Goal: Information Seeking & Learning: Learn about a topic

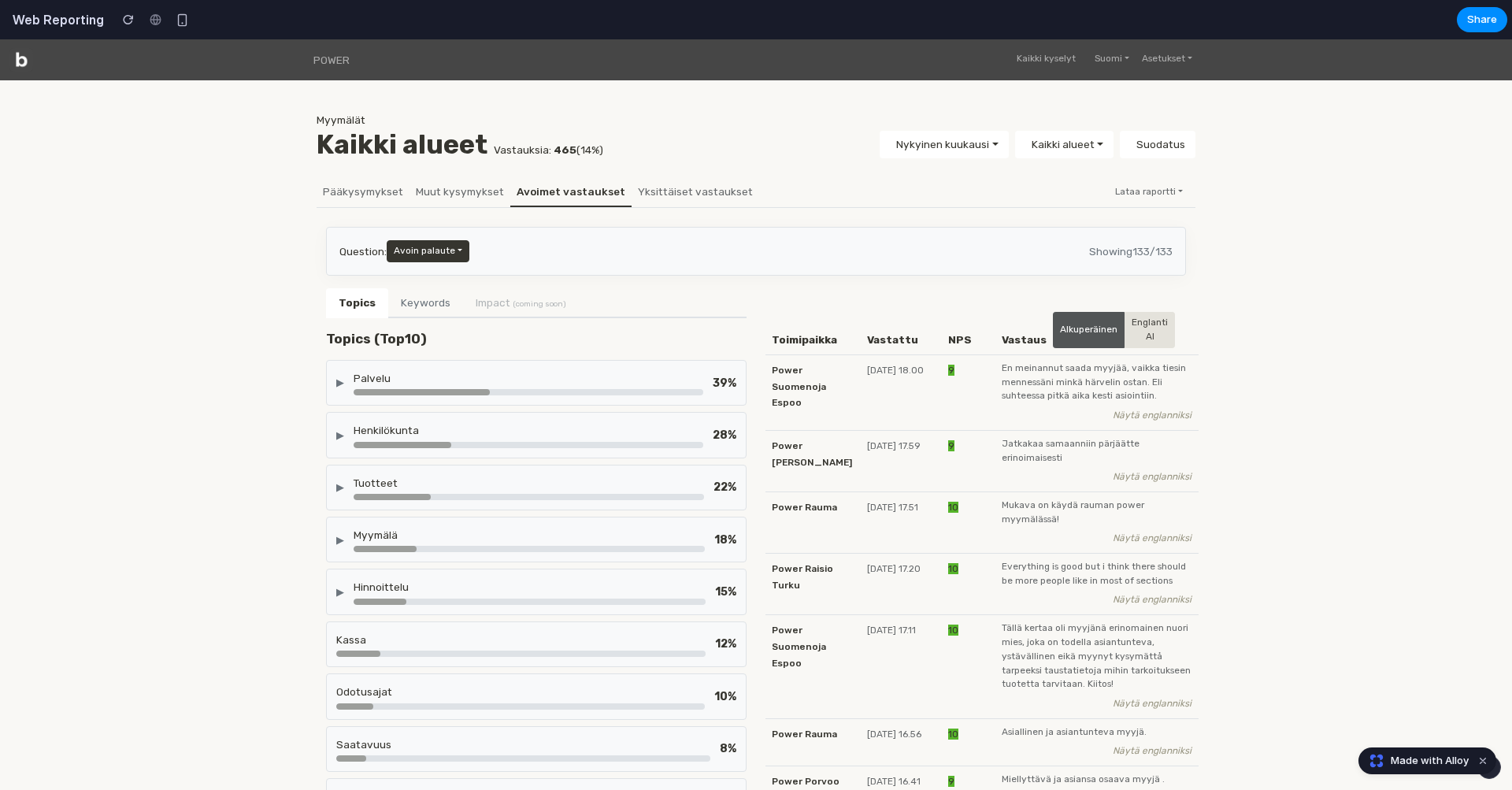
click at [606, 364] on div "▶ Palvelu 39 %" at bounding box center [536, 383] width 420 height 46
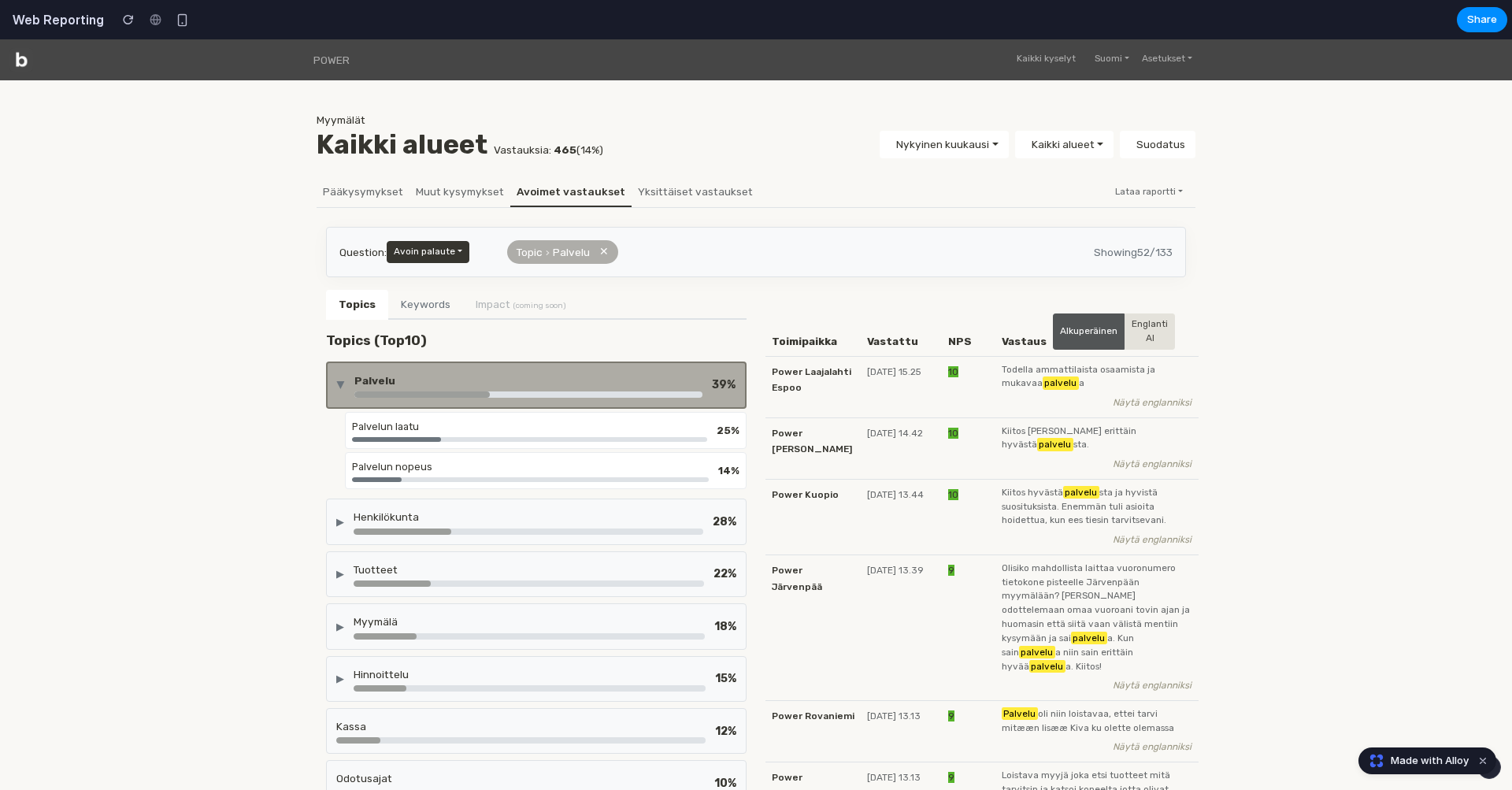
click at [606, 364] on div "▶ Palvelu 39 %" at bounding box center [536, 385] width 420 height 47
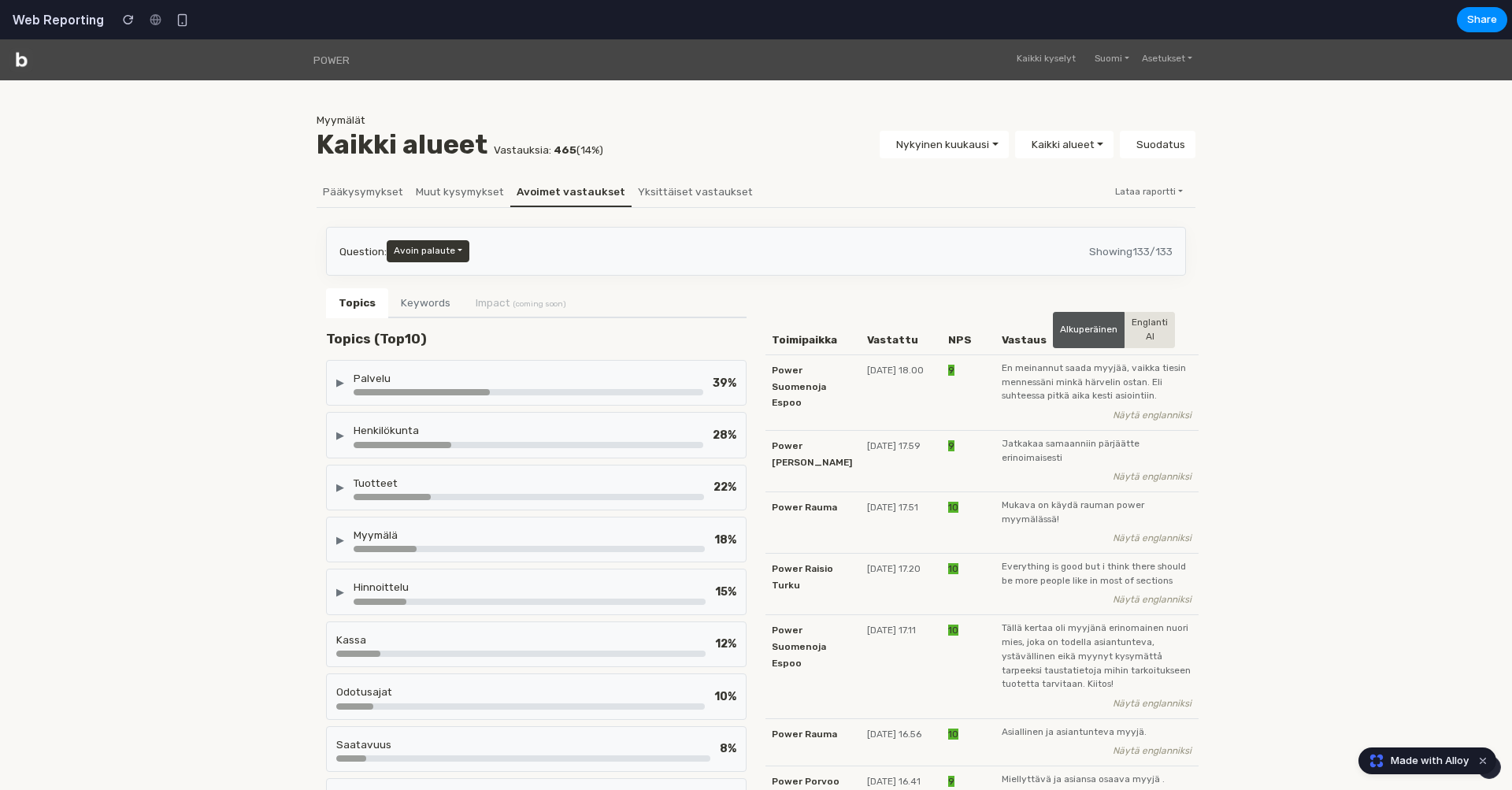
click at [675, 684] on div "Odotusajat" at bounding box center [520, 692] width 369 height 16
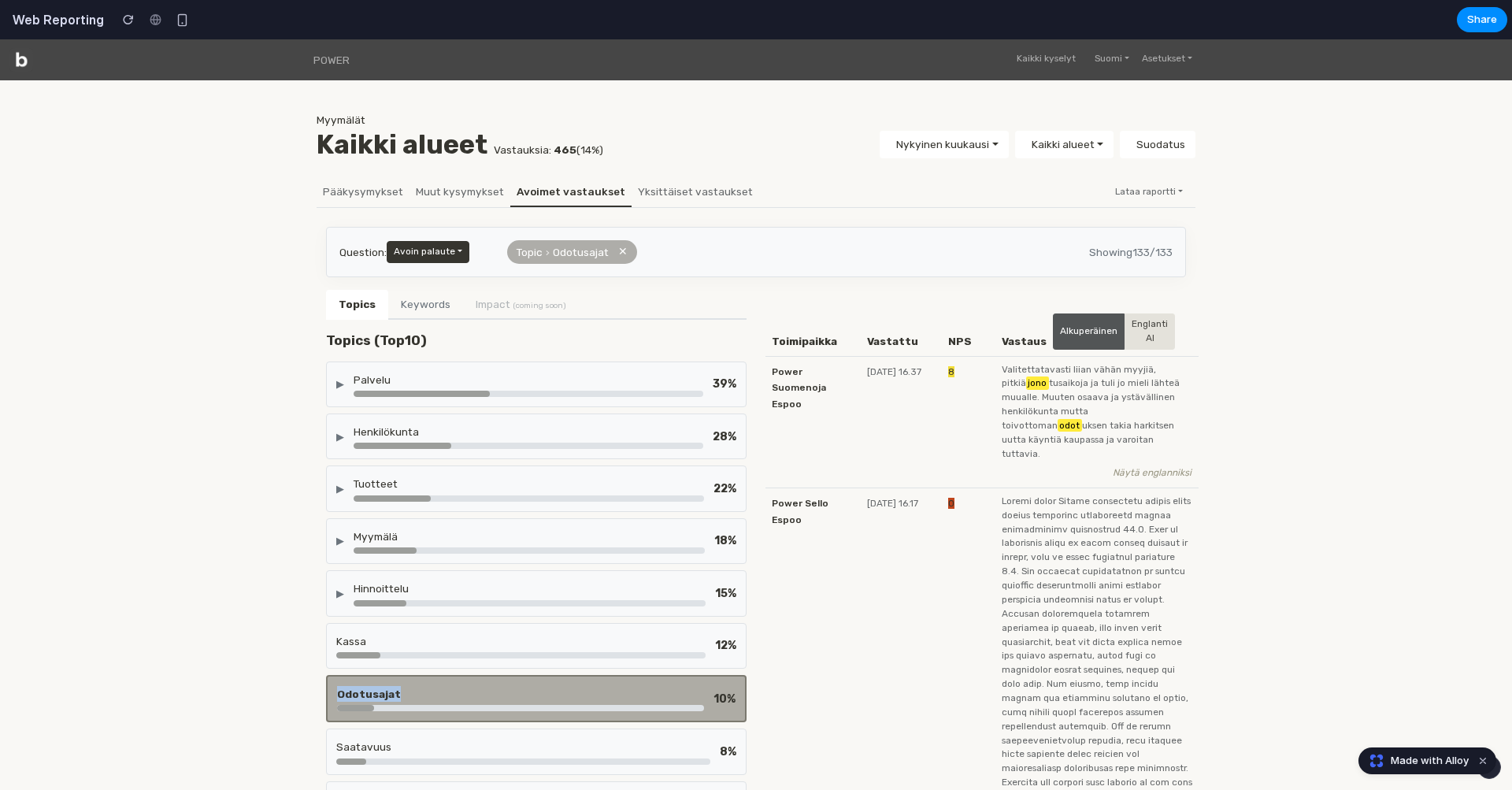
click at [675, 680] on div "Odotusajat 10 %" at bounding box center [536, 699] width 420 height 47
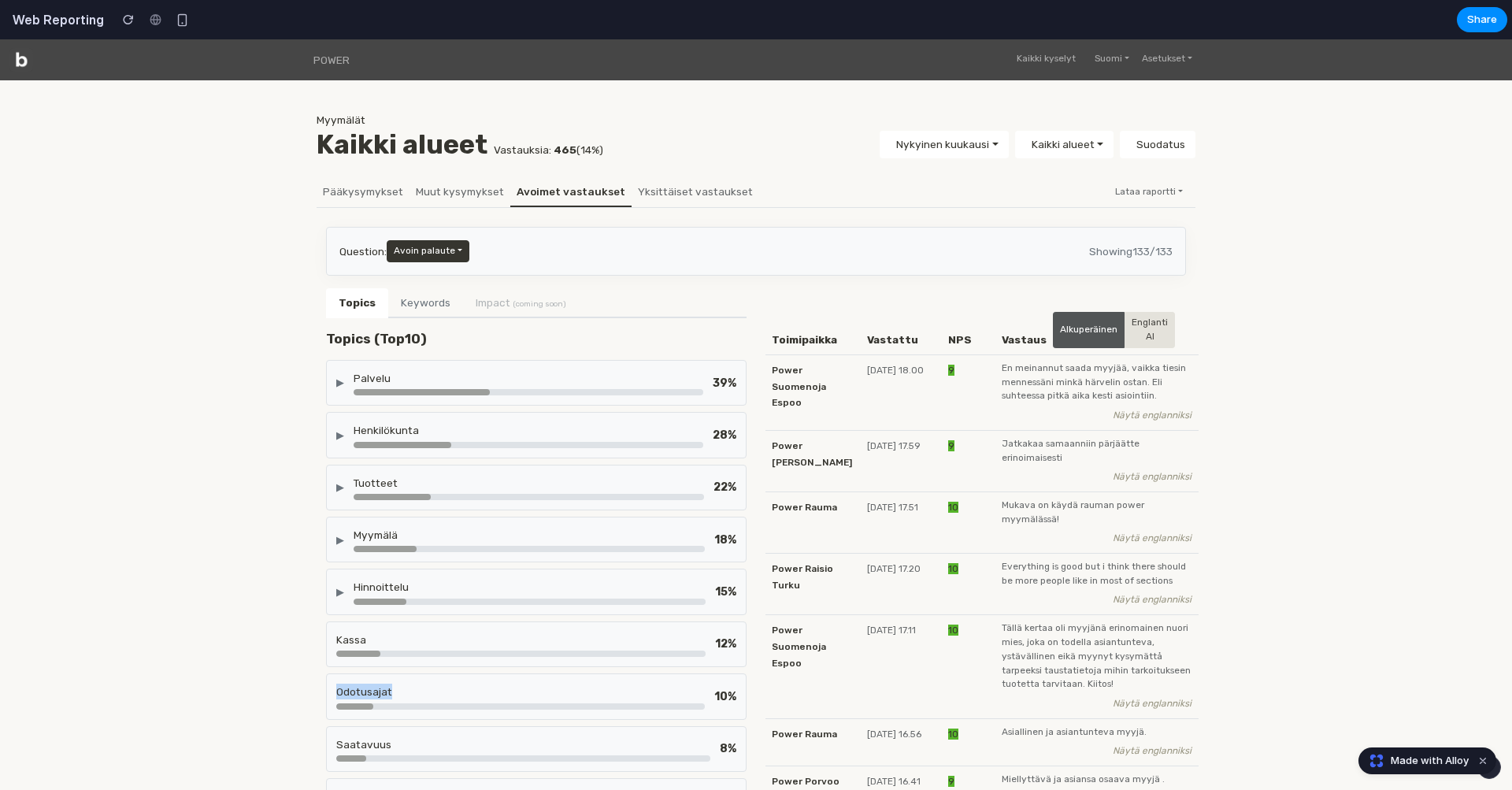
click at [523, 677] on div "Odotusajat 10 %" at bounding box center [536, 696] width 420 height 46
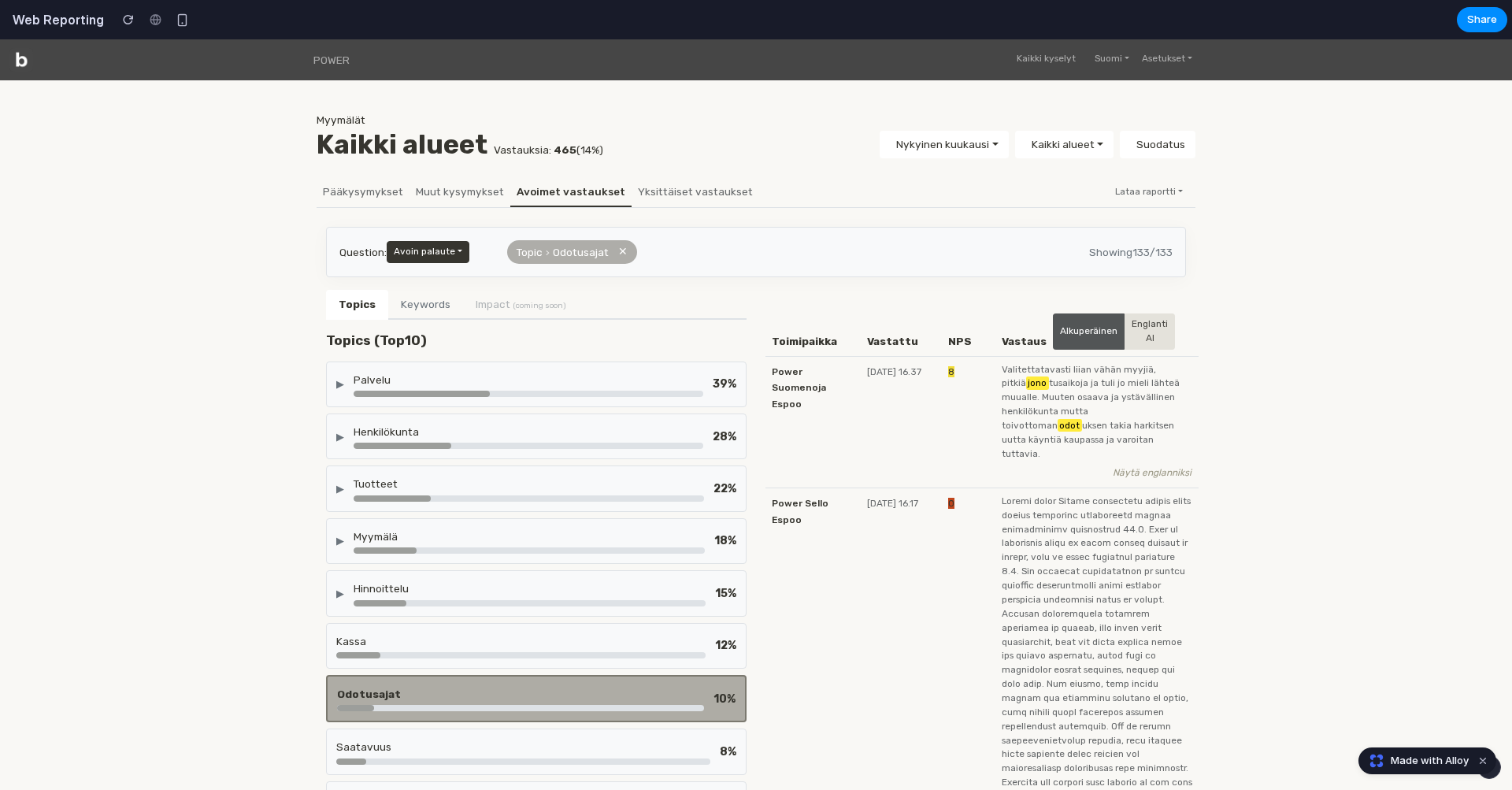
click at [523, 677] on div "Odotusajat 10 %" at bounding box center [536, 699] width 420 height 47
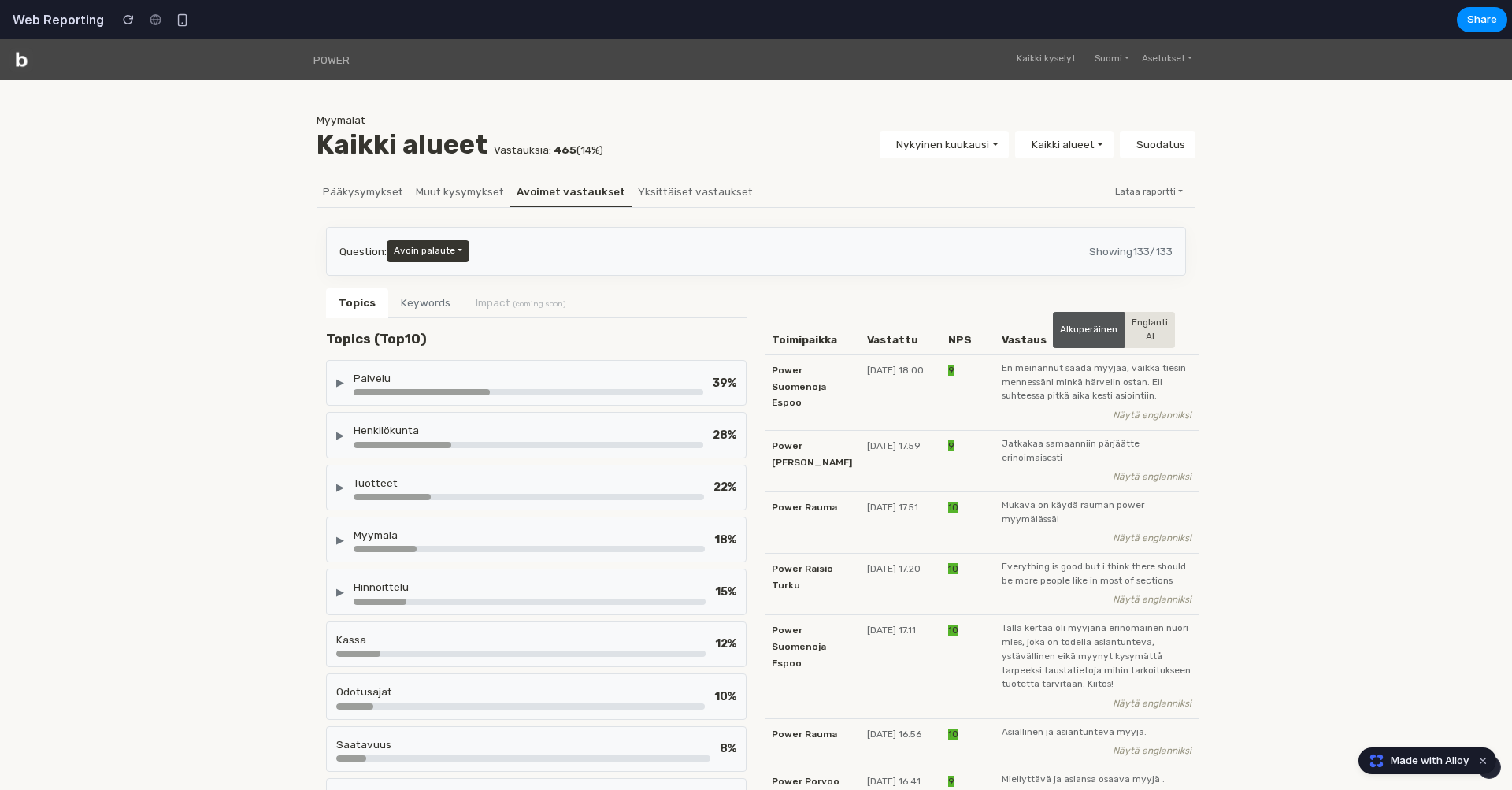
click at [568, 360] on div "▶ Palvelu 39 %" at bounding box center [536, 383] width 420 height 46
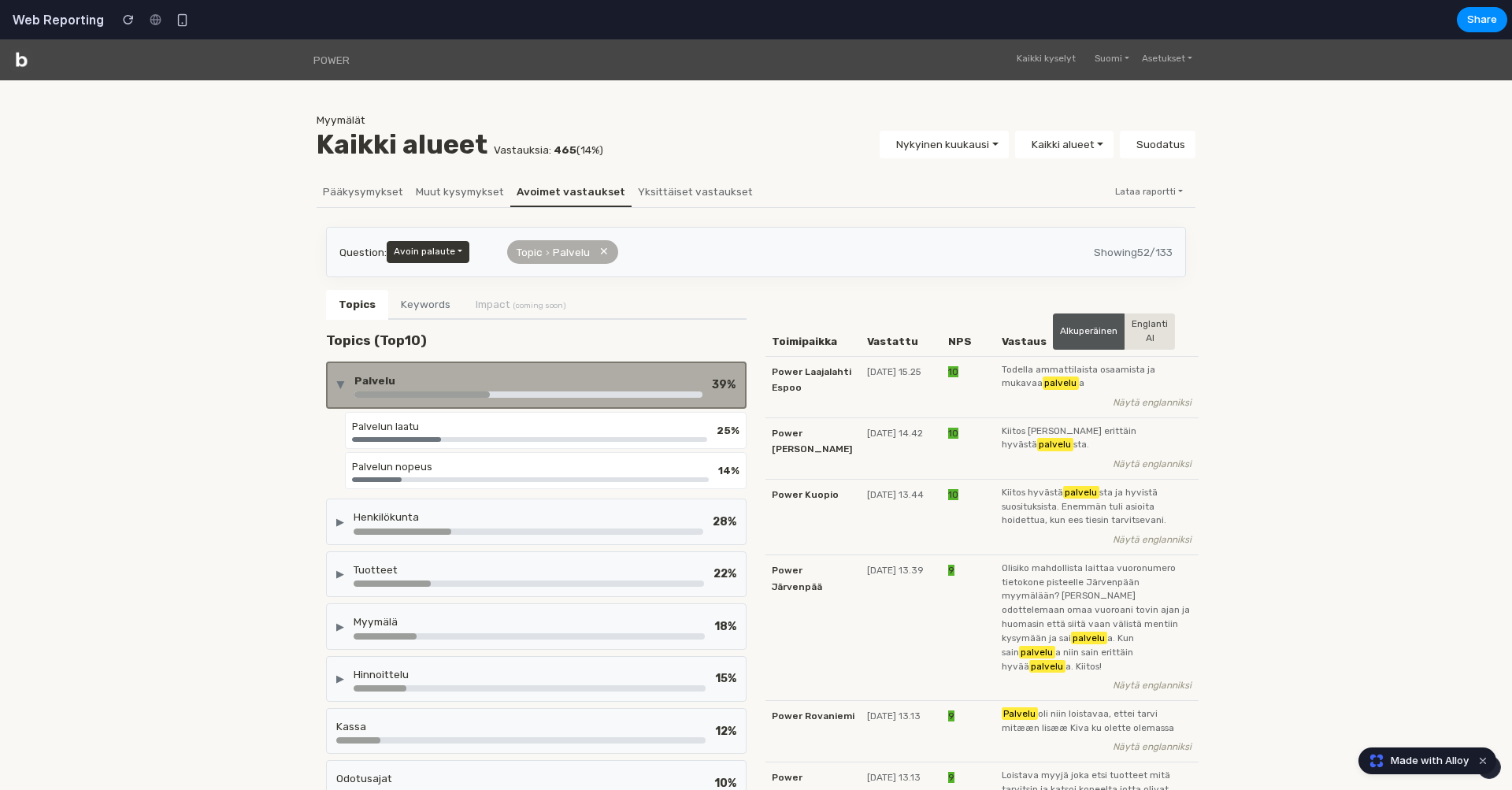
click at [568, 362] on div "▶ Palvelu 39 %" at bounding box center [536, 385] width 420 height 47
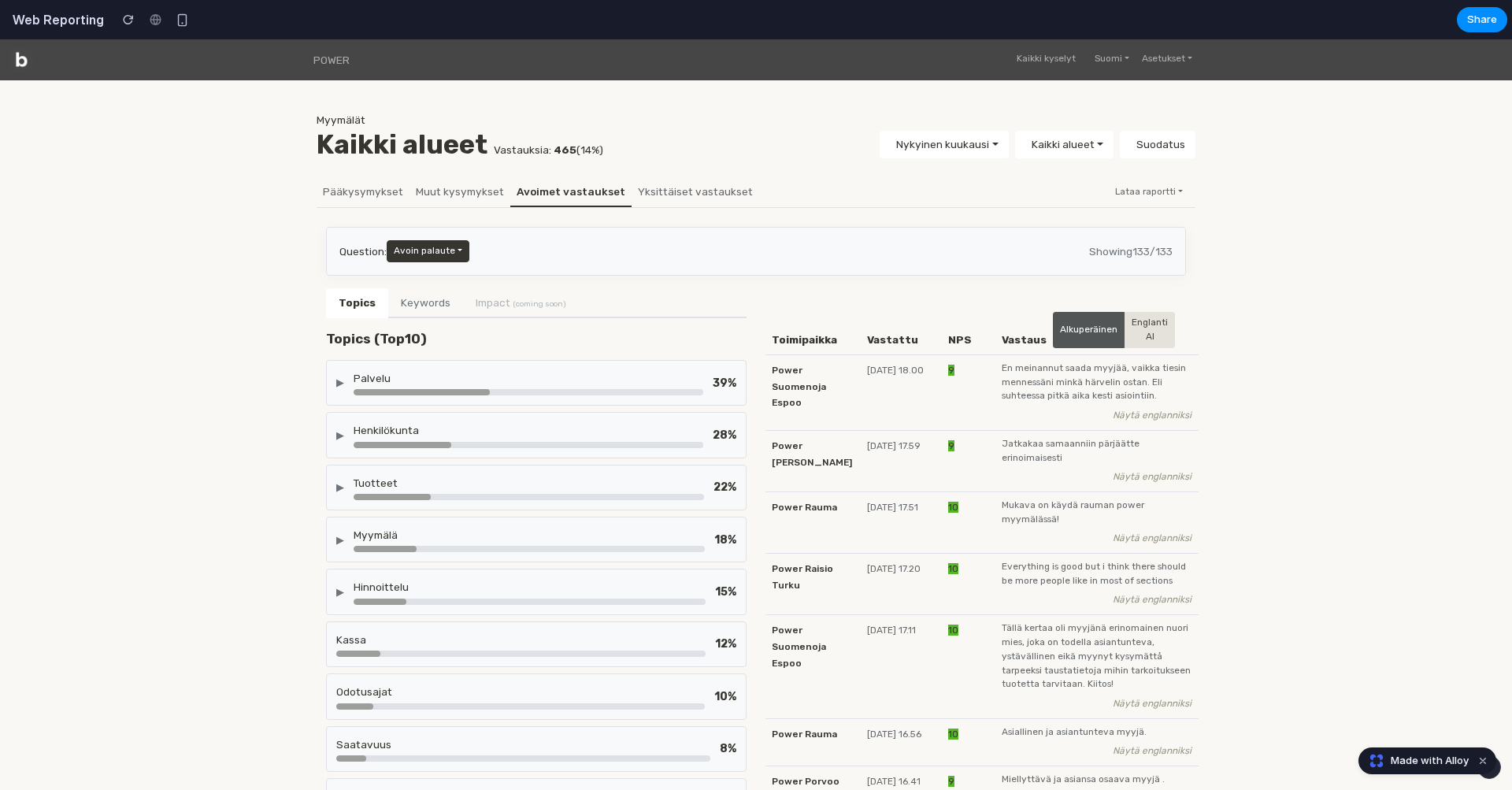
click at [568, 360] on div "▶ Palvelu 39 %" at bounding box center [536, 383] width 420 height 46
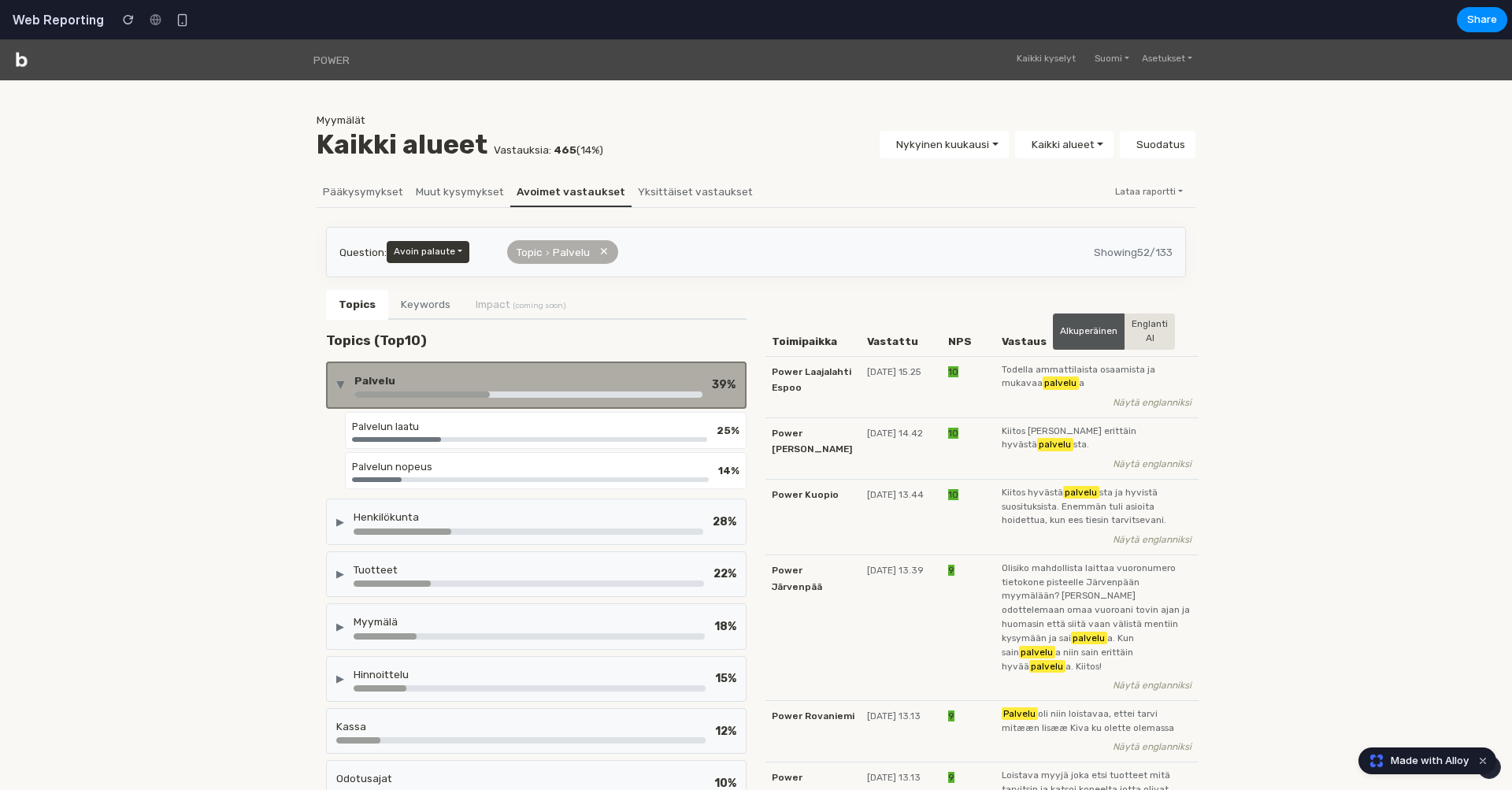
click at [568, 362] on div "▶ Palvelu 39 %" at bounding box center [536, 385] width 420 height 47
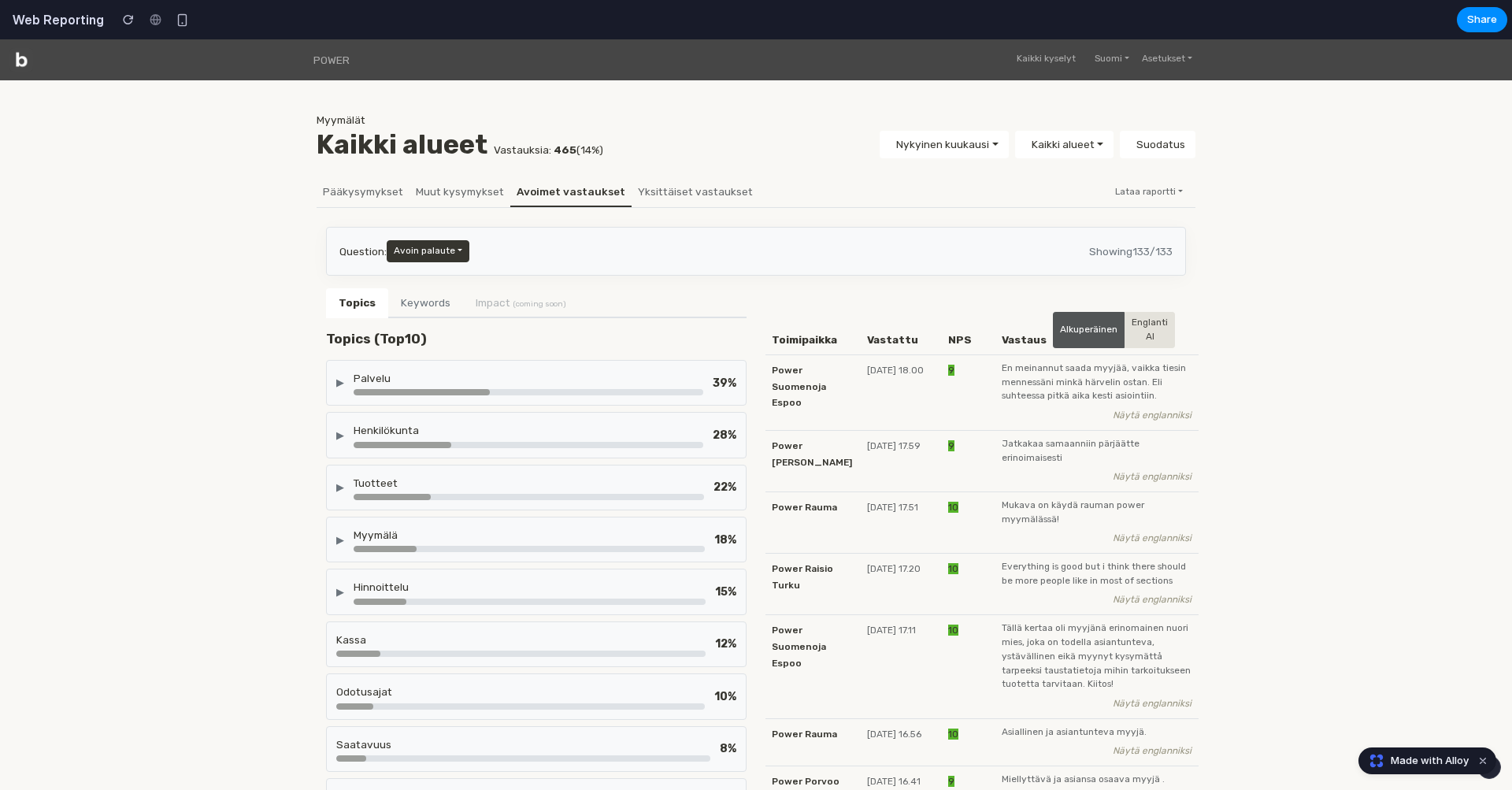
click at [420, 299] on button "Keywords" at bounding box center [425, 303] width 74 height 30
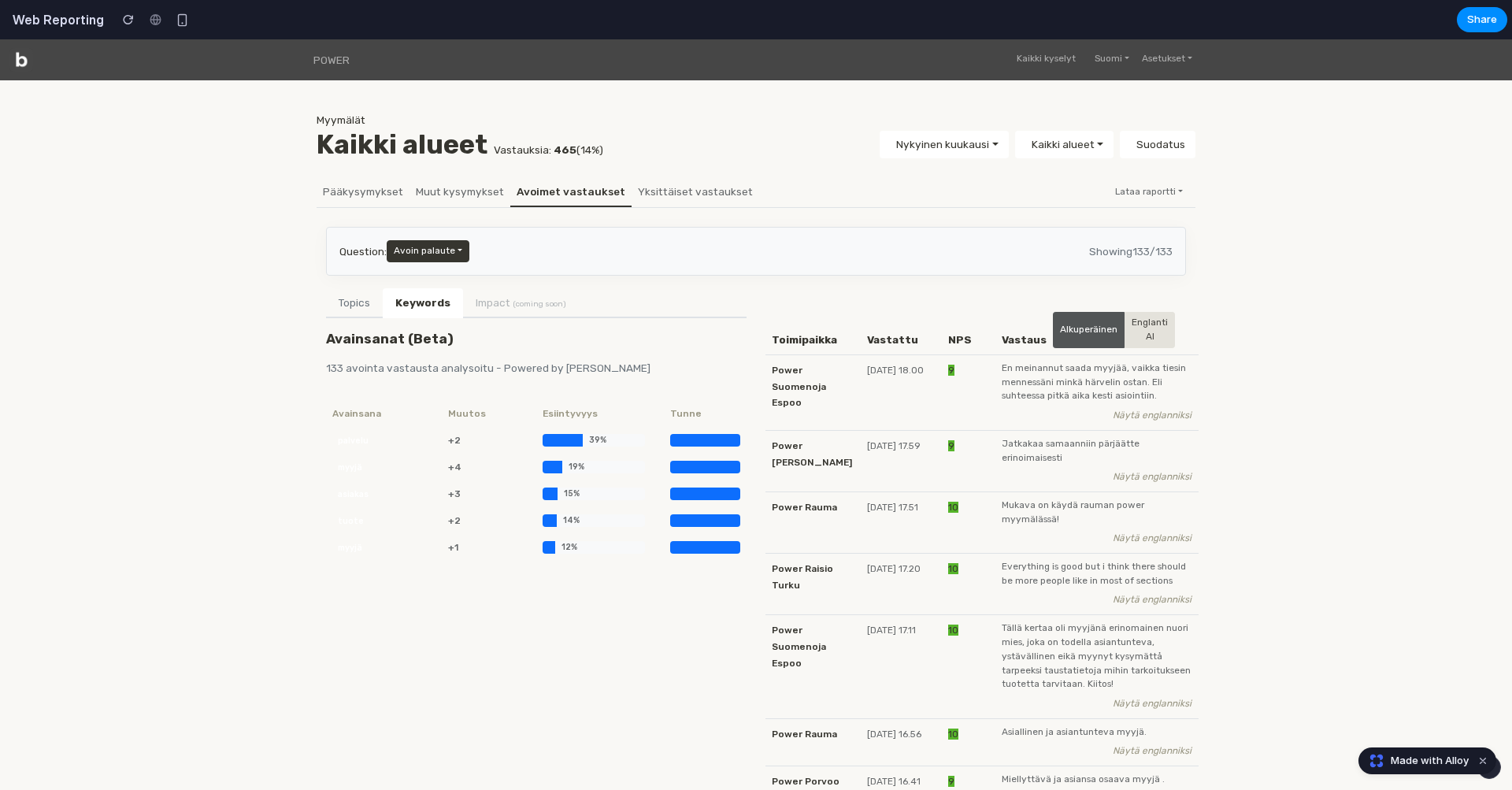
click at [497, 310] on li "Impact (coming soon)" at bounding box center [521, 302] width 116 height 28
click at [504, 302] on li "Impact (coming soon)" at bounding box center [521, 302] width 116 height 28
click at [371, 315] on button "Topics" at bounding box center [354, 303] width 57 height 30
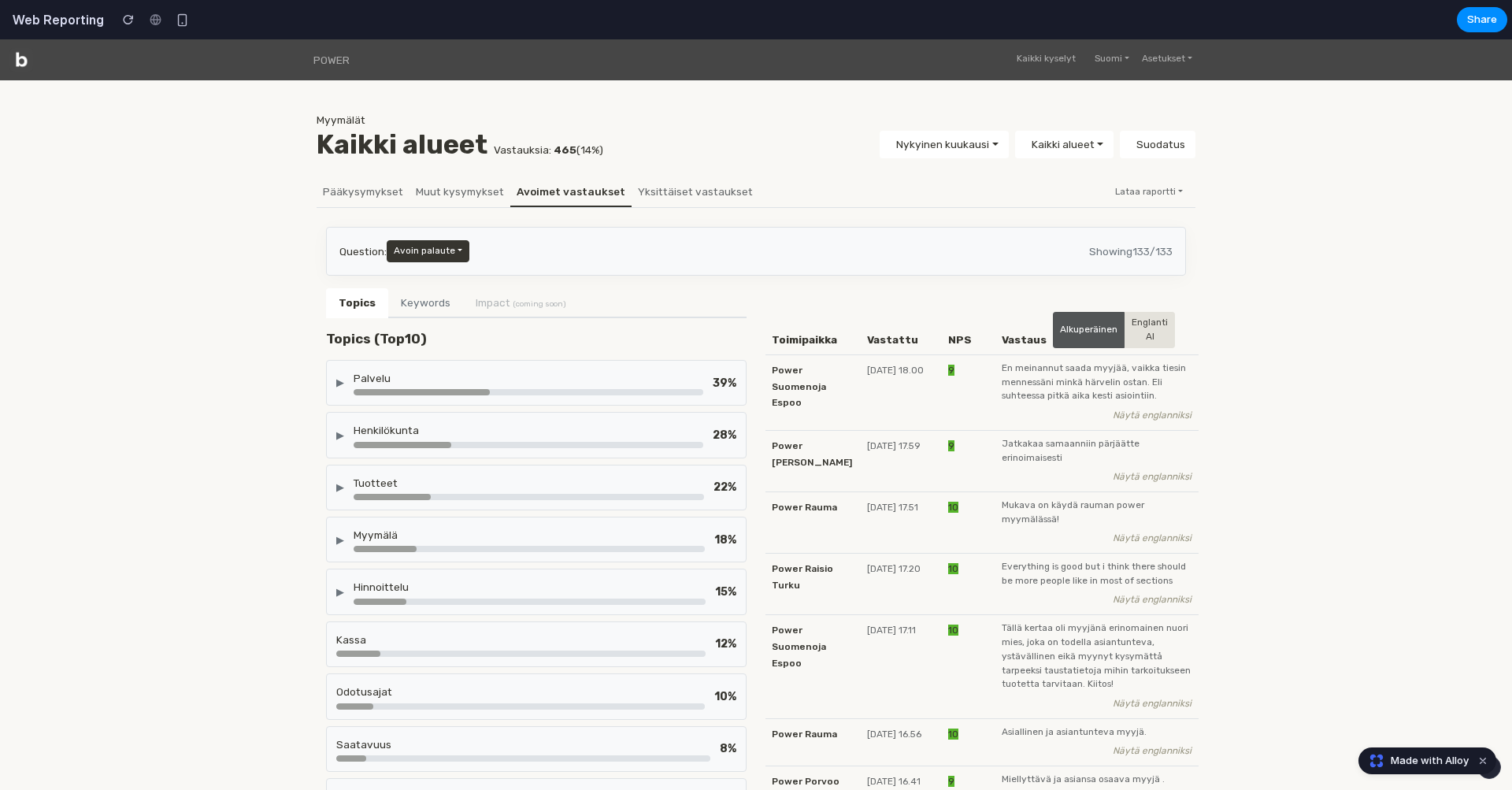
click at [717, 389] on div "39 %" at bounding box center [724, 383] width 24 height 17
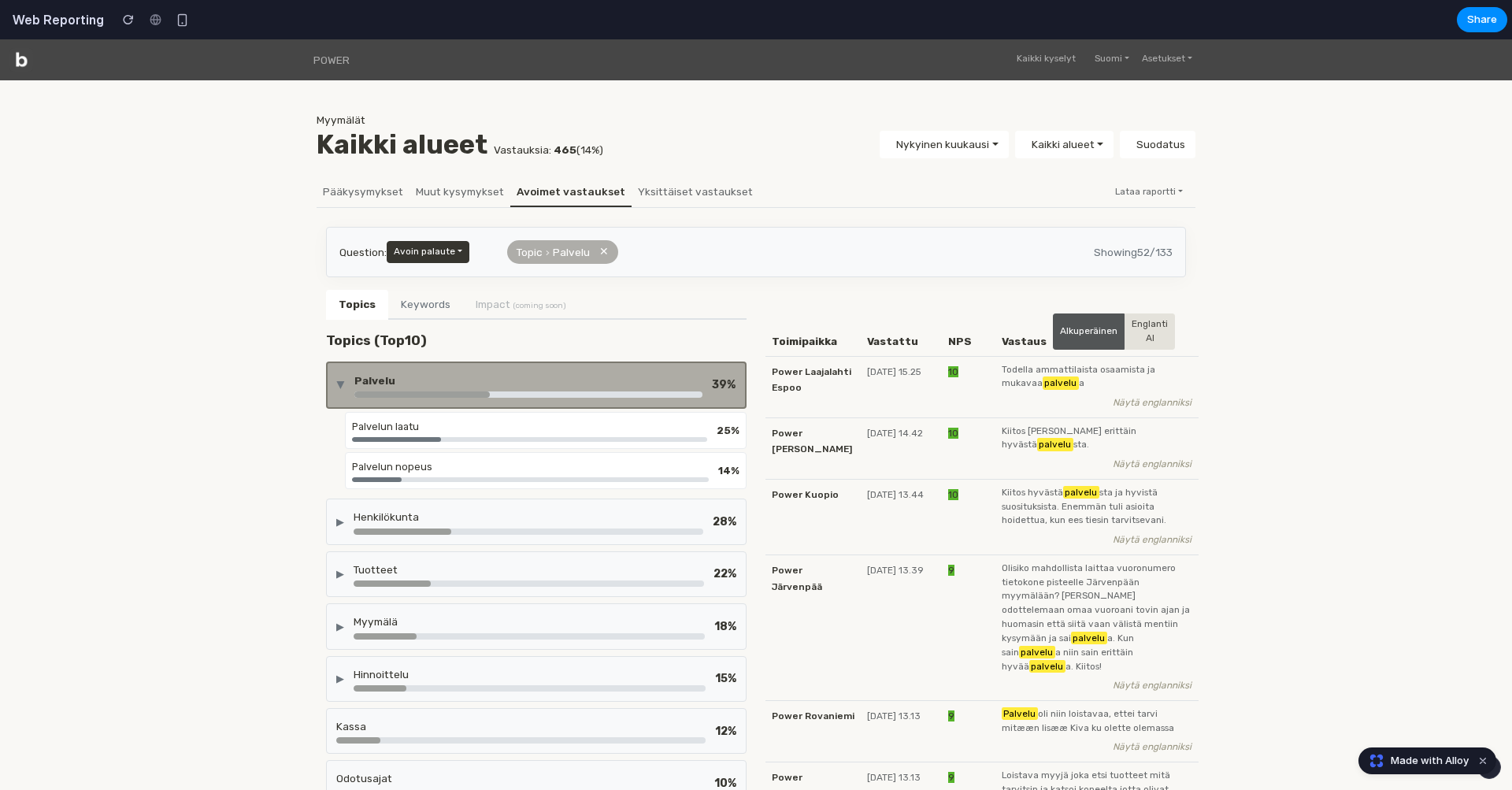
click at [717, 389] on div "39 %" at bounding box center [723, 384] width 24 height 17
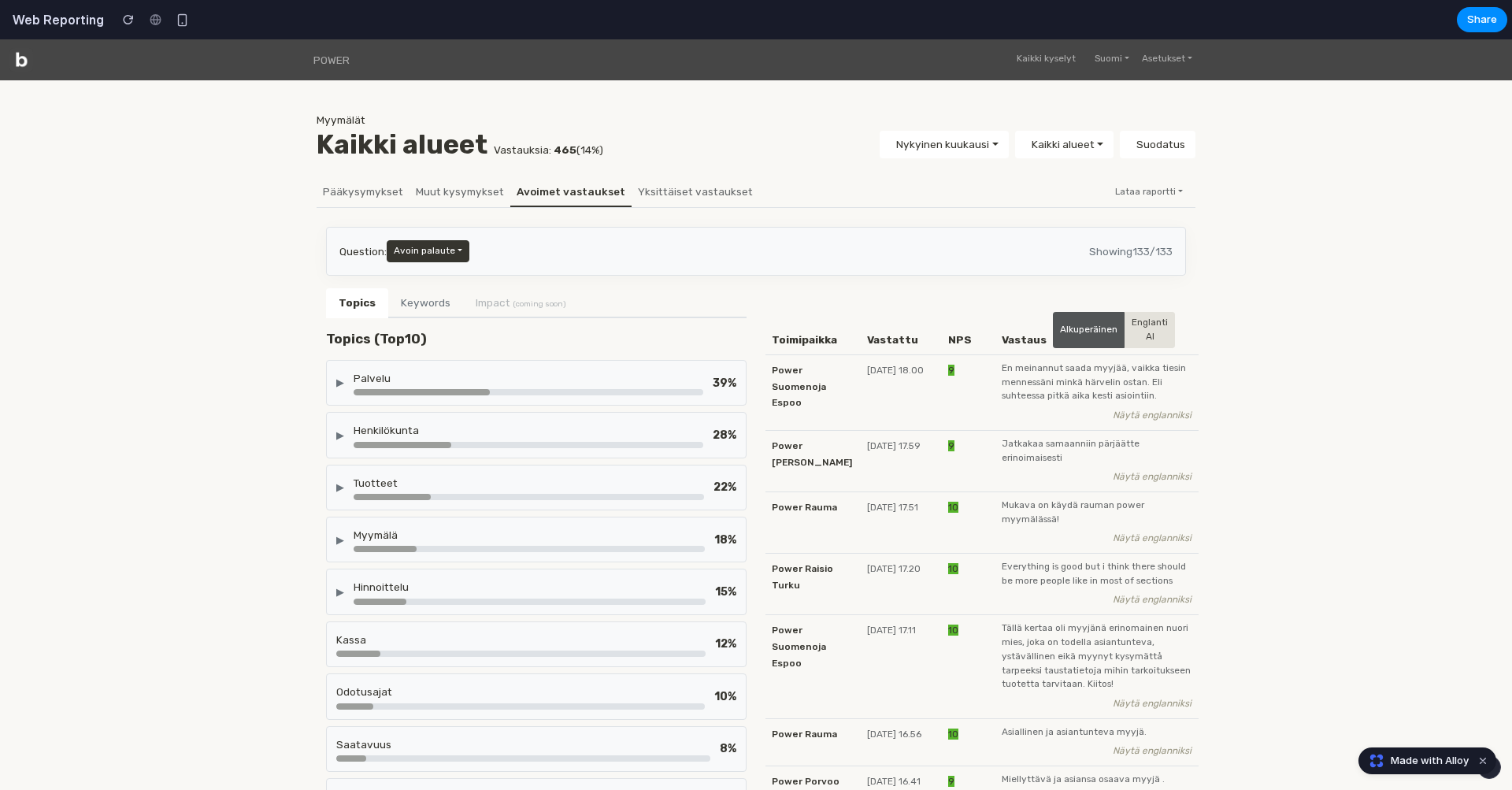
click at [714, 380] on div "39 %" at bounding box center [724, 383] width 24 height 17
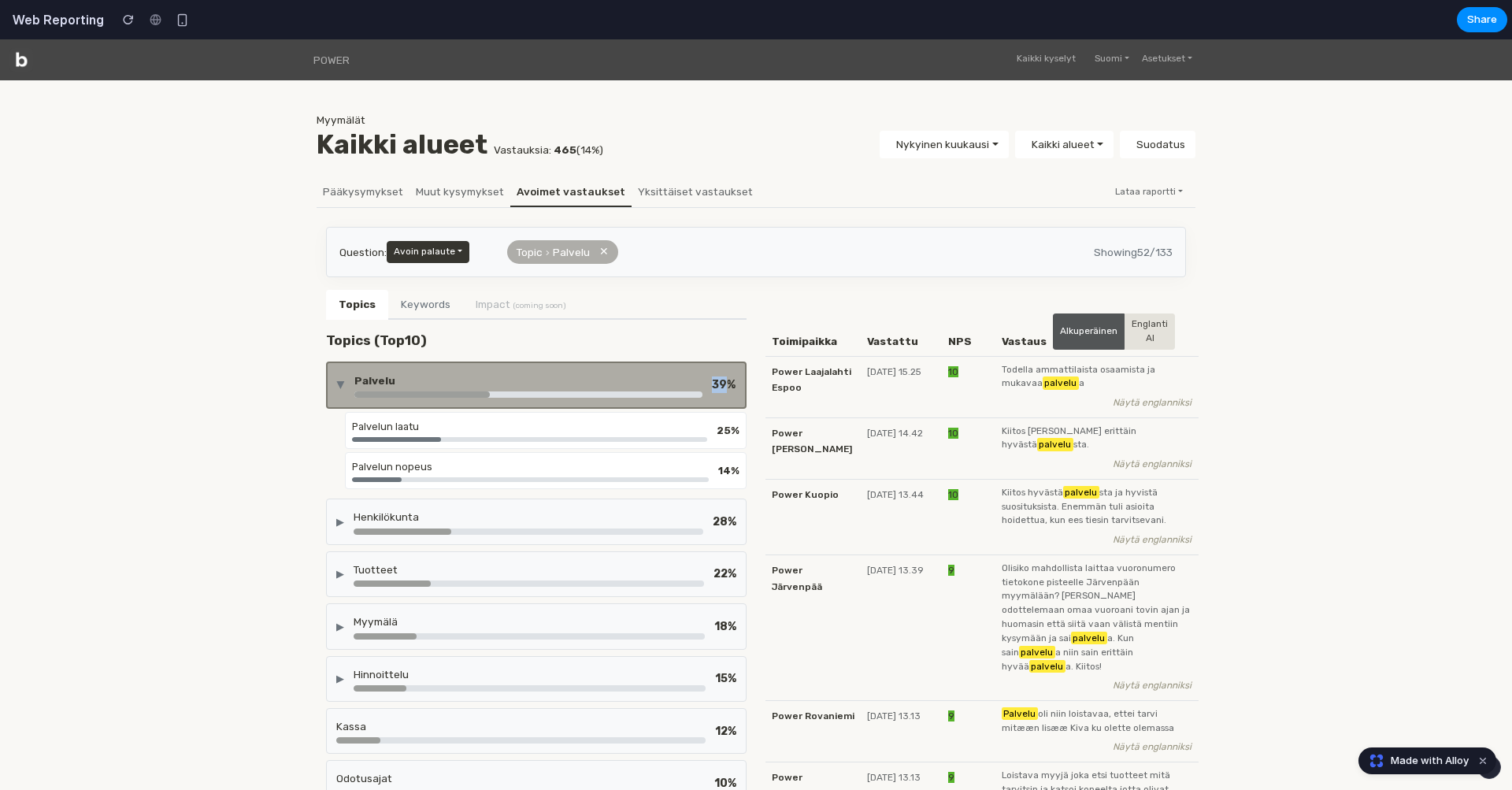
click at [714, 380] on div "39 %" at bounding box center [723, 384] width 24 height 17
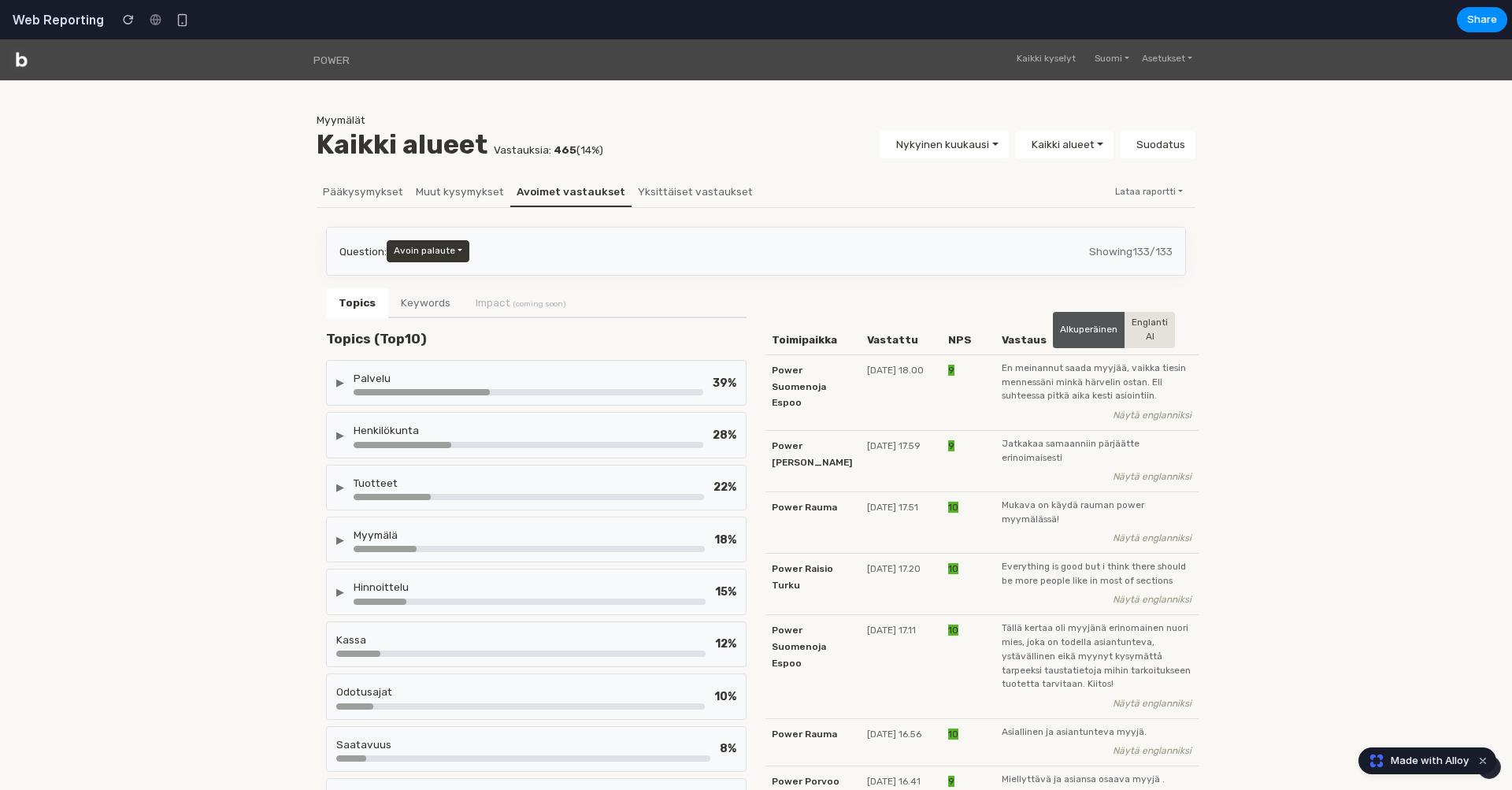
click at [416, 308] on button "Keywords" at bounding box center [425, 303] width 74 height 30
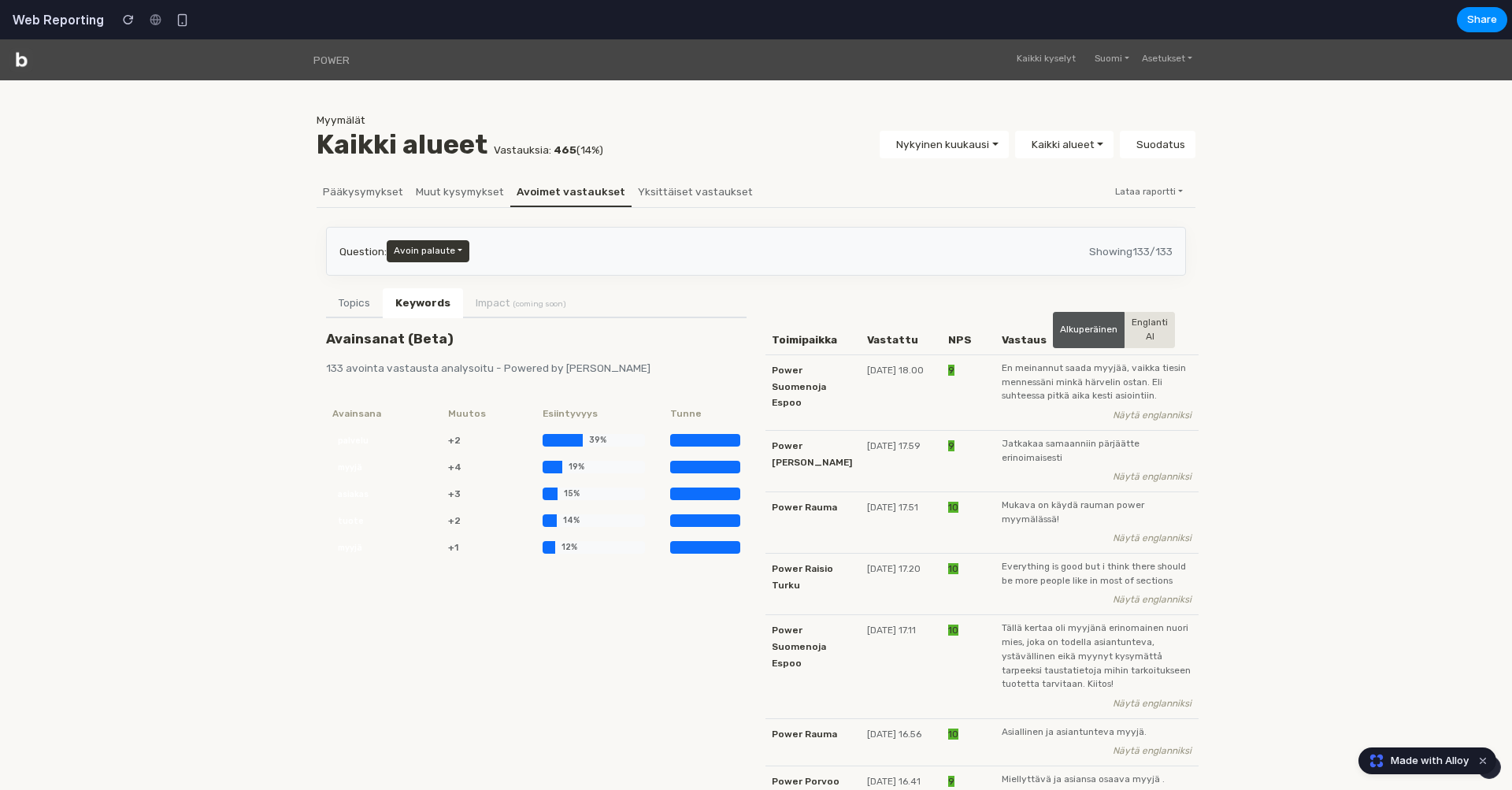
click at [515, 304] on li "Impact (coming soon)" at bounding box center [521, 302] width 116 height 28
click at [499, 304] on li "Impact (coming soon)" at bounding box center [521, 302] width 116 height 28
click at [359, 304] on button "Topics" at bounding box center [354, 303] width 57 height 30
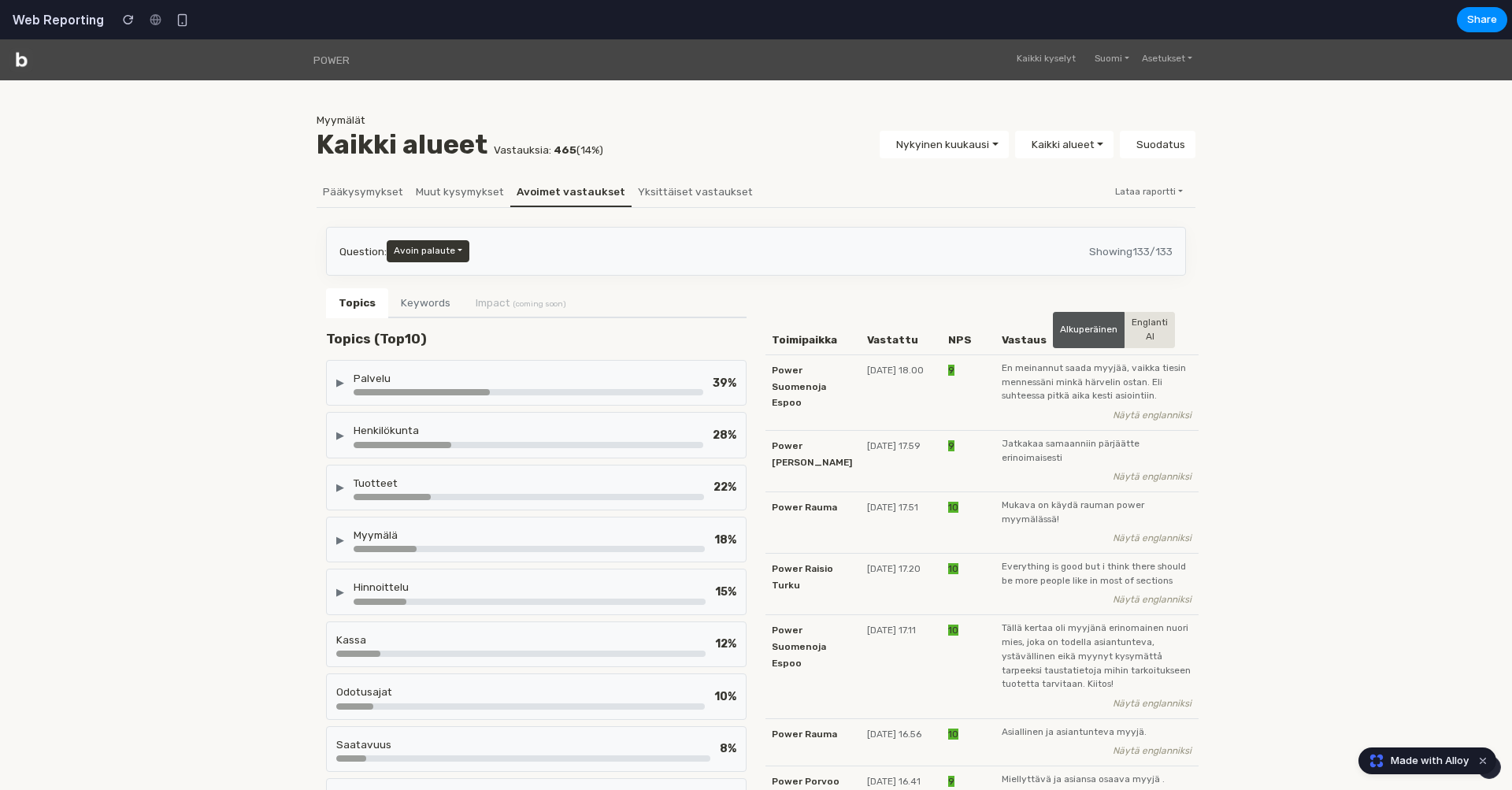
click at [588, 397] on div "▶ Palvelu 39 %" at bounding box center [536, 383] width 420 height 46
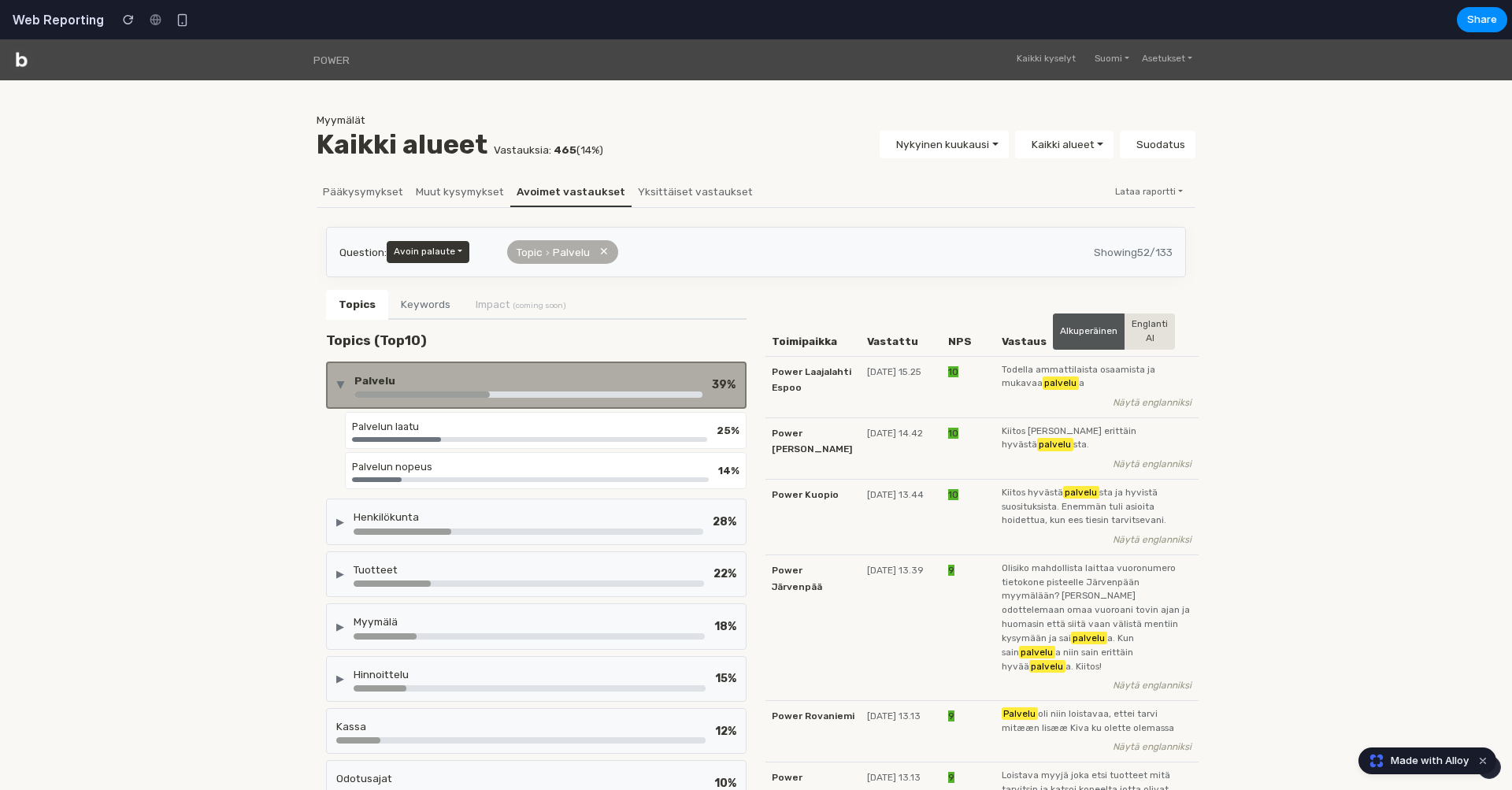
click at [588, 397] on div "▶ Palvelu 39 %" at bounding box center [536, 385] width 420 height 47
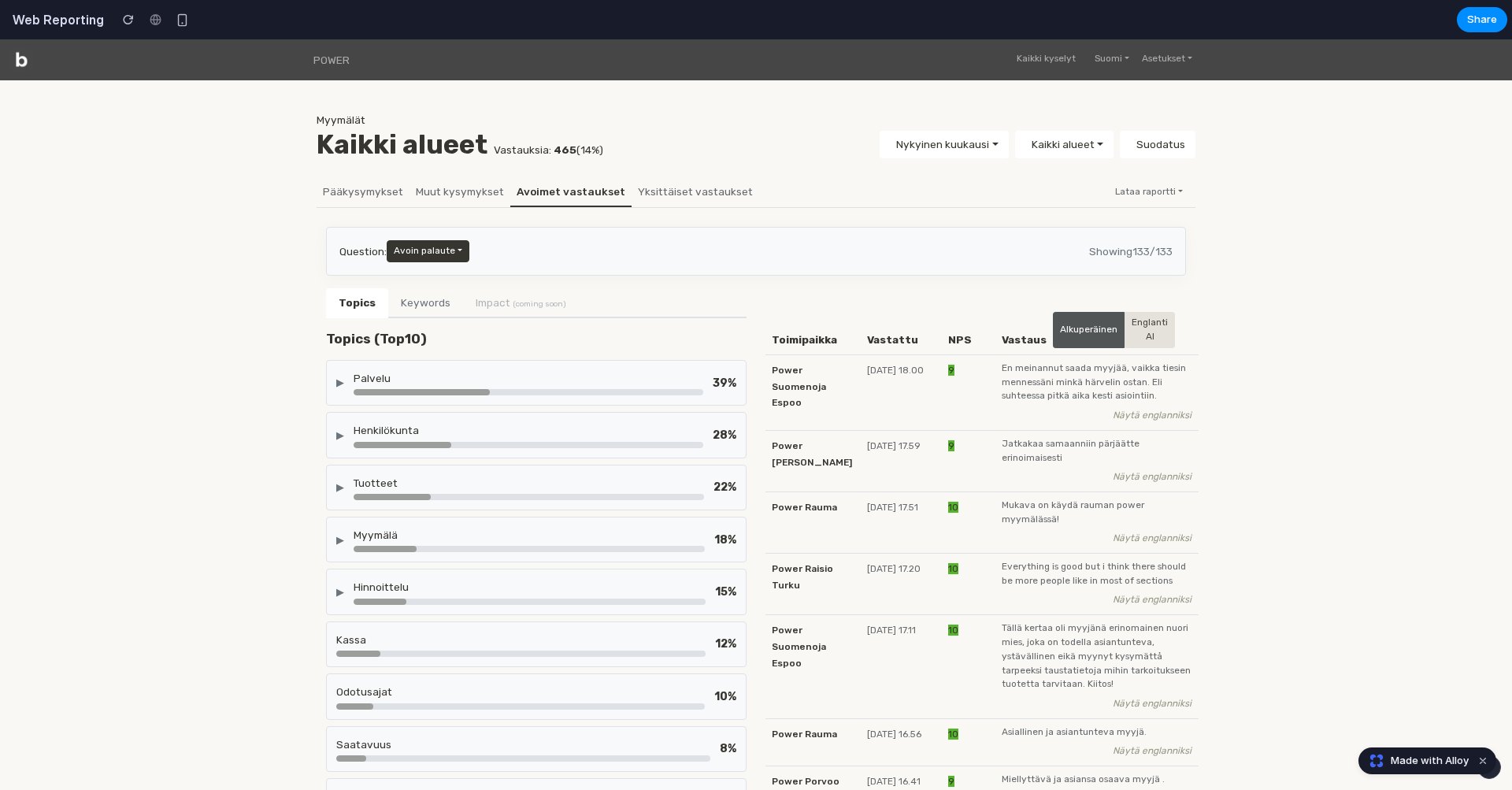
click at [487, 382] on div "Palvelu" at bounding box center [528, 378] width 349 height 16
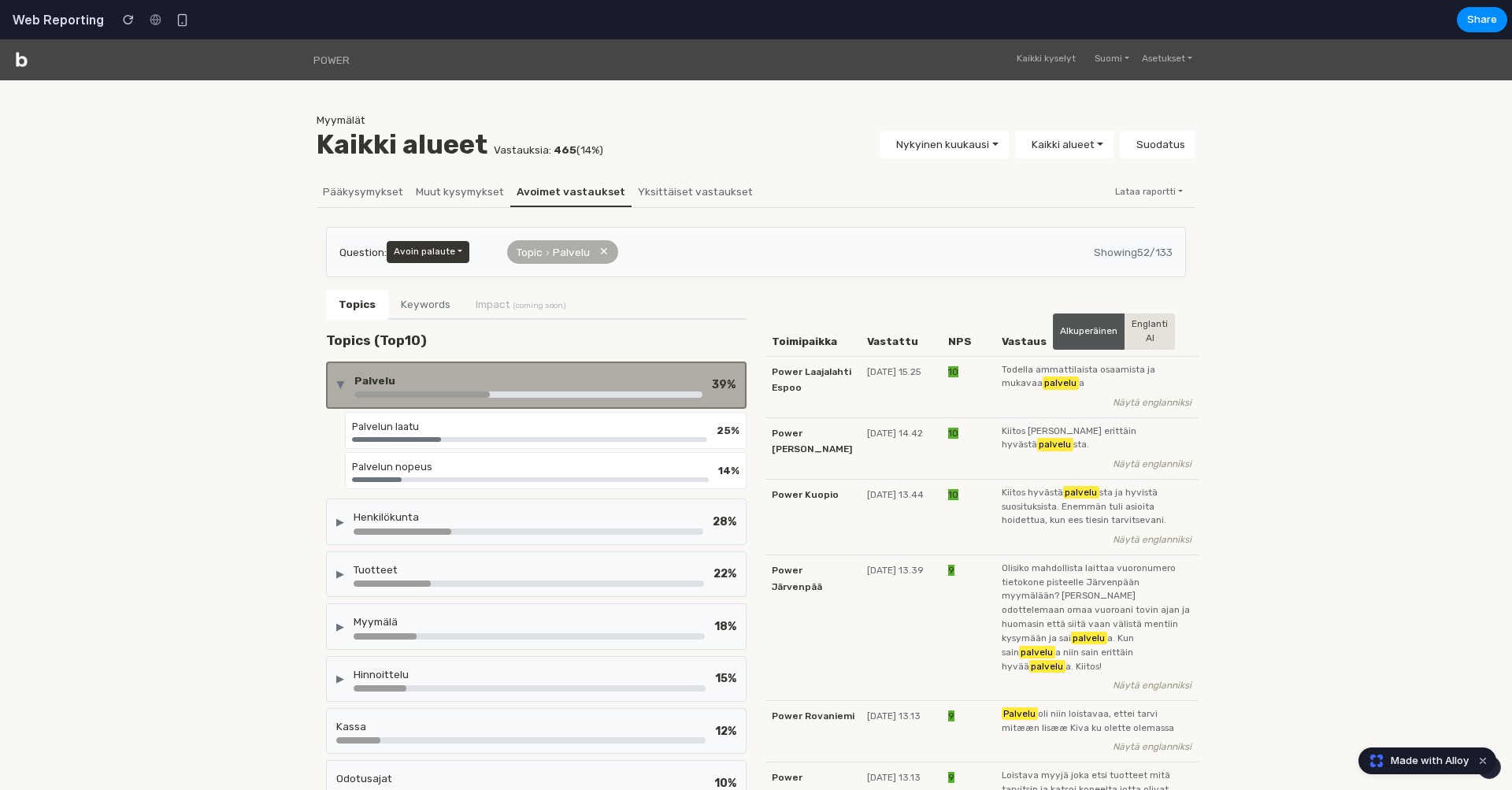
click at [529, 375] on div "Palvelu" at bounding box center [529, 381] width 348 height 16
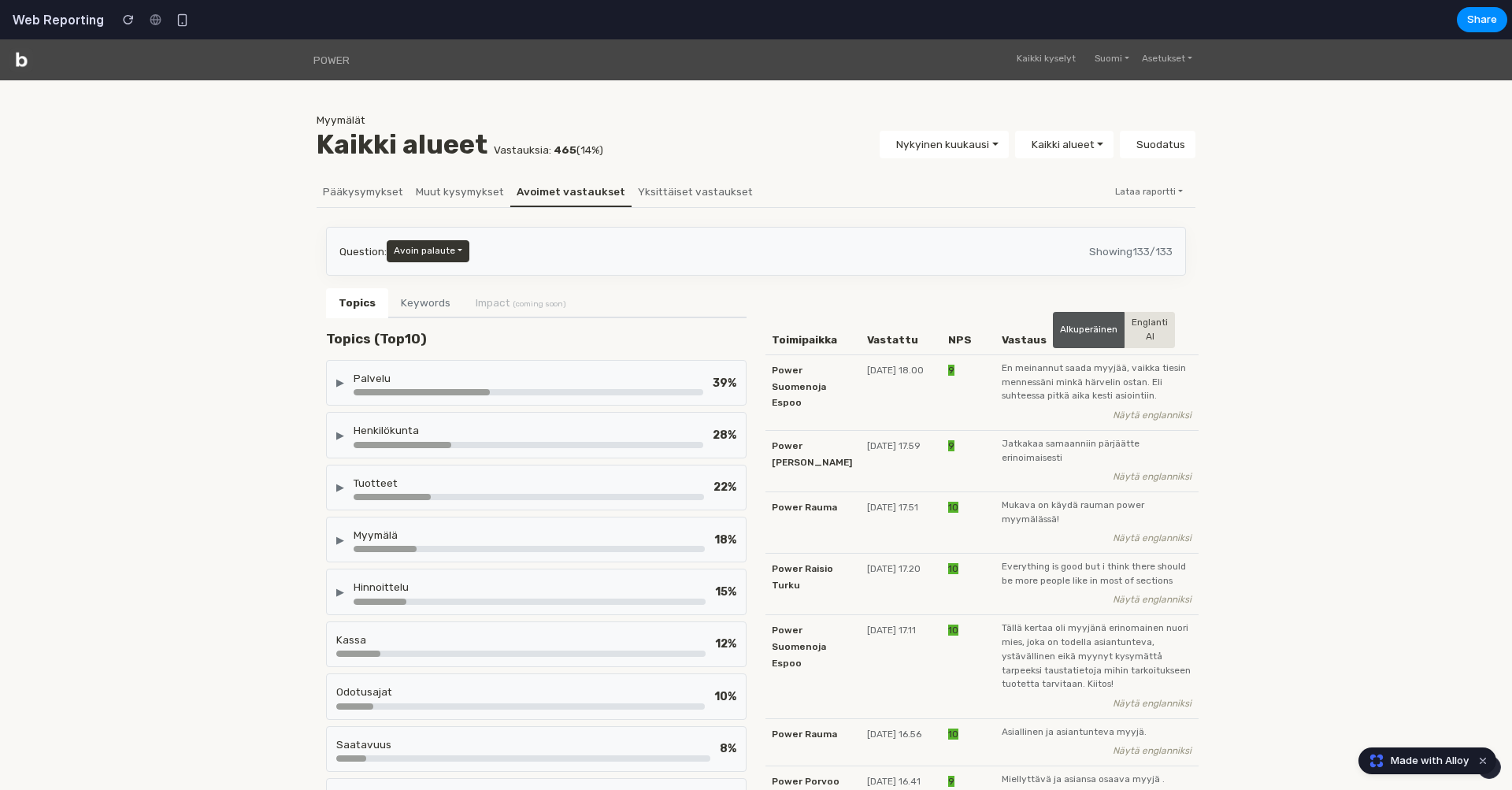
click at [529, 375] on div "Palvelu" at bounding box center [528, 378] width 349 height 16
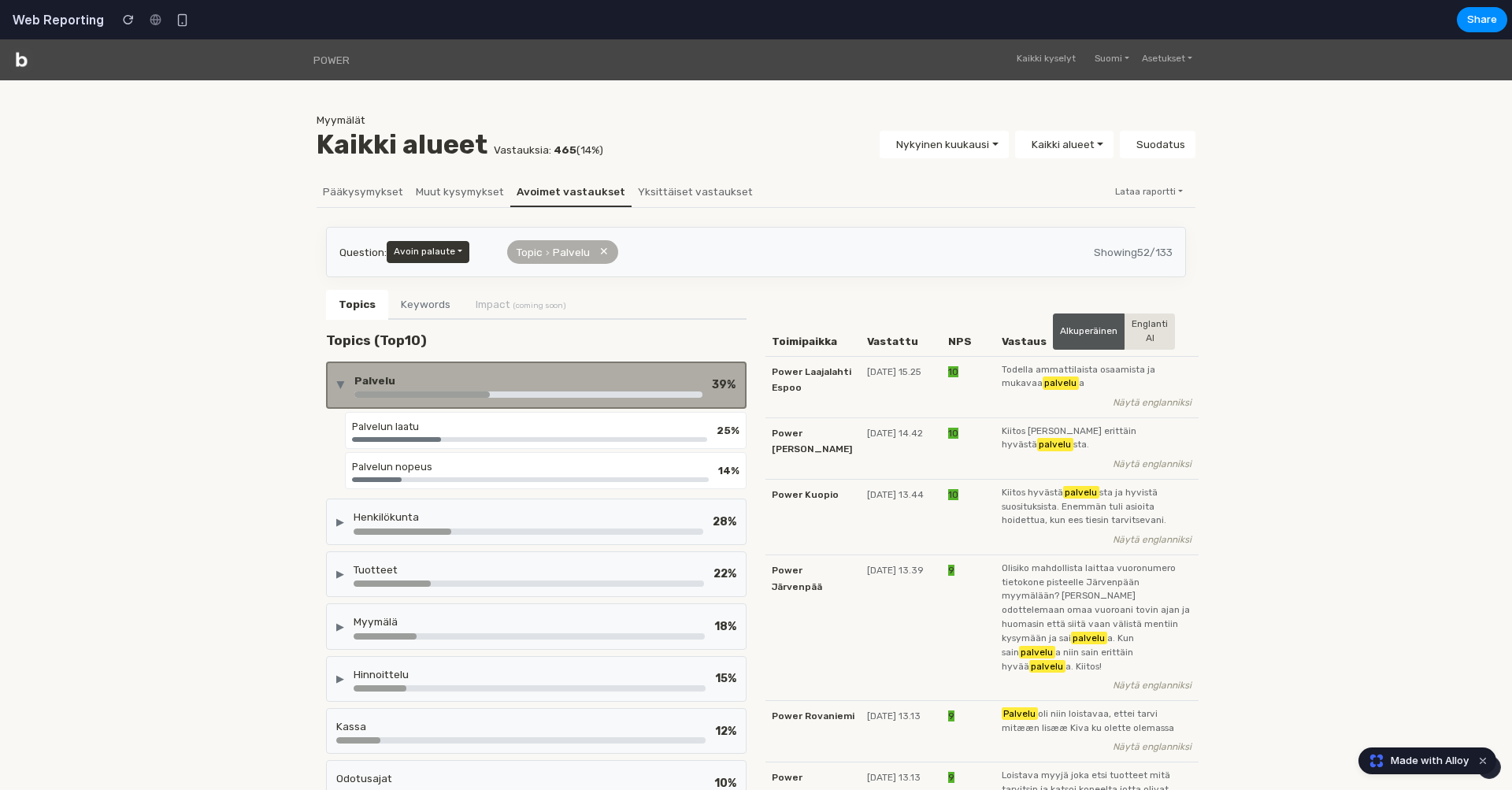
click at [529, 375] on div "Palvelu" at bounding box center [529, 381] width 348 height 16
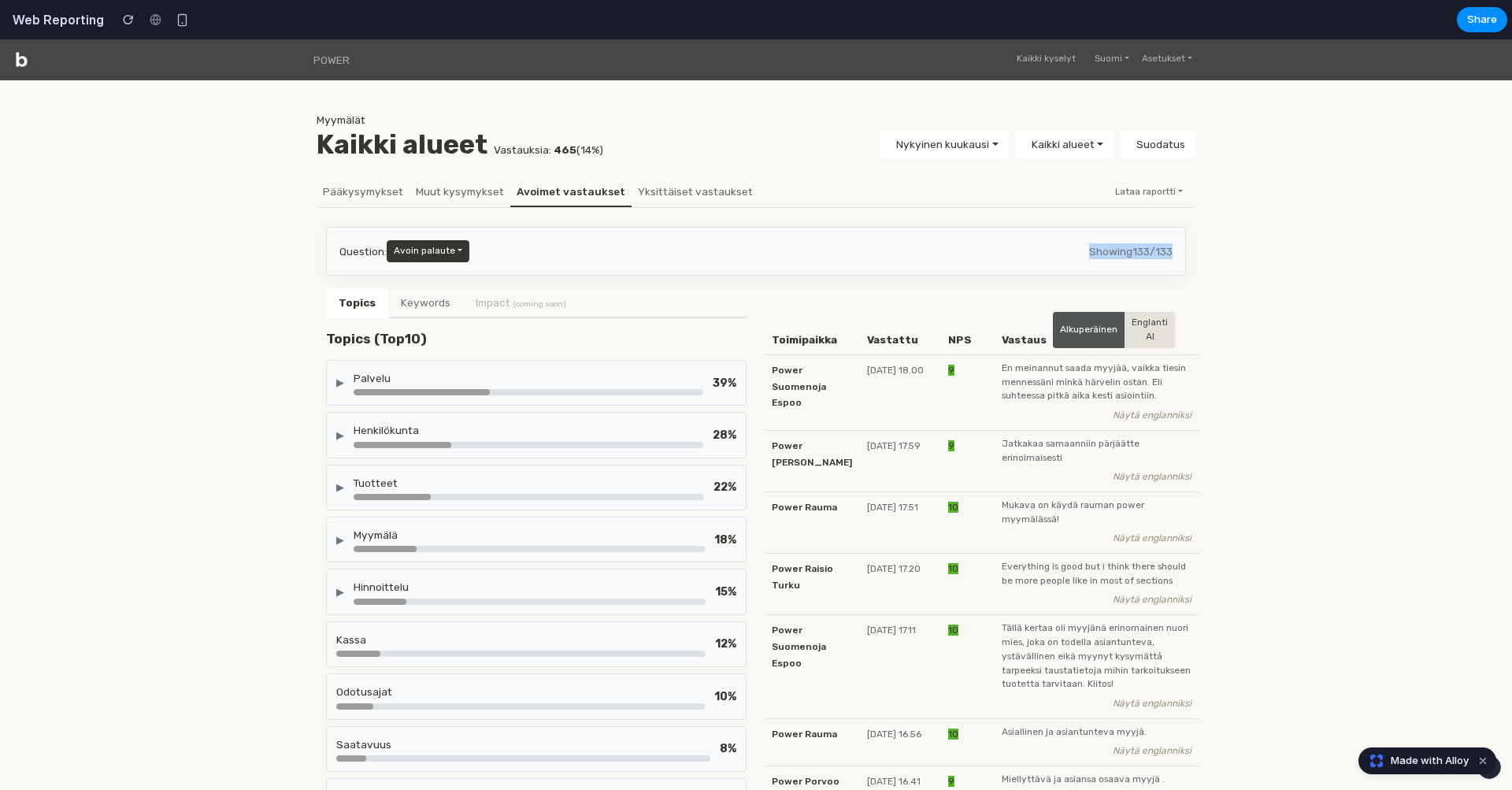
drag, startPoint x: 1076, startPoint y: 254, endPoint x: 1194, endPoint y: 256, distance: 118.0
click at [524, 370] on div "Palvelu" at bounding box center [528, 378] width 349 height 16
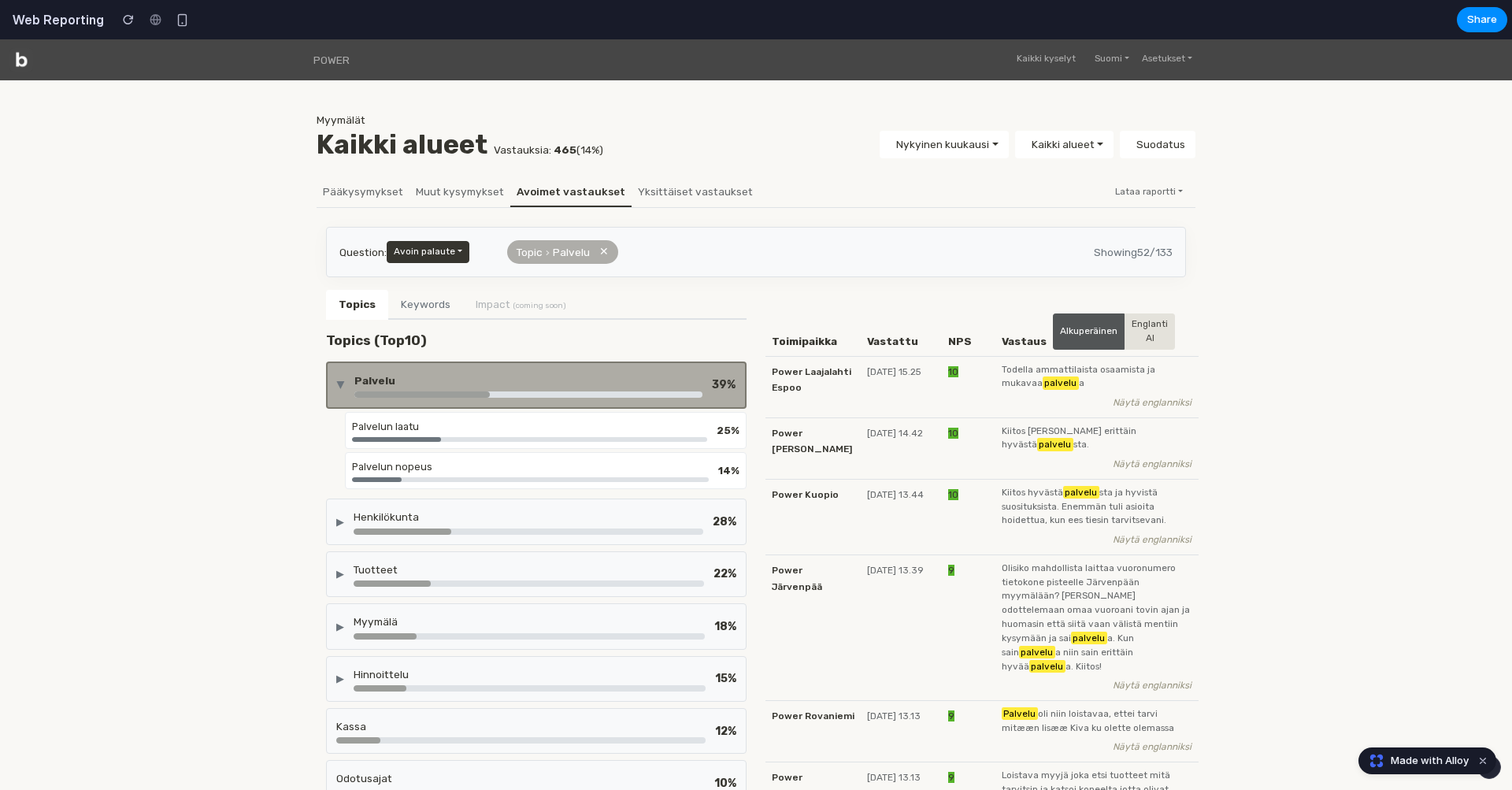
click at [658, 383] on div "Palvelu" at bounding box center [529, 381] width 348 height 16
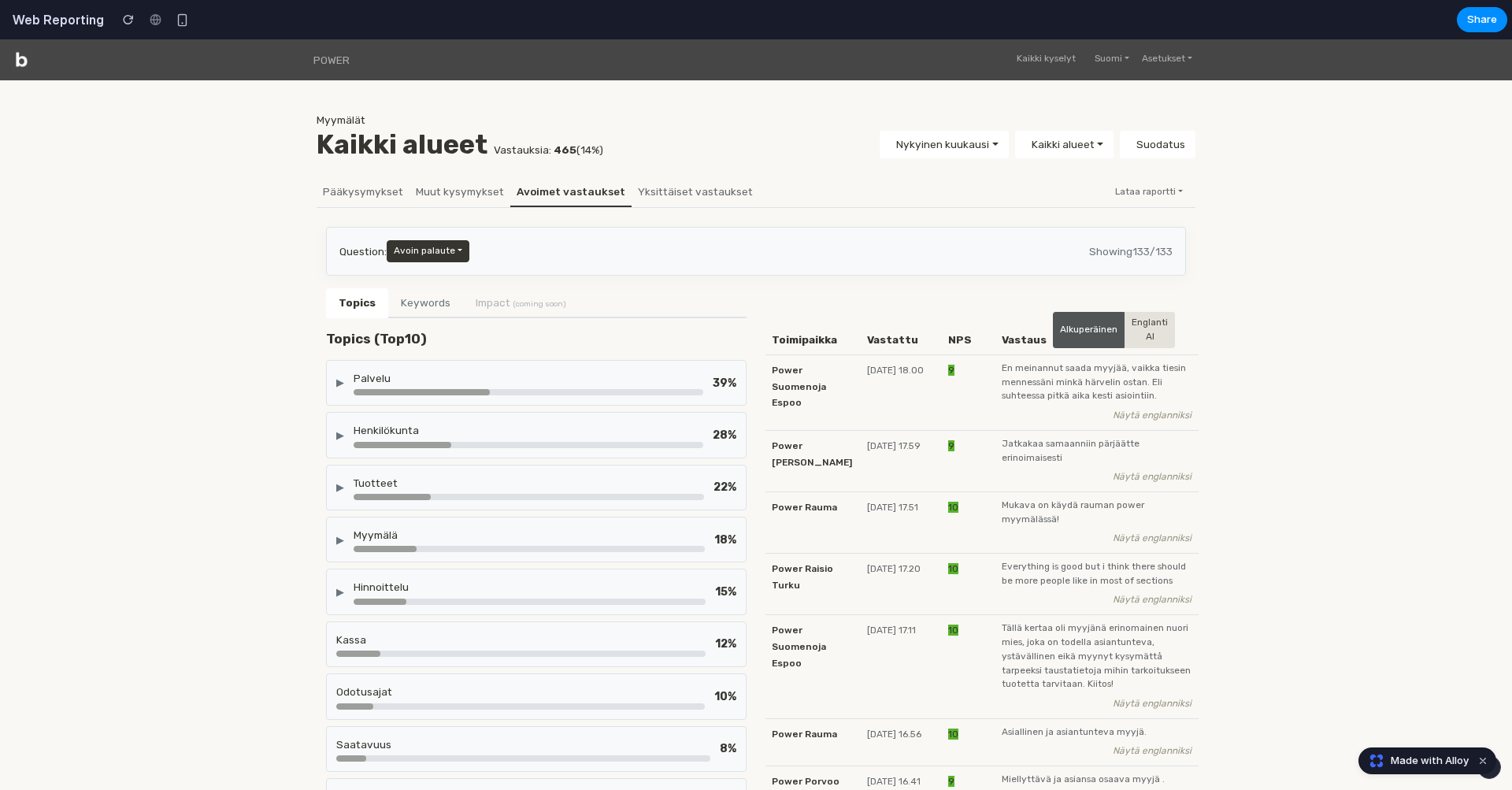
click at [517, 250] on div "Question: Avoin palaute Showing 133 / 133" at bounding box center [756, 250] width 833 height 22
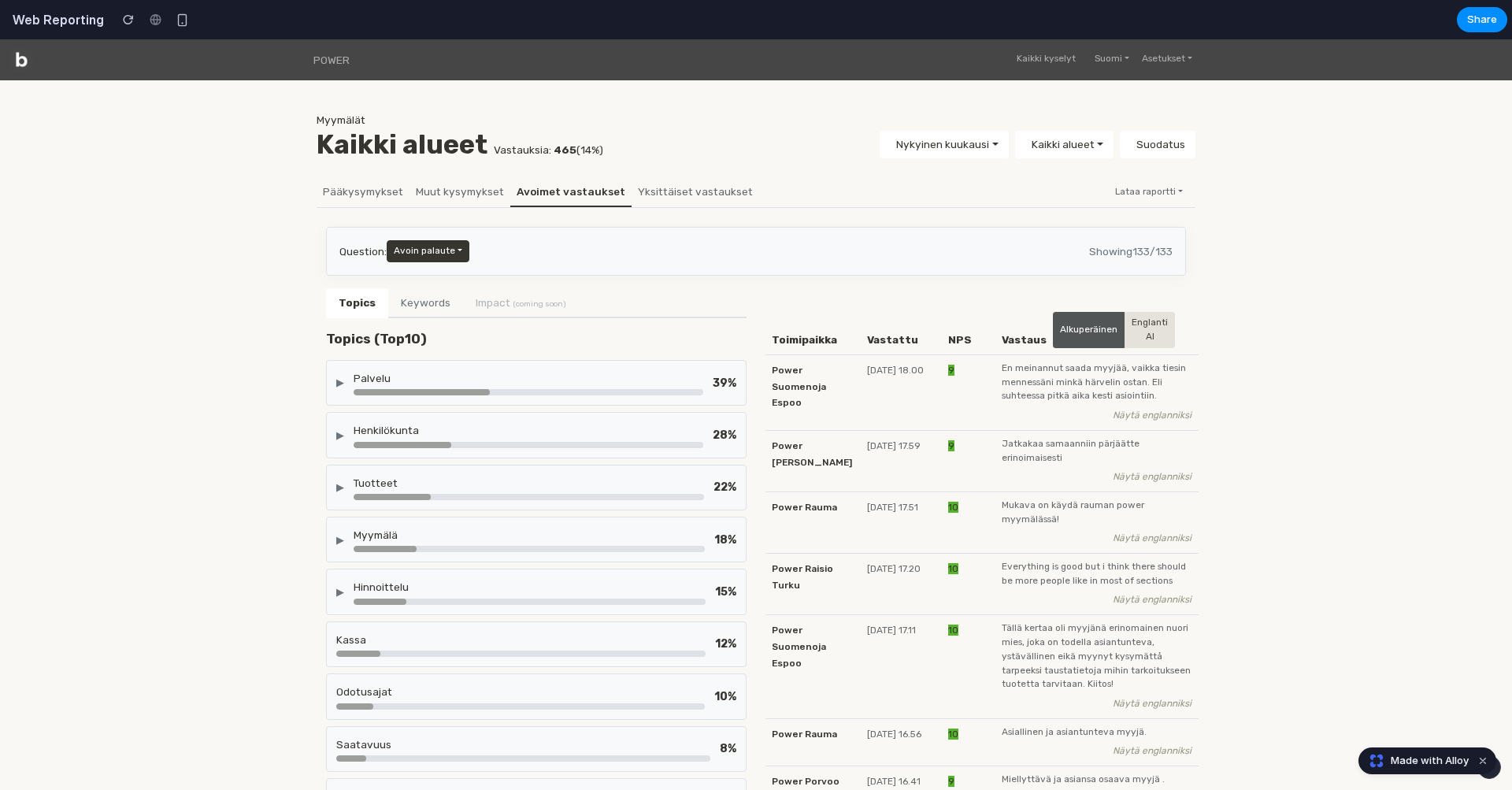
click at [475, 375] on div "Palvelu" at bounding box center [528, 378] width 349 height 16
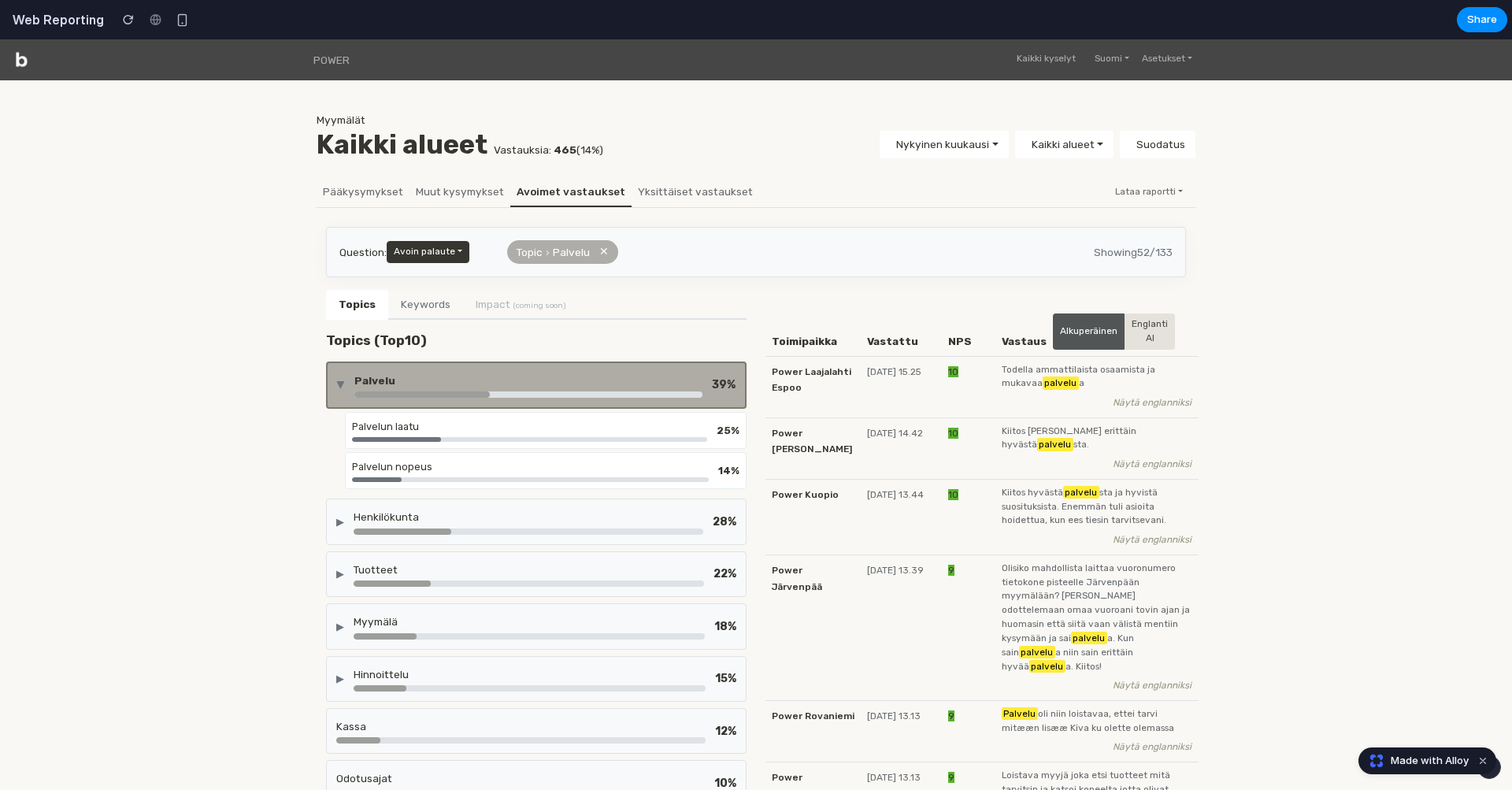
click at [567, 391] on div at bounding box center [529, 394] width 348 height 6
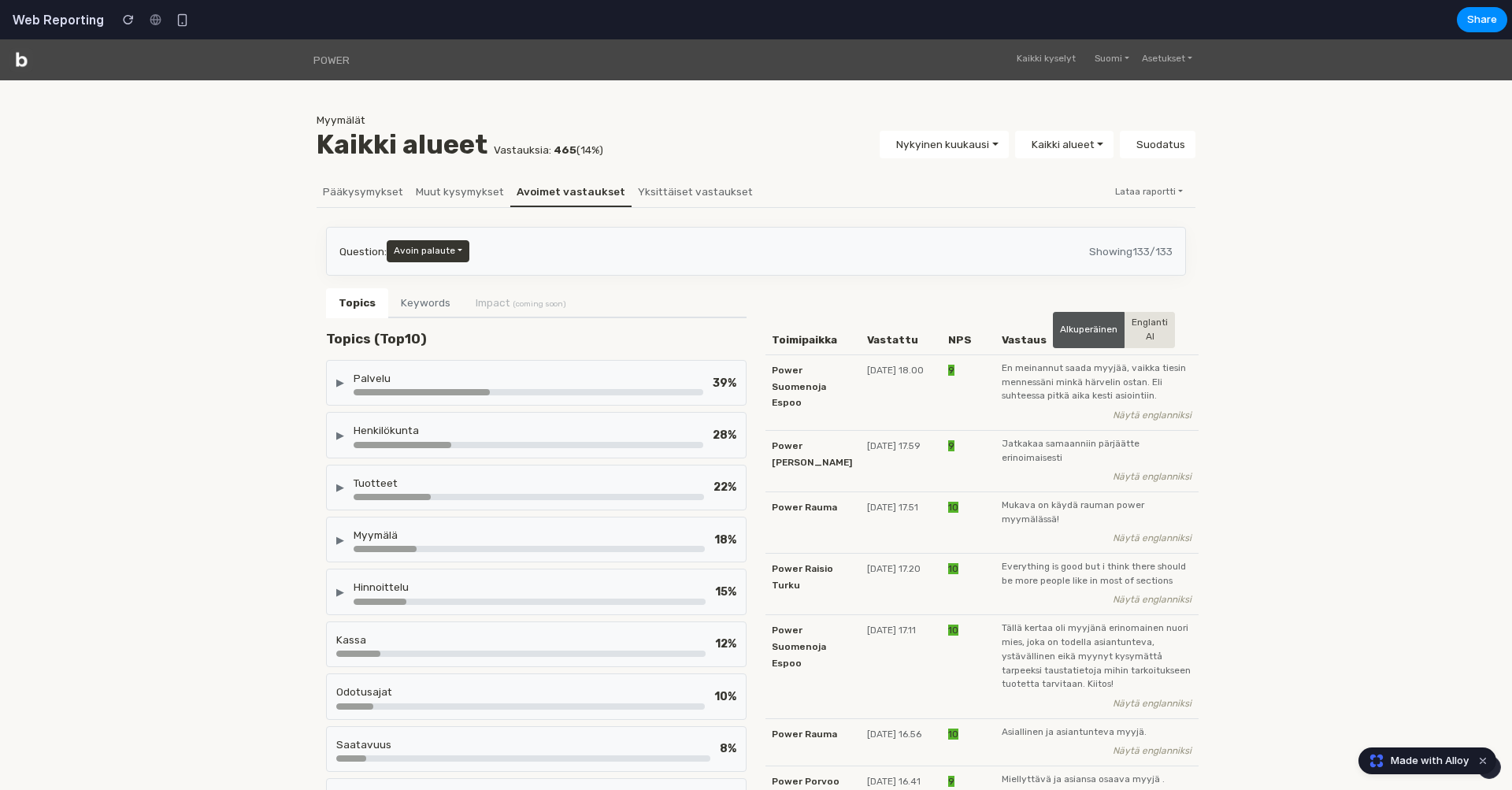
click at [724, 380] on div "39 %" at bounding box center [724, 383] width 24 height 17
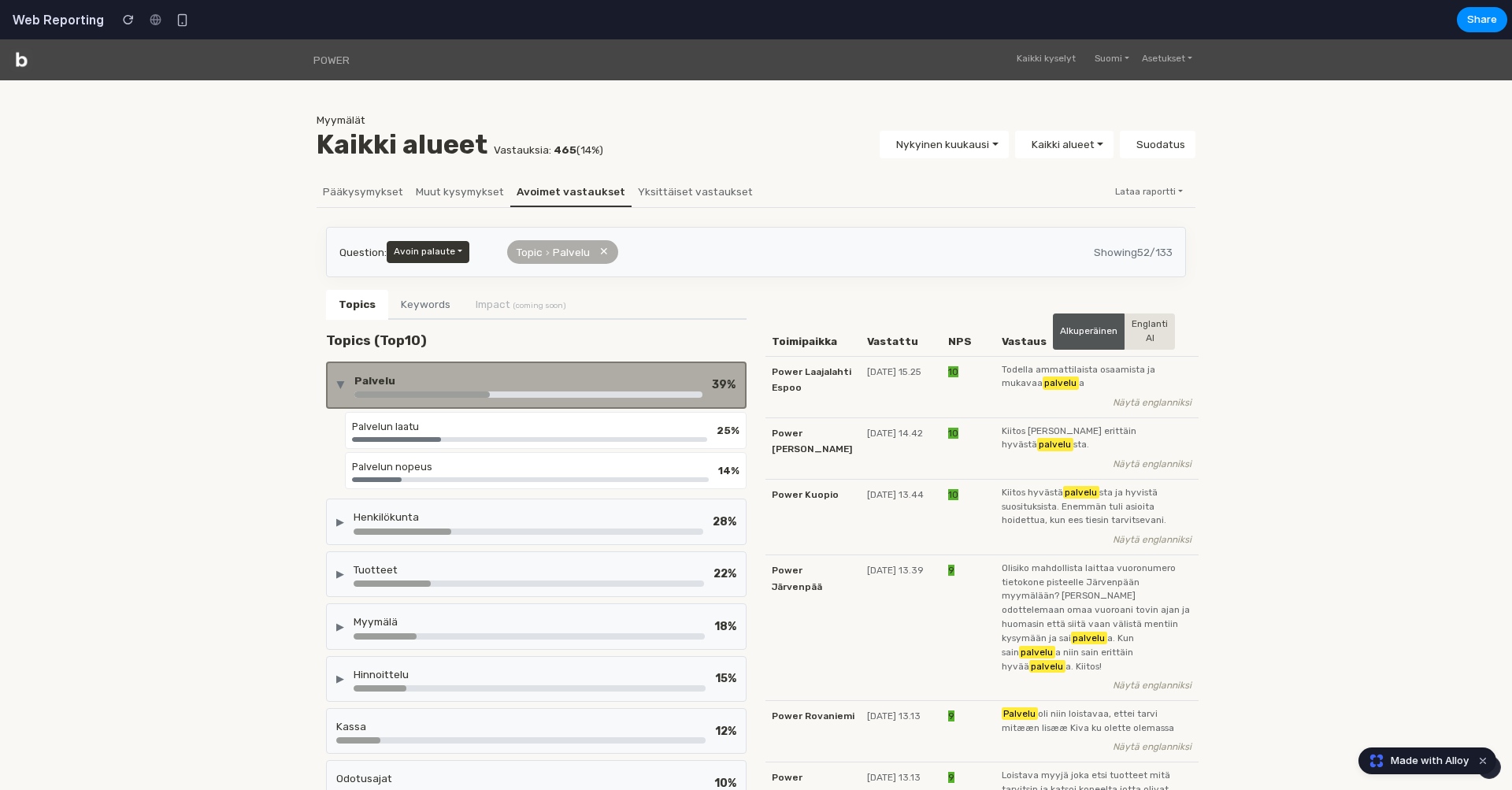
click at [735, 390] on div "▶ Palvelu 39 %" at bounding box center [536, 385] width 420 height 47
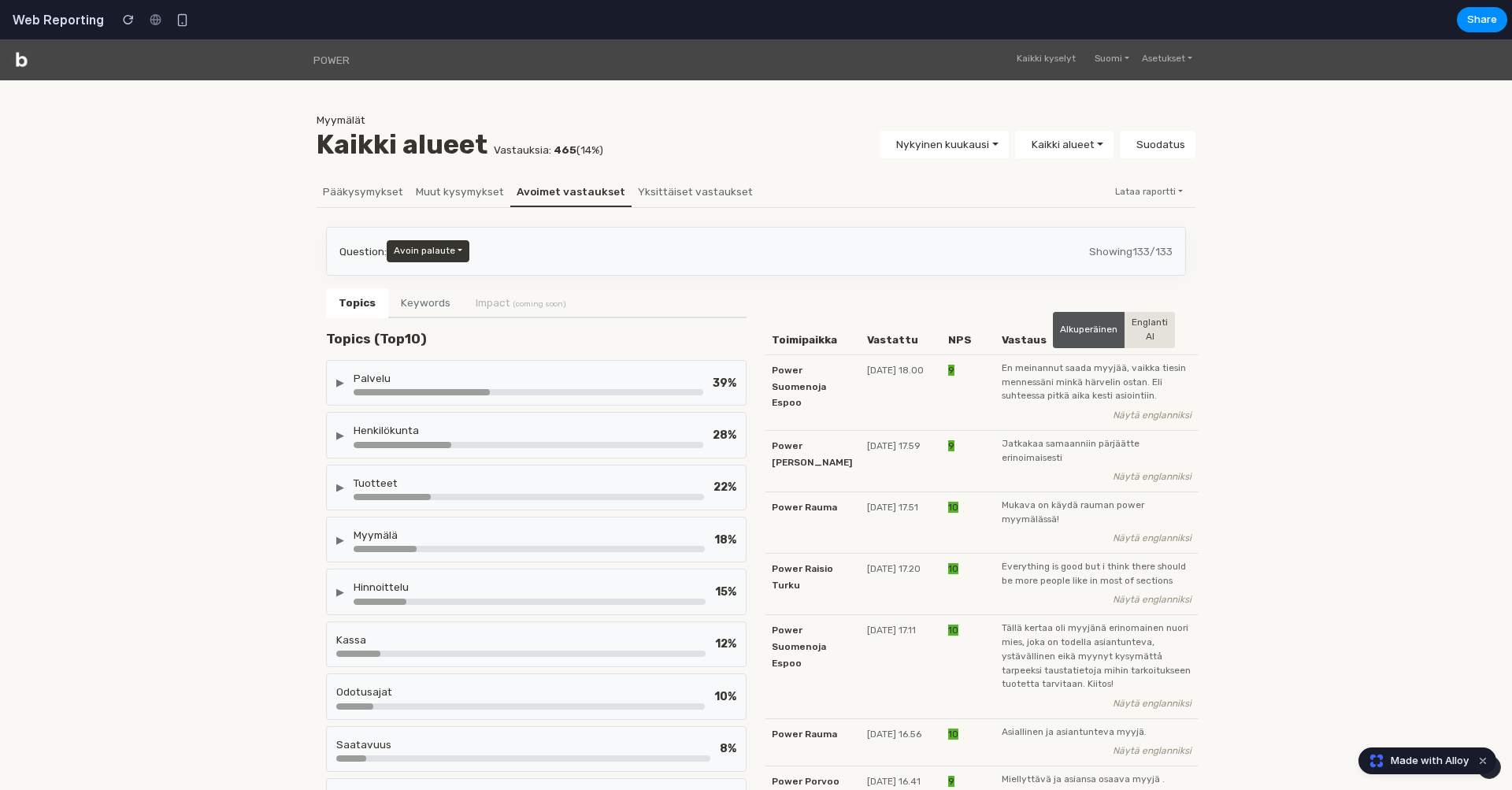
click at [726, 376] on div "39 %" at bounding box center [724, 383] width 24 height 17
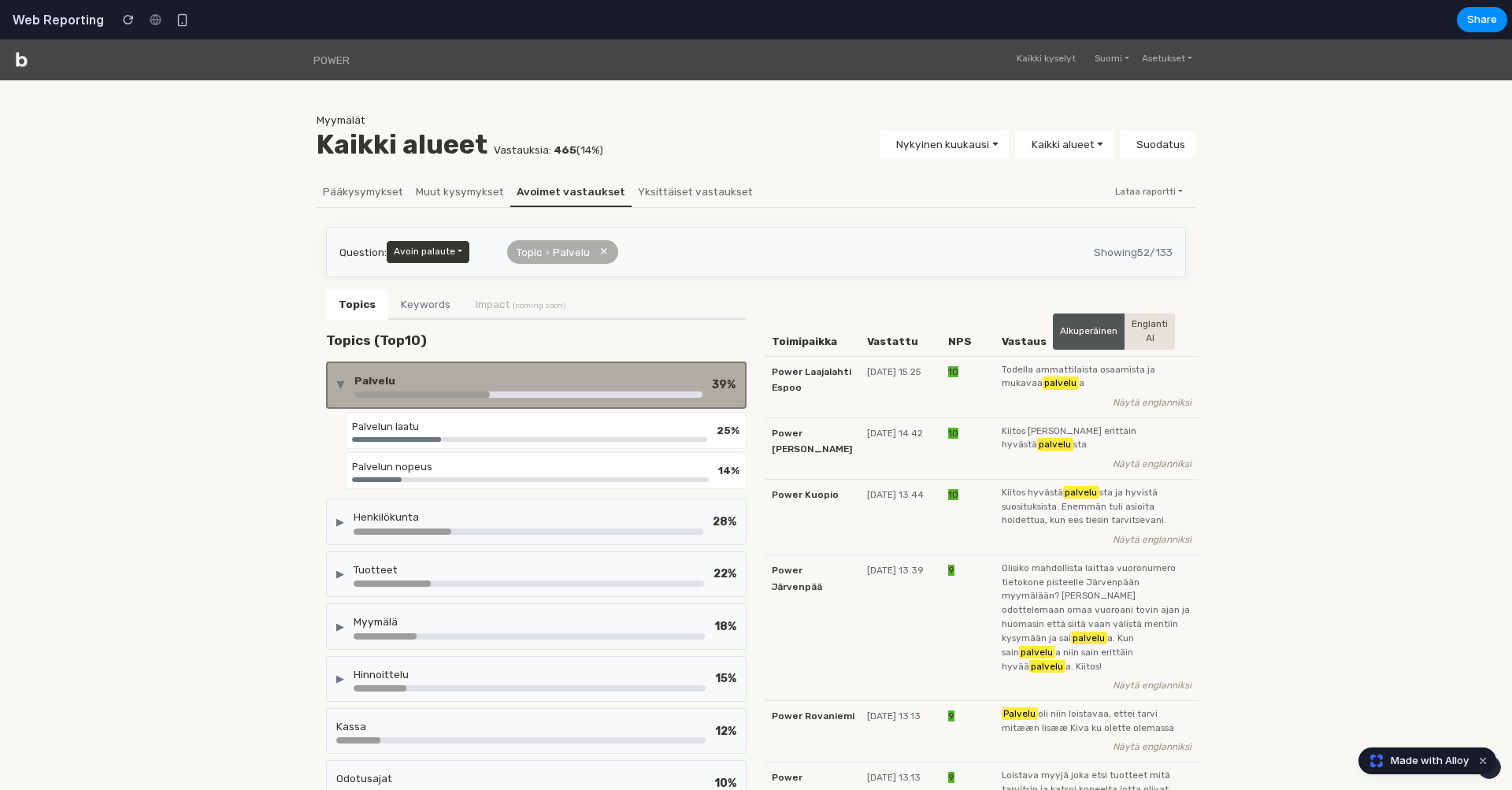
click at [726, 377] on div "39 %" at bounding box center [723, 384] width 24 height 17
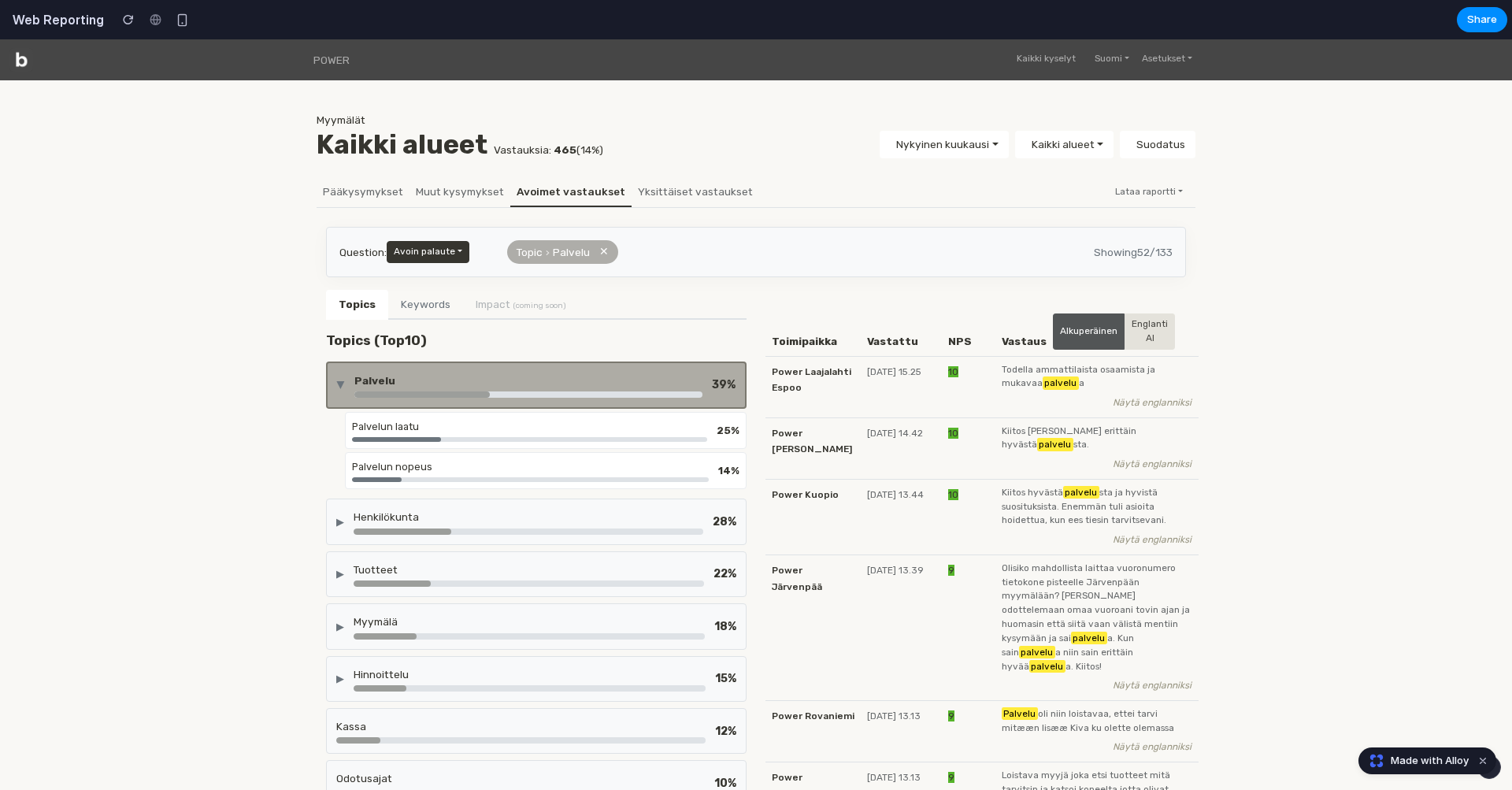
click at [668, 385] on div "Palvelu" at bounding box center [529, 381] width 348 height 16
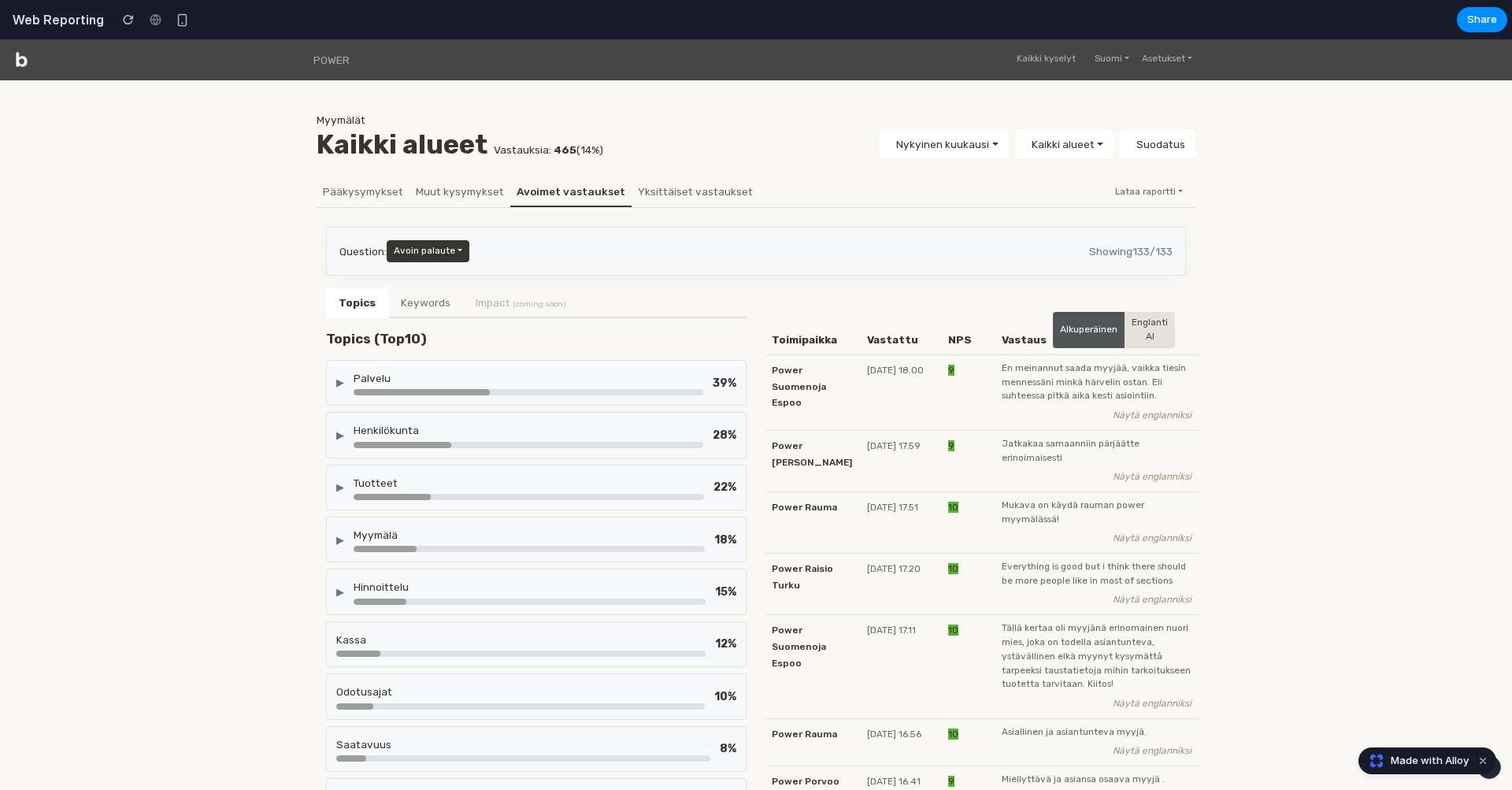
click at [341, 382] on div "▶" at bounding box center [340, 382] width 8 height 15
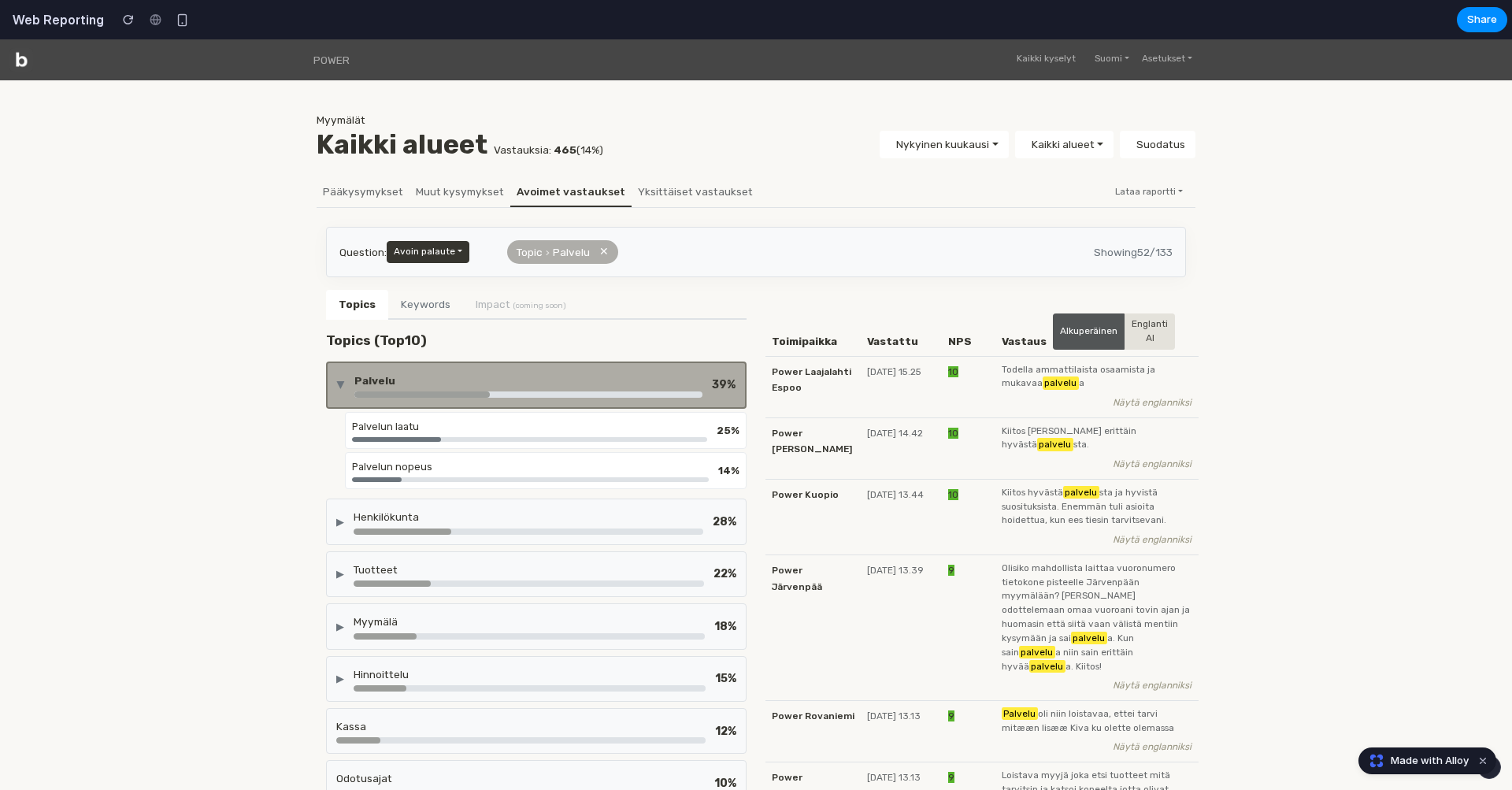
click at [341, 382] on div "▶" at bounding box center [341, 384] width 15 height 8
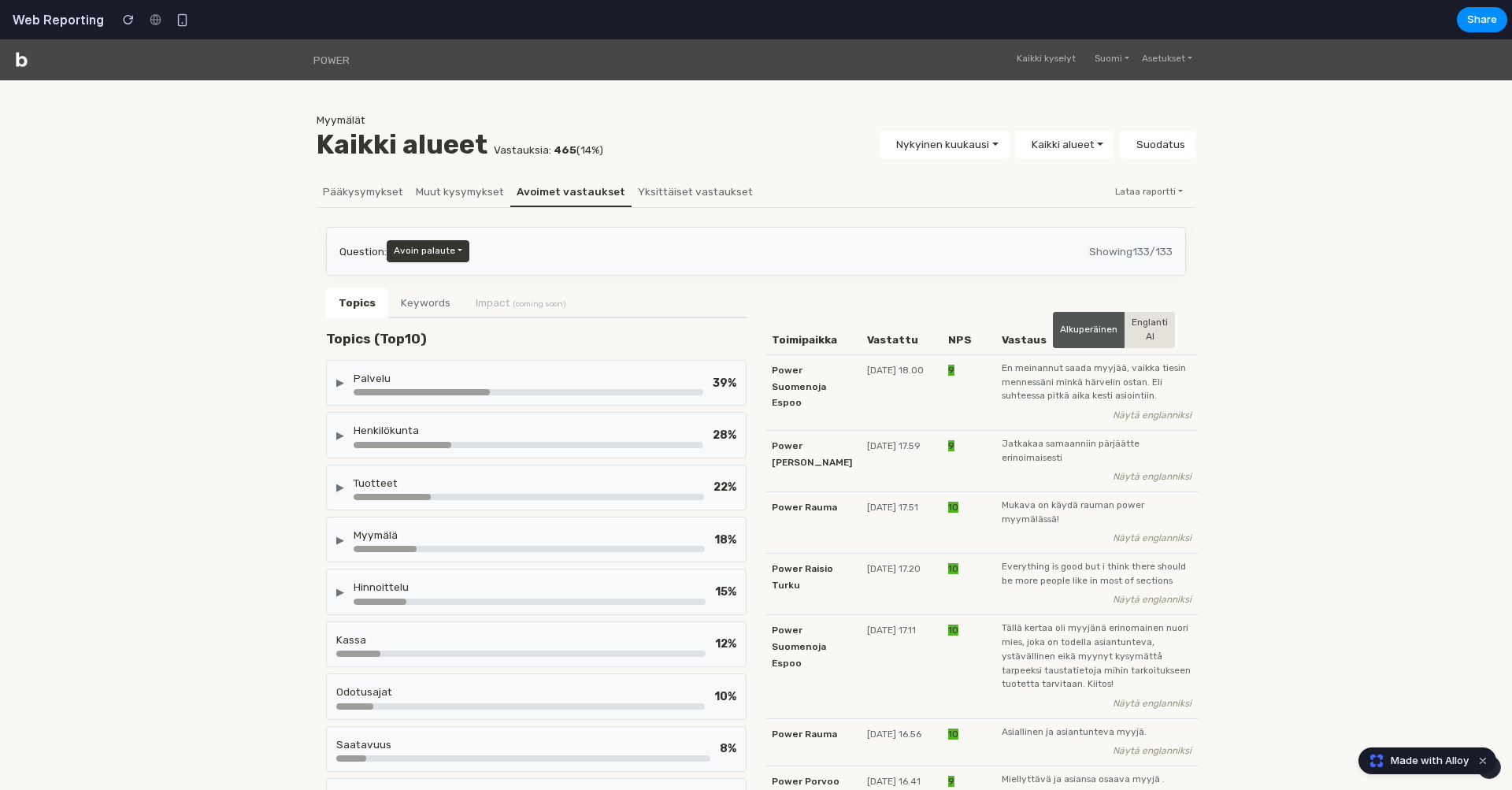
click at [341, 382] on div "▶" at bounding box center [340, 382] width 8 height 15
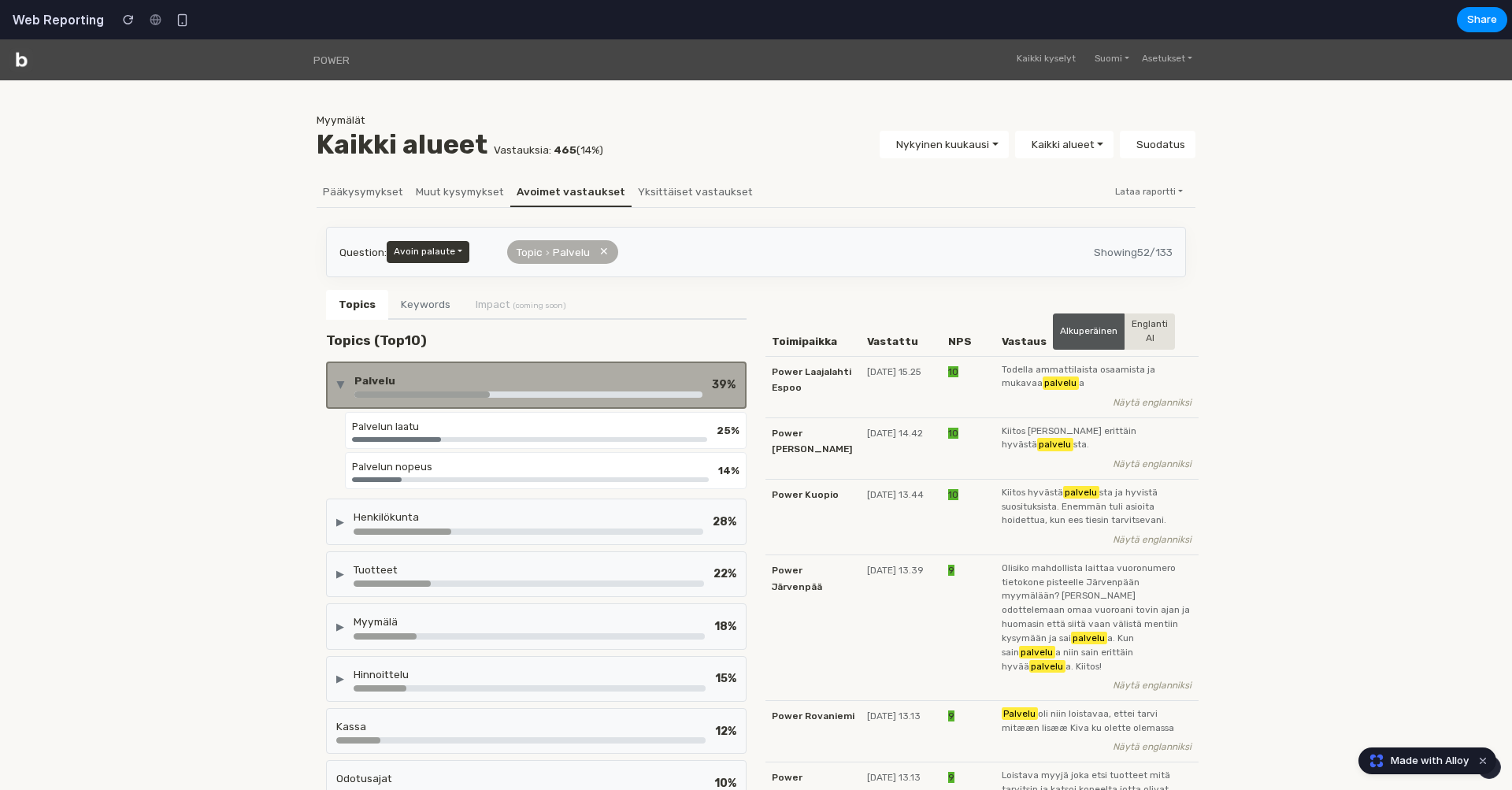
click at [341, 382] on div "▶" at bounding box center [341, 384] width 15 height 8
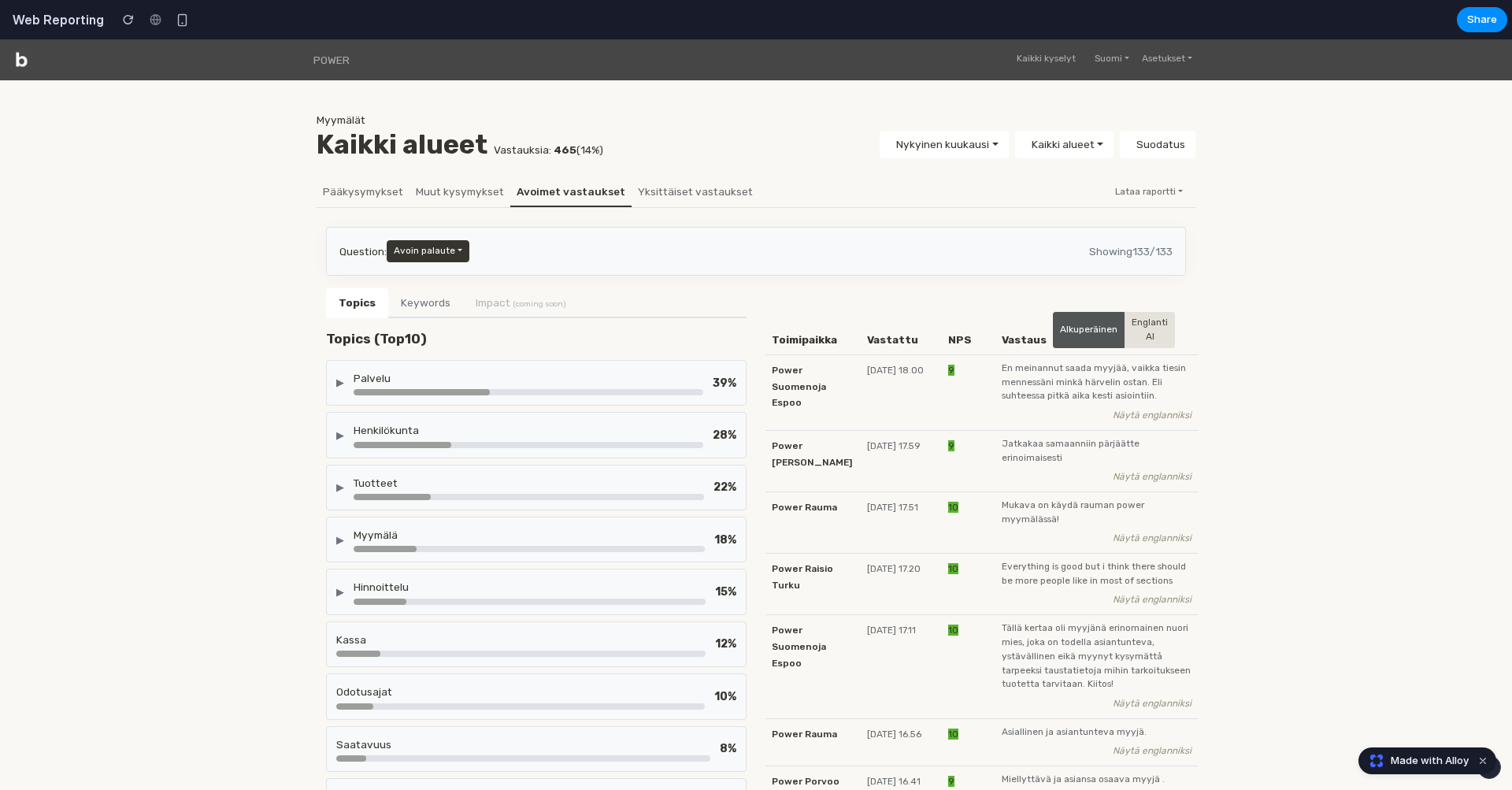
click at [1102, 145] on button "Kaikki alueet" at bounding box center [1065, 144] width 98 height 27
click at [341, 382] on div "▶" at bounding box center [340, 382] width 8 height 15
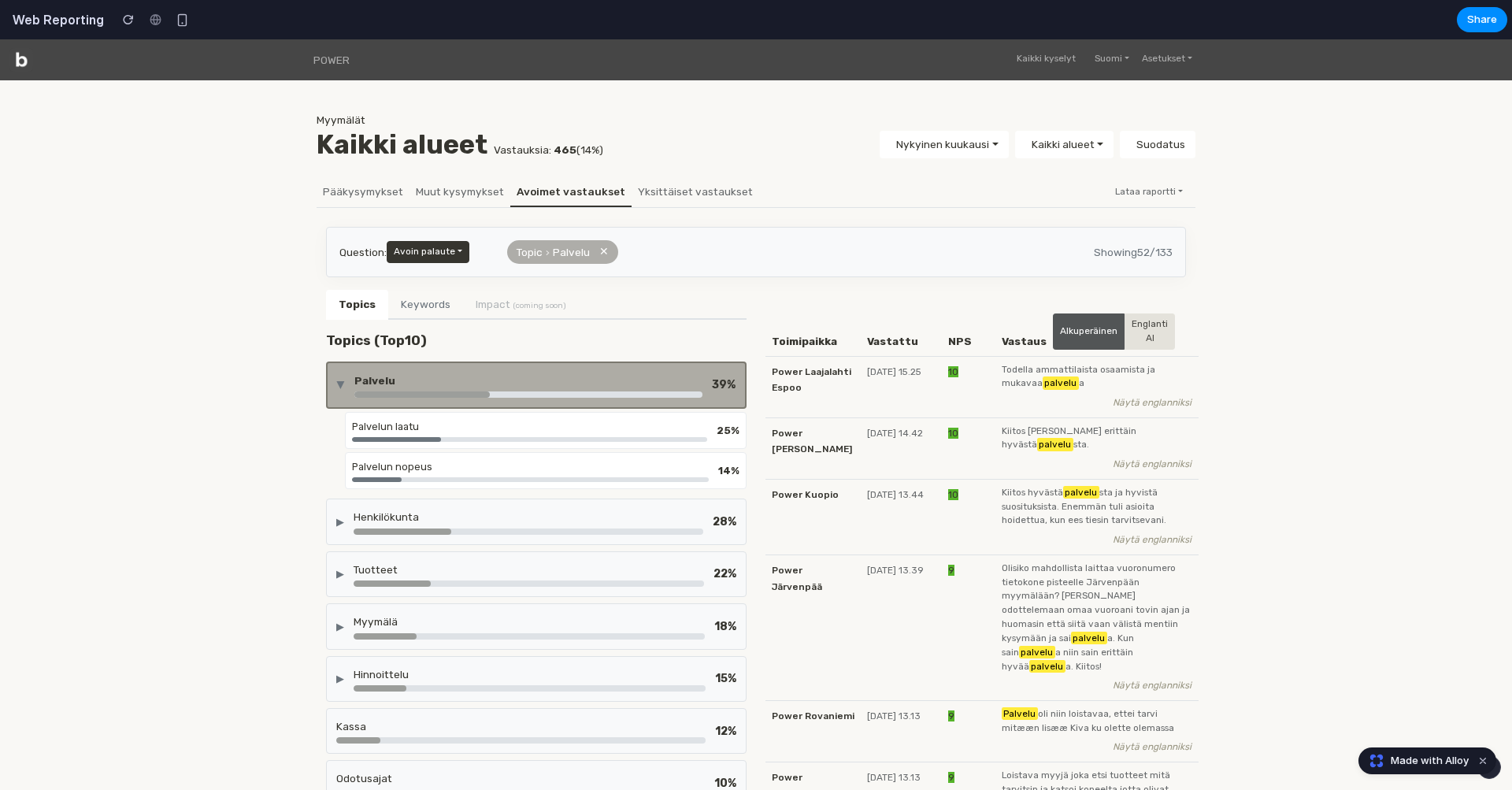
click at [341, 382] on div "▶" at bounding box center [341, 384] width 15 height 8
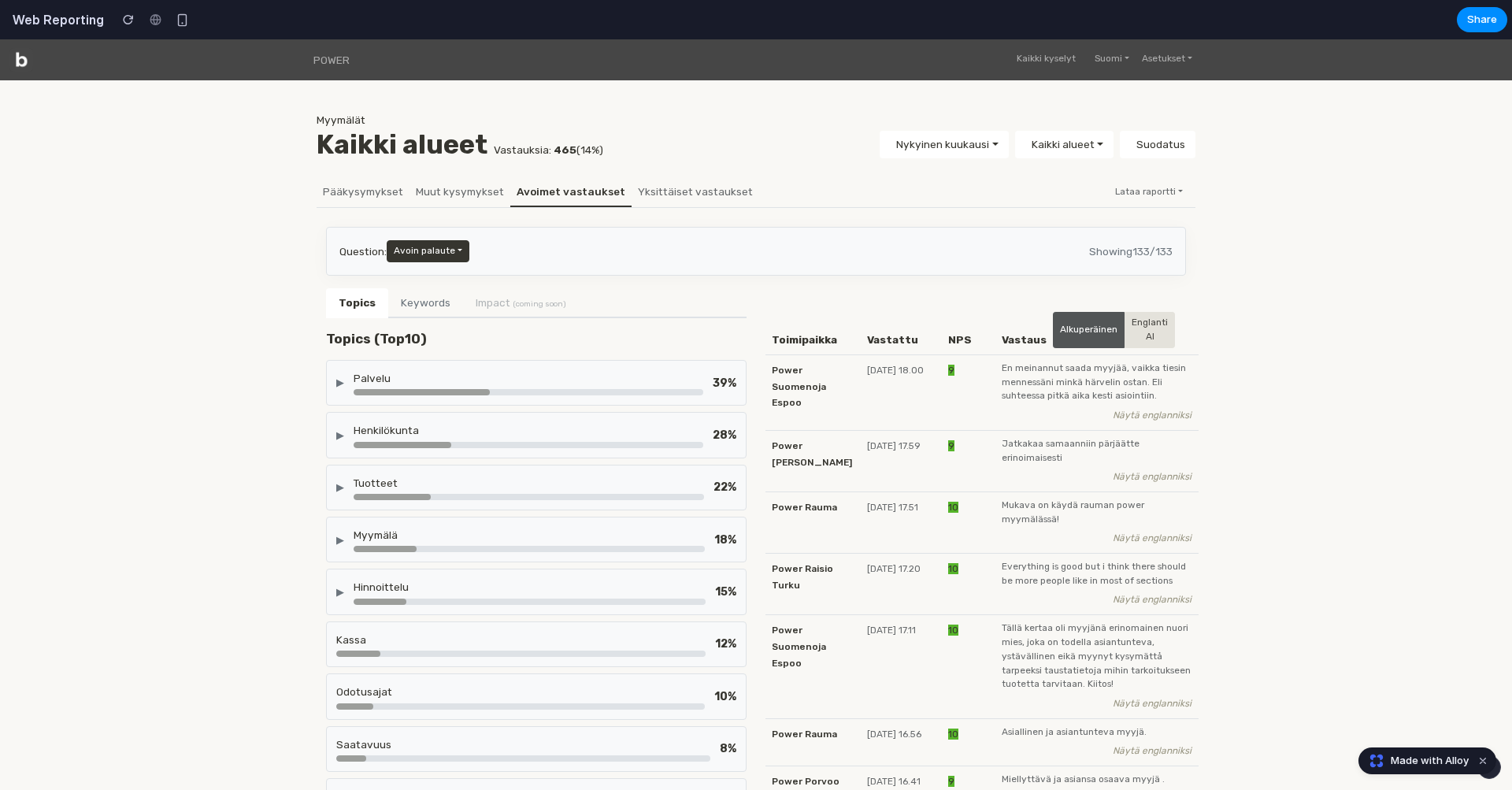
click at [341, 382] on div "▶" at bounding box center [340, 382] width 8 height 15
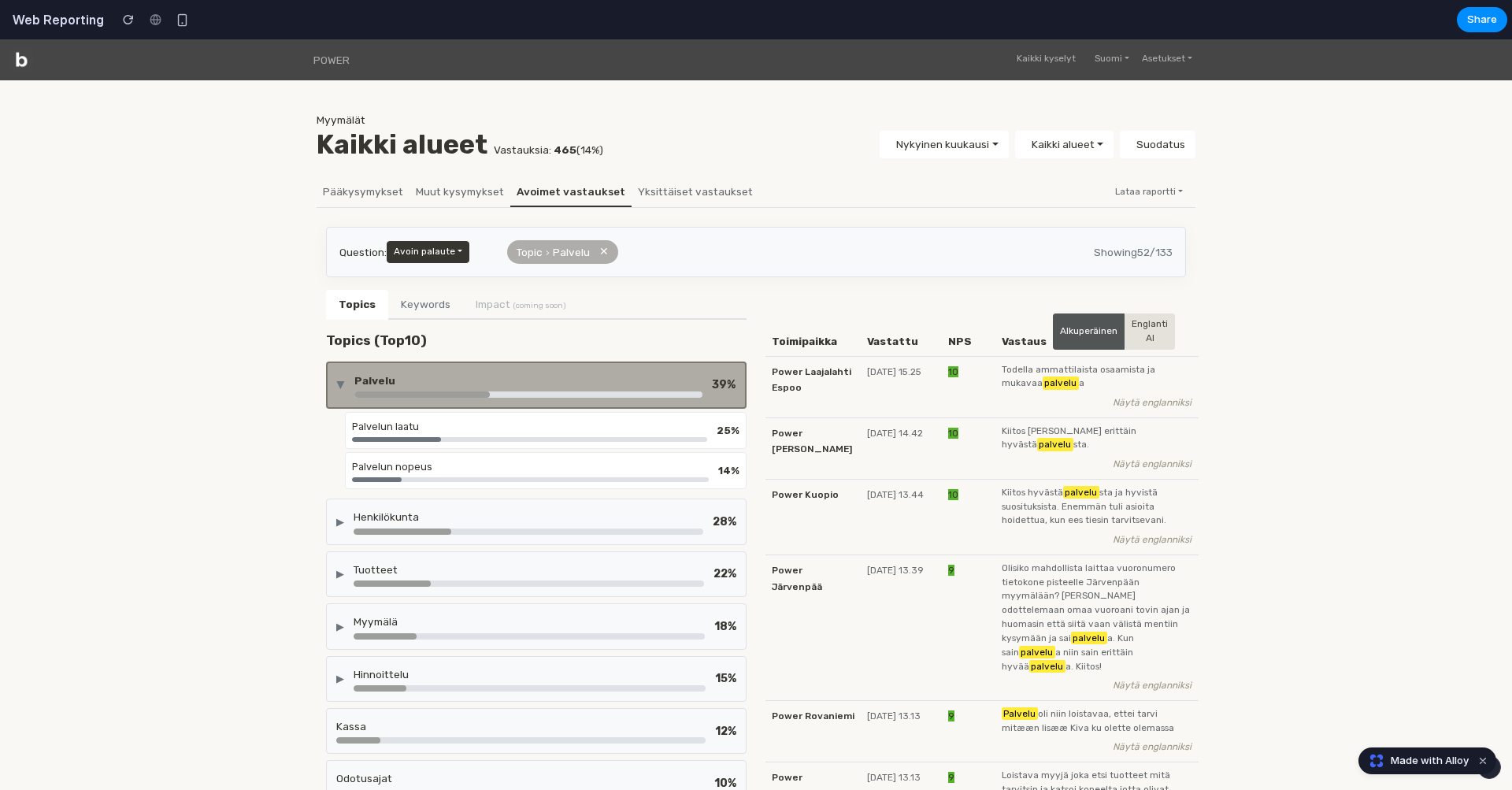
click at [341, 382] on div "▶" at bounding box center [341, 384] width 15 height 8
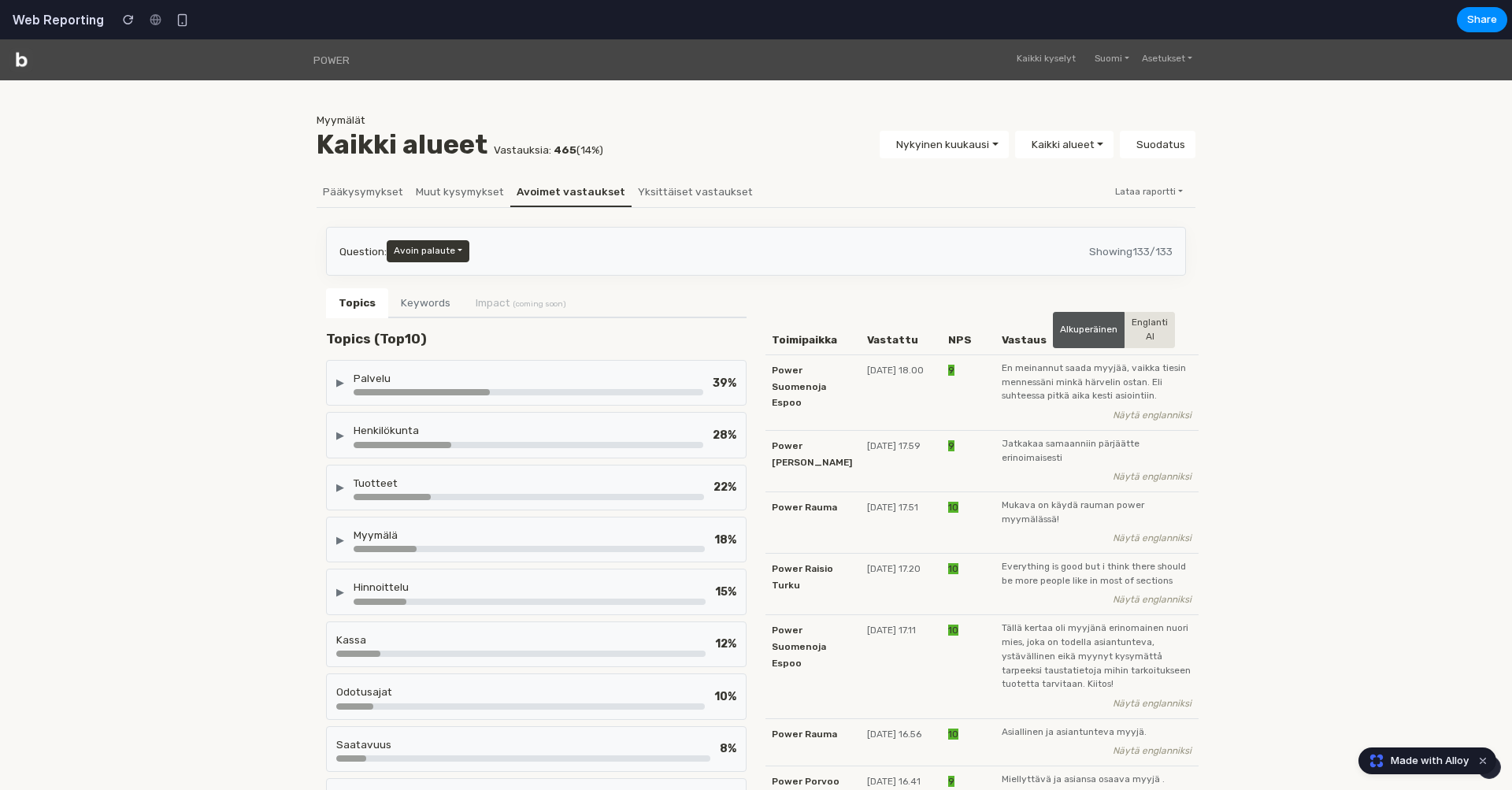
click at [344, 381] on div "▶" at bounding box center [340, 382] width 8 height 15
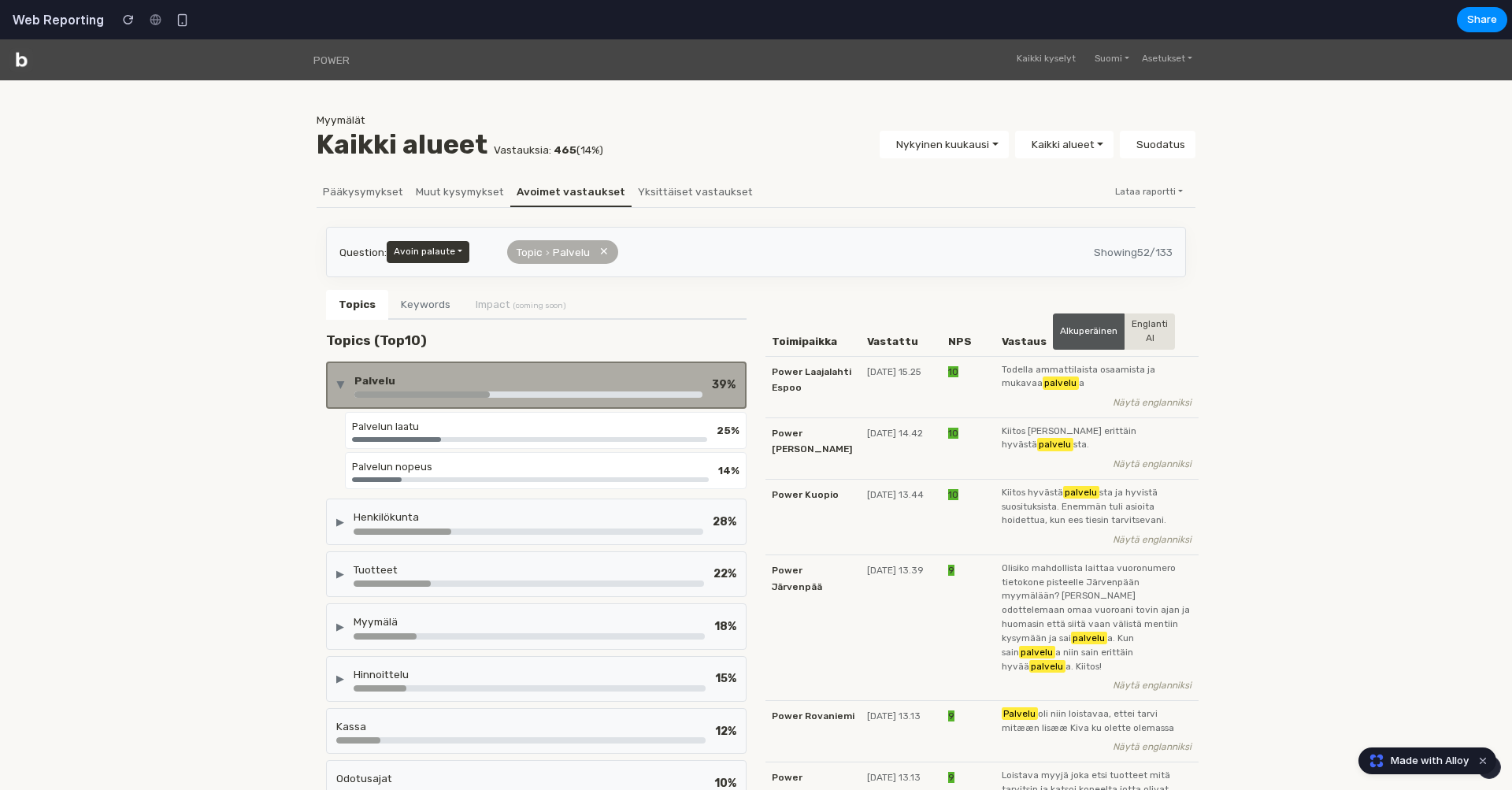
click at [345, 381] on div "▶" at bounding box center [341, 384] width 15 height 8
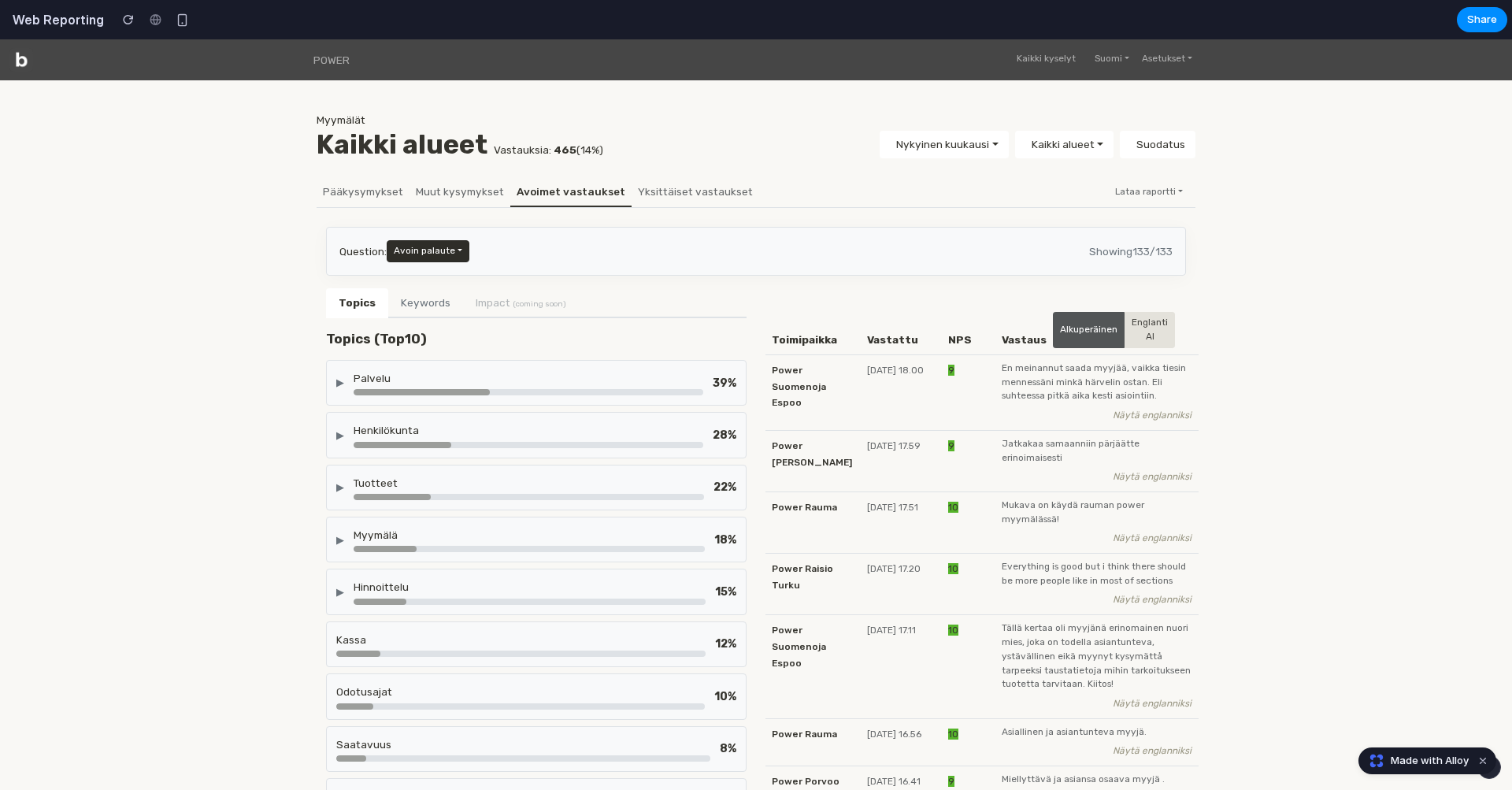
click at [454, 251] on button "Avoin palaute" at bounding box center [428, 250] width 82 height 22
click at [561, 247] on div "Question: Avoin palaute Showing 133 / 133" at bounding box center [756, 250] width 833 height 22
click at [634, 384] on div "Palvelu" at bounding box center [528, 383] width 349 height 25
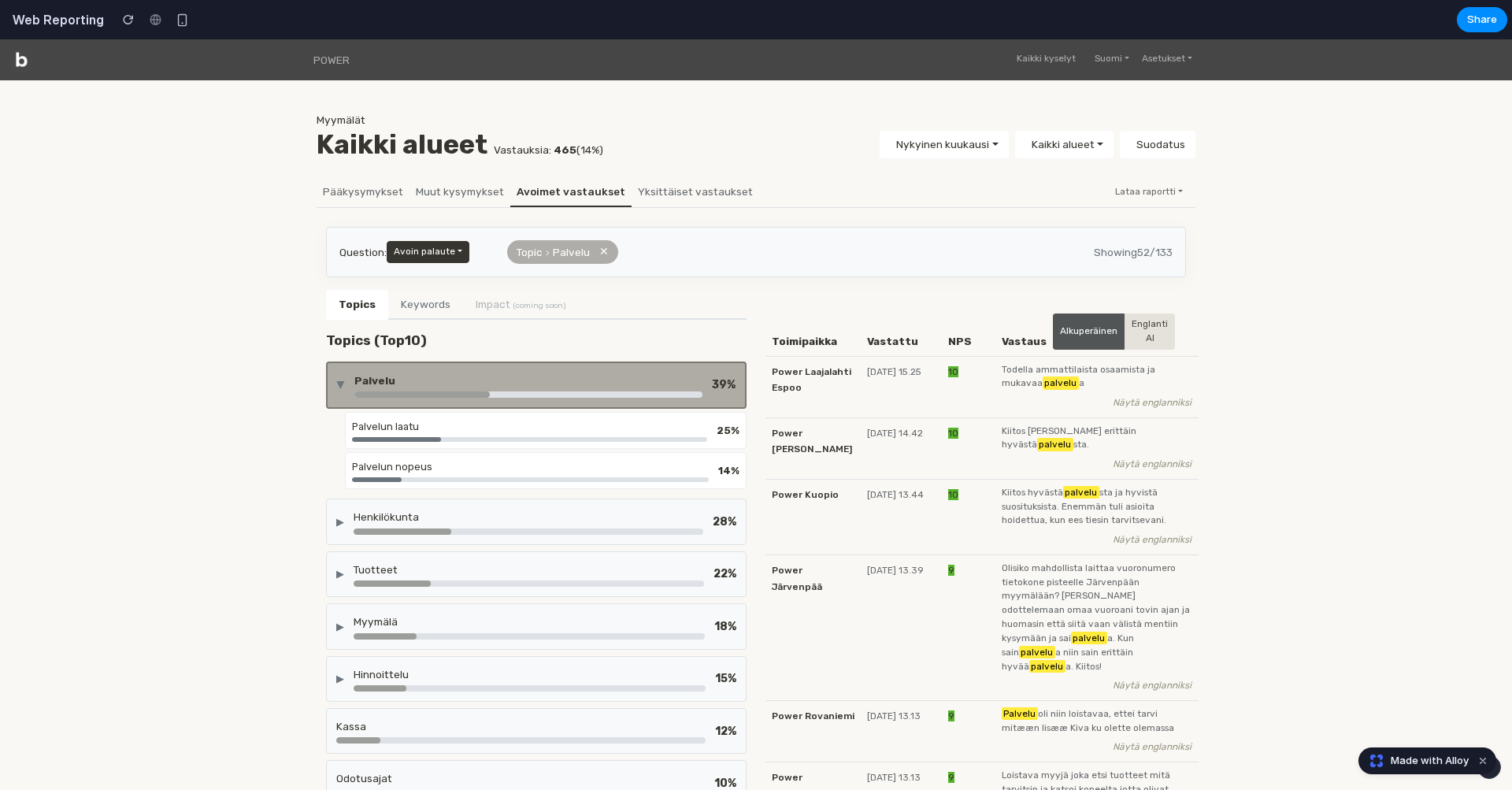
click at [601, 249] on button "✕" at bounding box center [604, 252] width 10 height 18
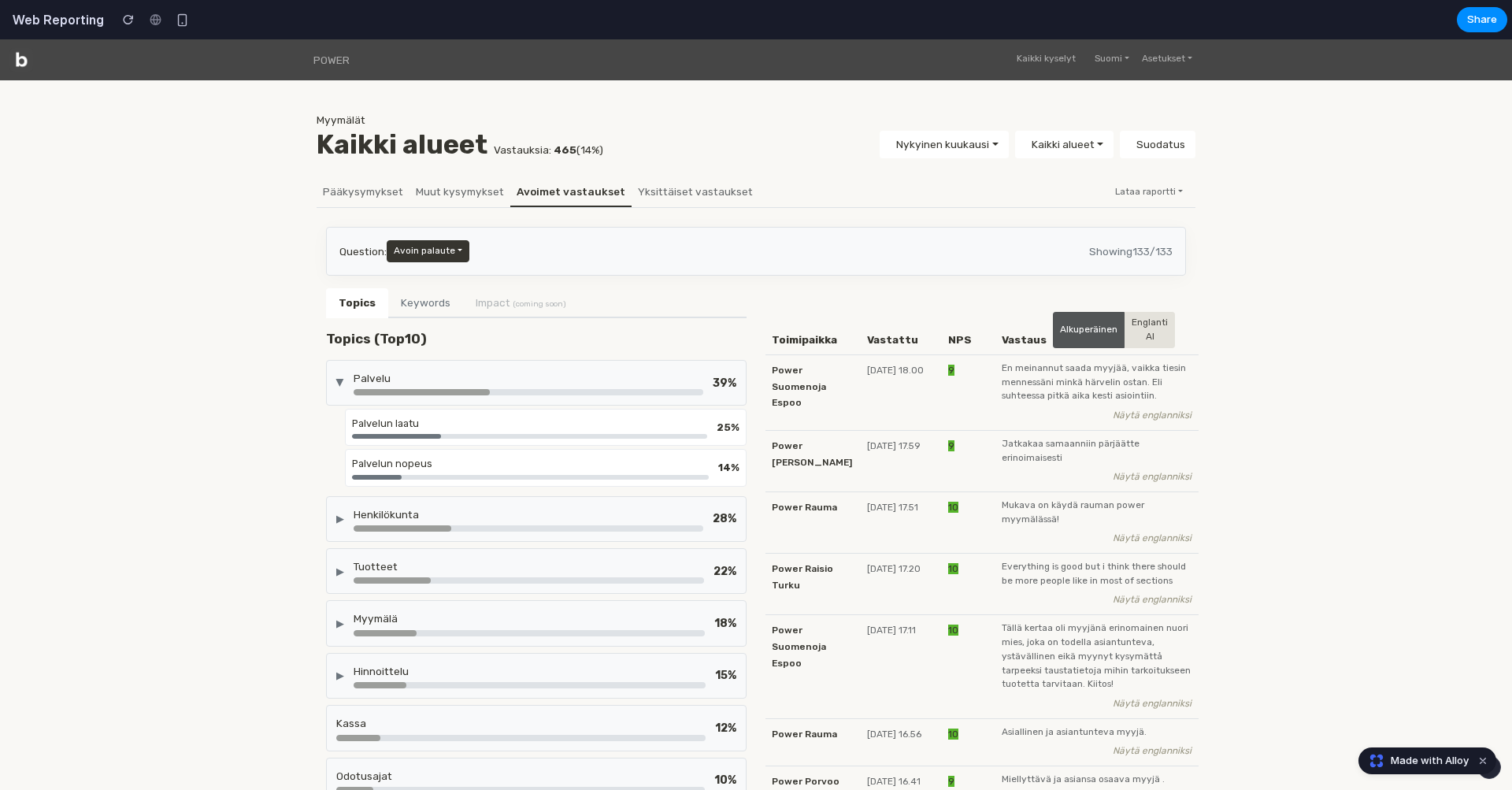
click at [341, 381] on div "▶" at bounding box center [340, 383] width 15 height 8
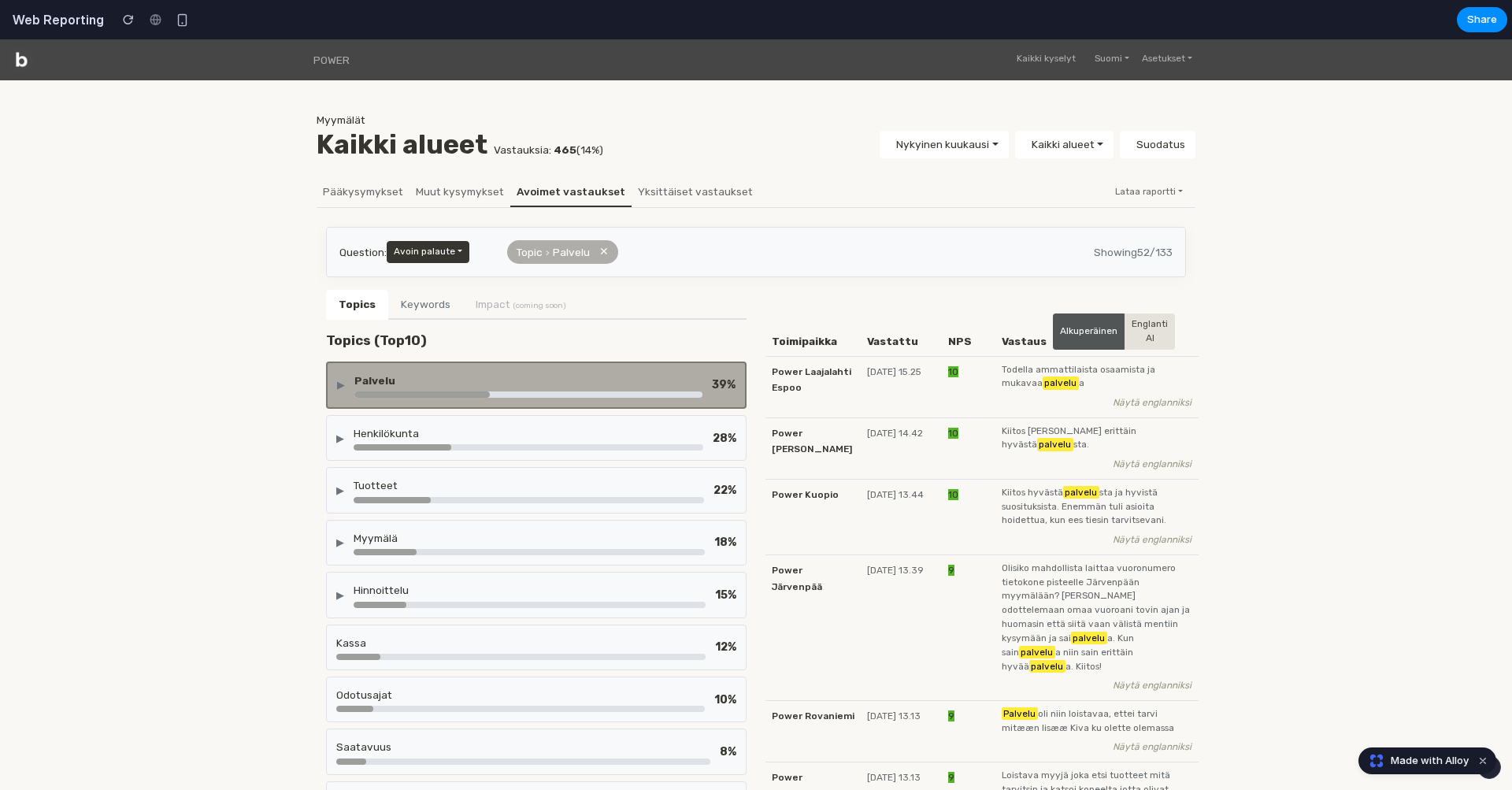
click at [222, 310] on div "POWER Kaikki kyselyt Suomi English Suomi Svenska Dansk Norsk Asetukset Oma tili…" at bounding box center [756, 521] width 1494 height 964
click at [376, 440] on div "Henkilökunta" at bounding box center [528, 438] width 349 height 25
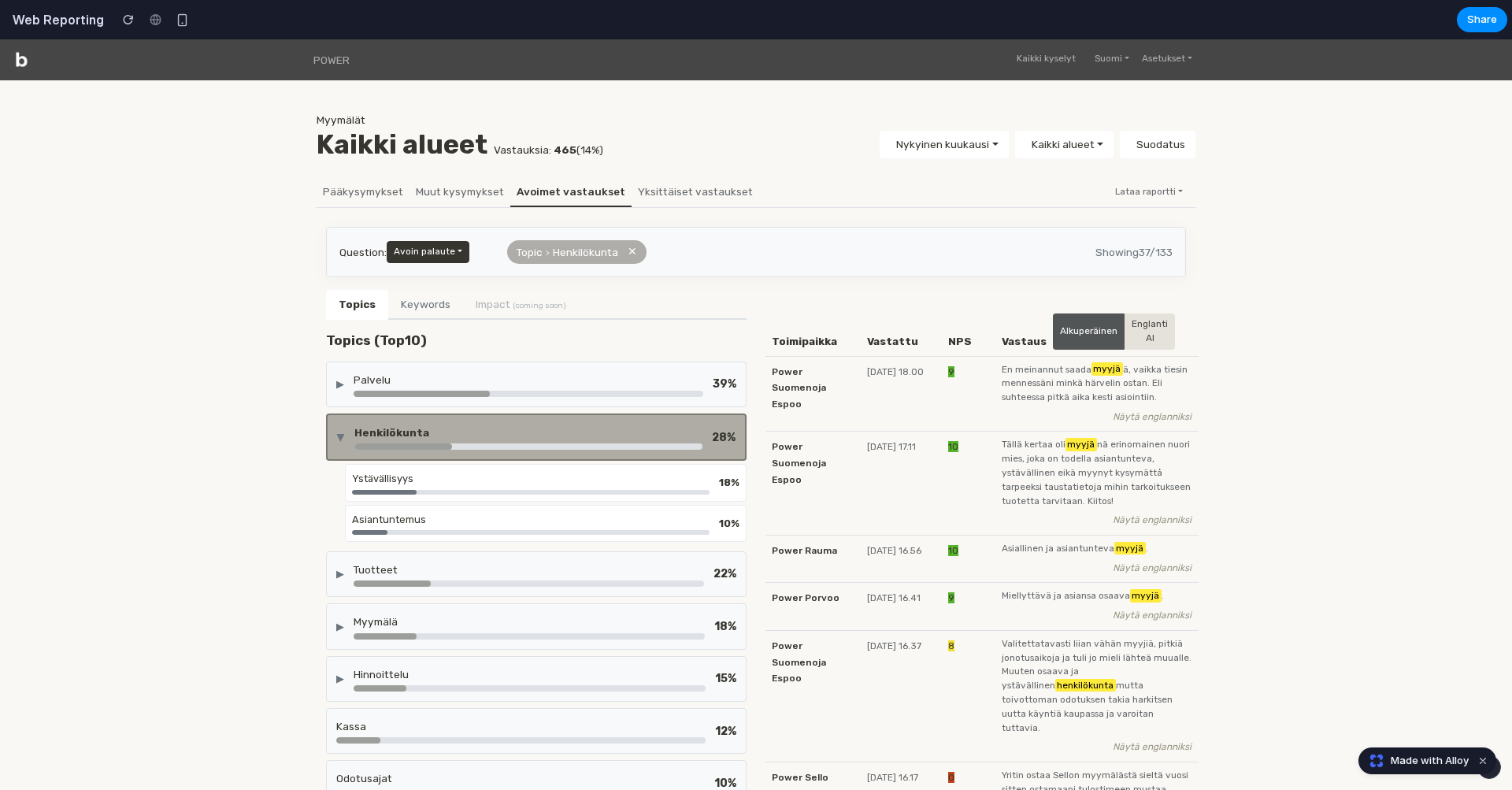
click at [350, 429] on div "▶ Henkilökunta 28 %" at bounding box center [536, 437] width 398 height 25
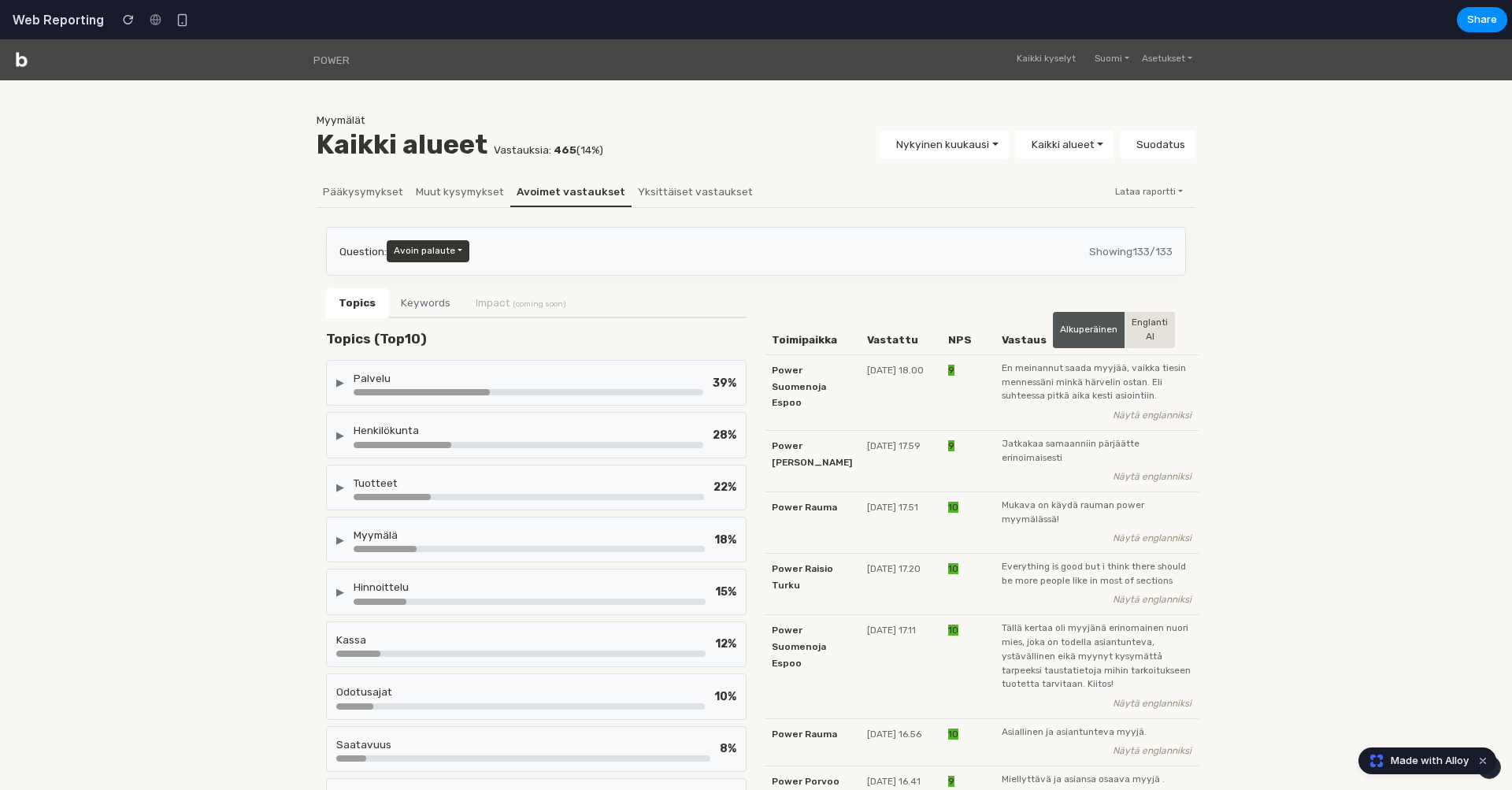
click at [410, 310] on button "Keywords" at bounding box center [425, 303] width 74 height 30
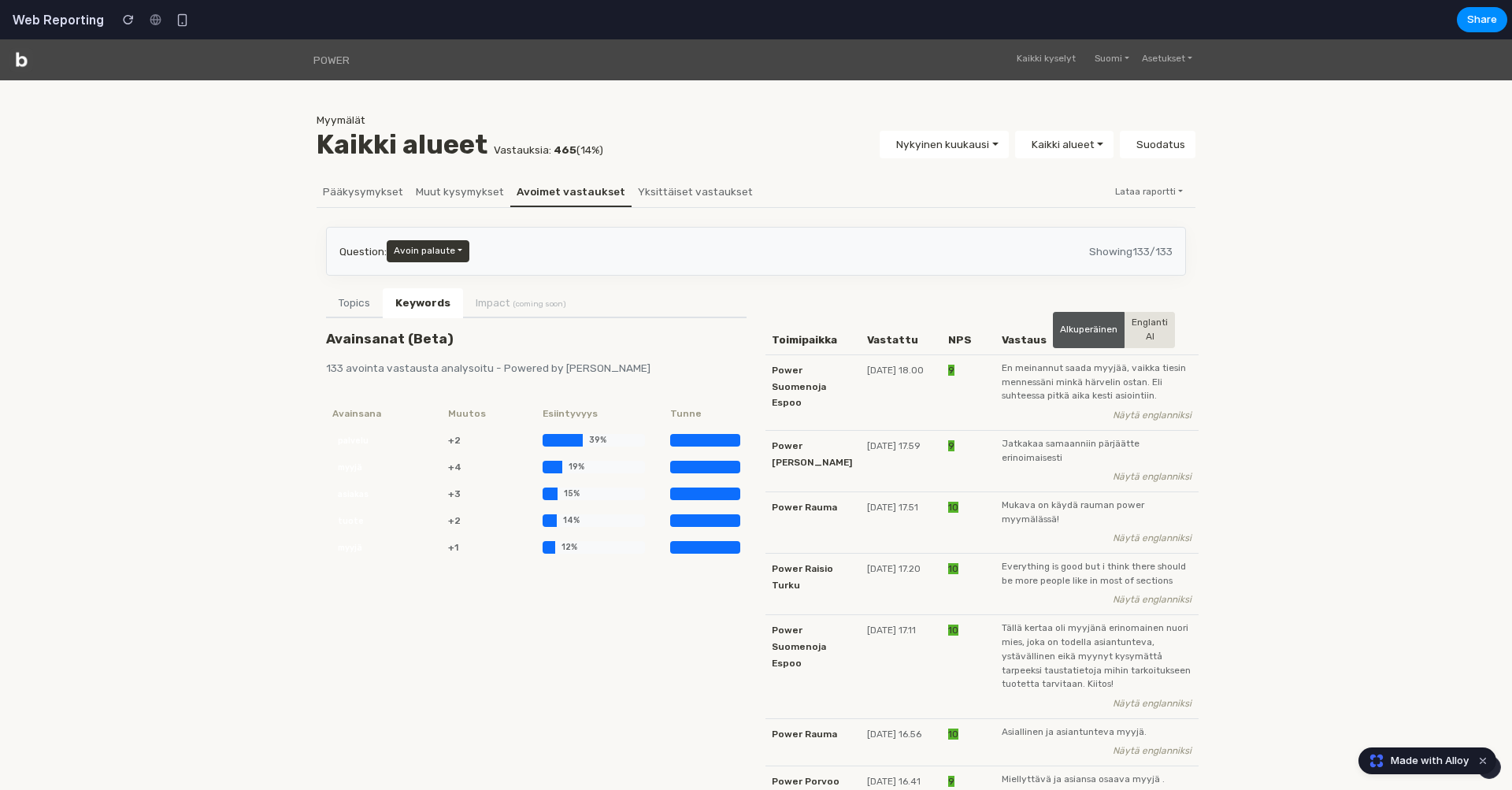
click at [361, 302] on button "Topics" at bounding box center [354, 303] width 57 height 30
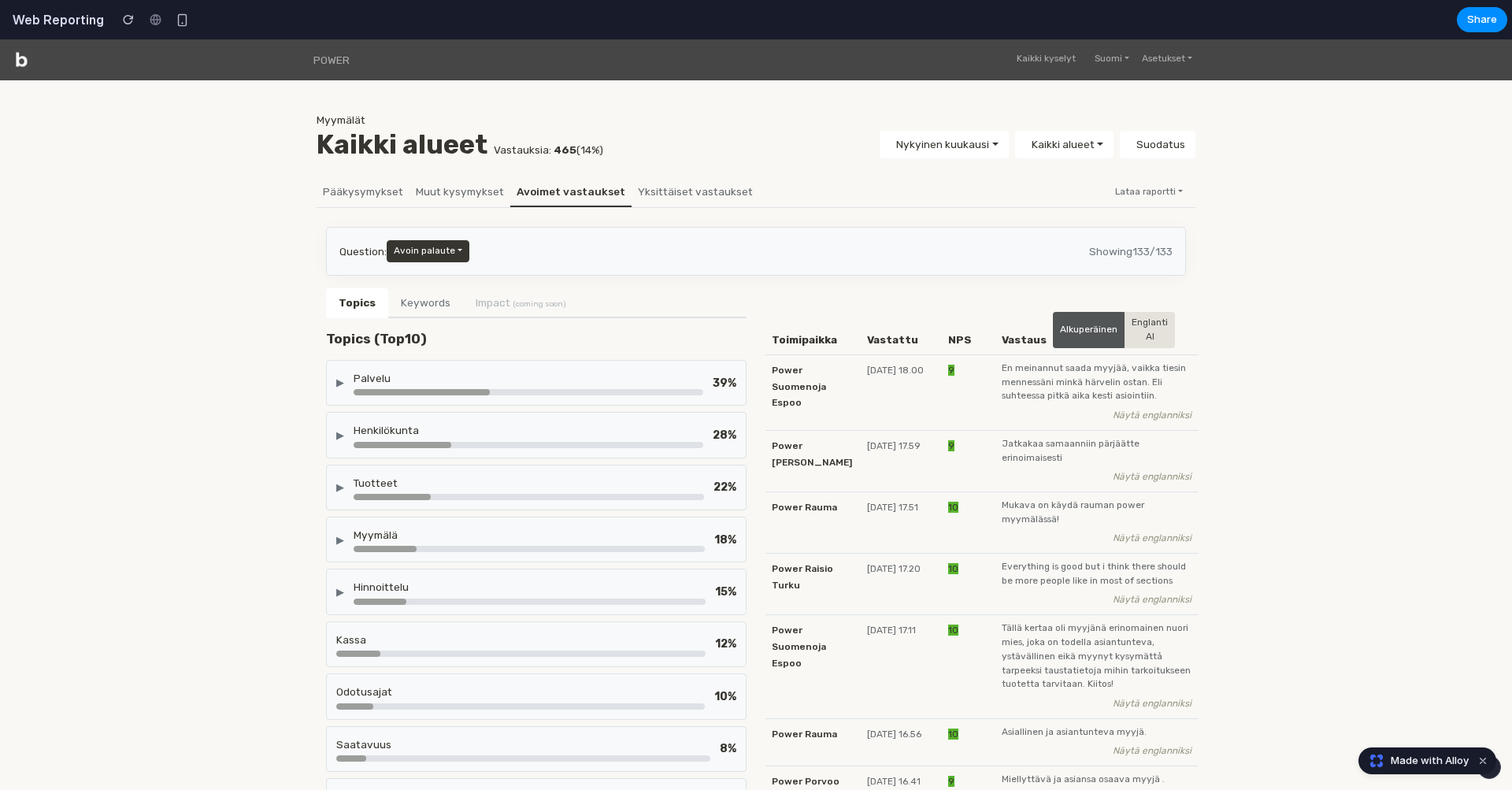
click at [484, 309] on li "Impact (coming soon)" at bounding box center [521, 302] width 116 height 28
click at [493, 300] on li "Impact (coming soon)" at bounding box center [521, 302] width 116 height 28
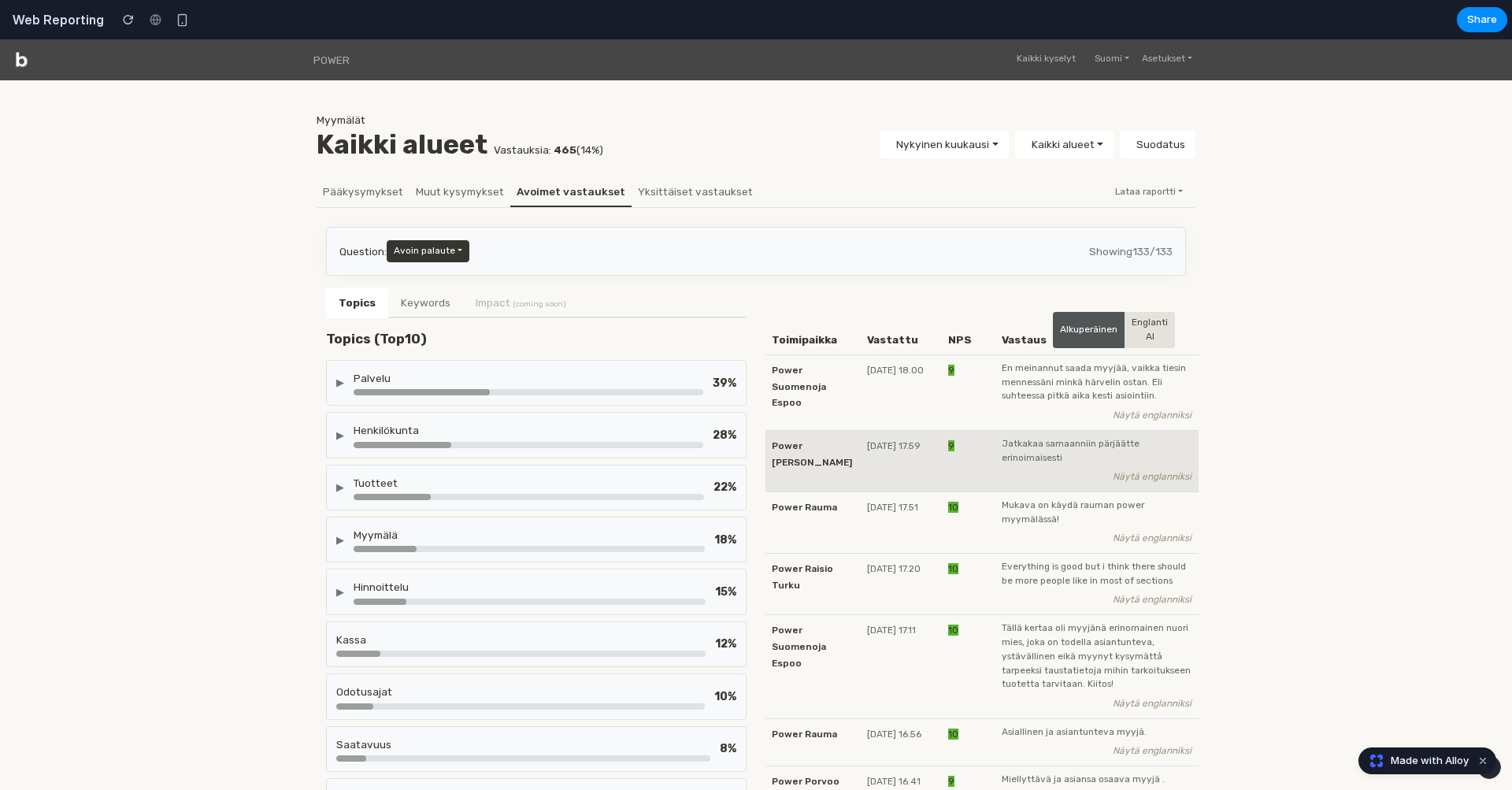
click at [921, 441] on span "[DATE] 17.59" at bounding box center [894, 446] width 53 height 11
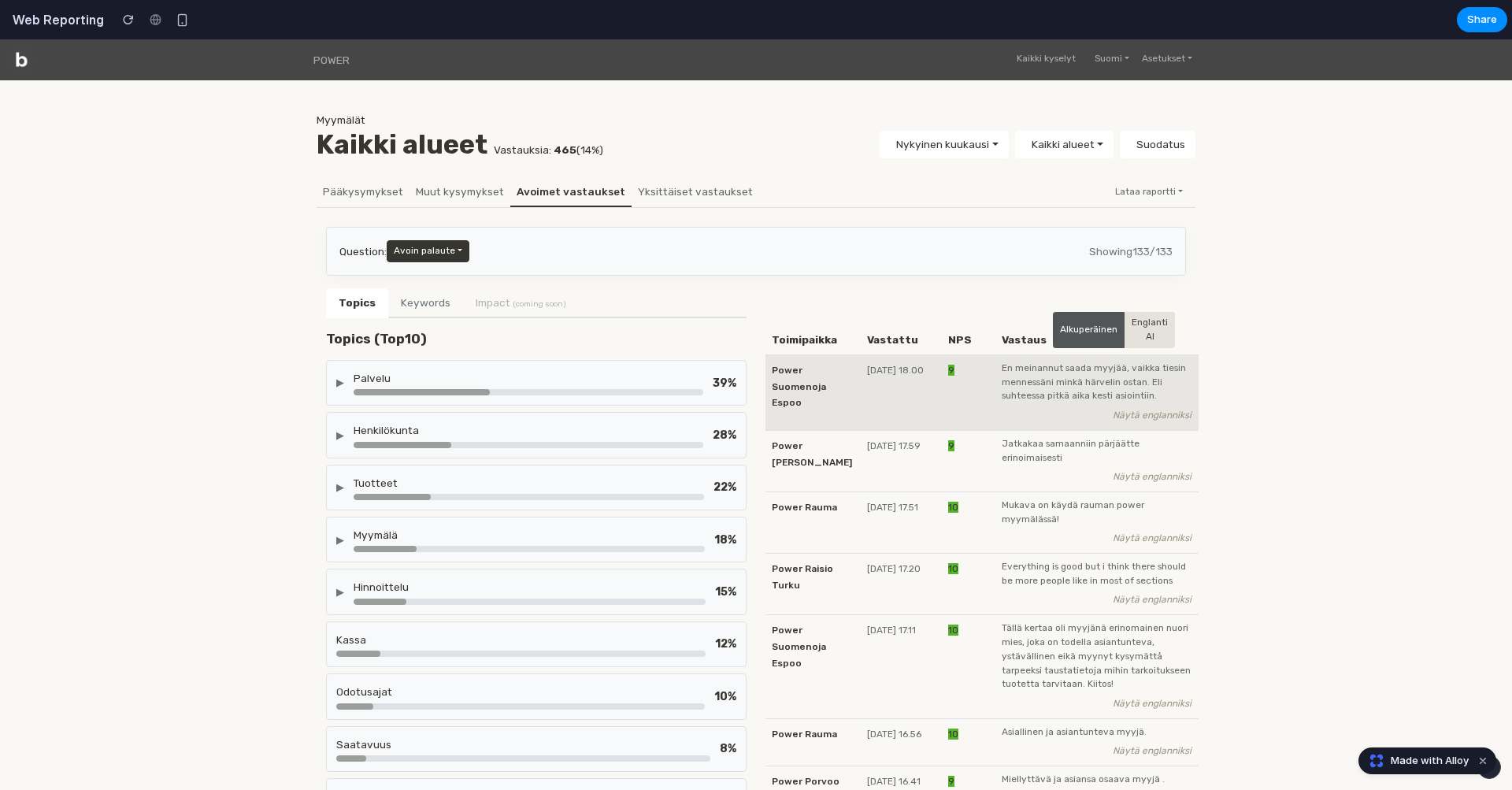
click at [925, 356] on td "[DATE] 18.00" at bounding box center [901, 393] width 81 height 75
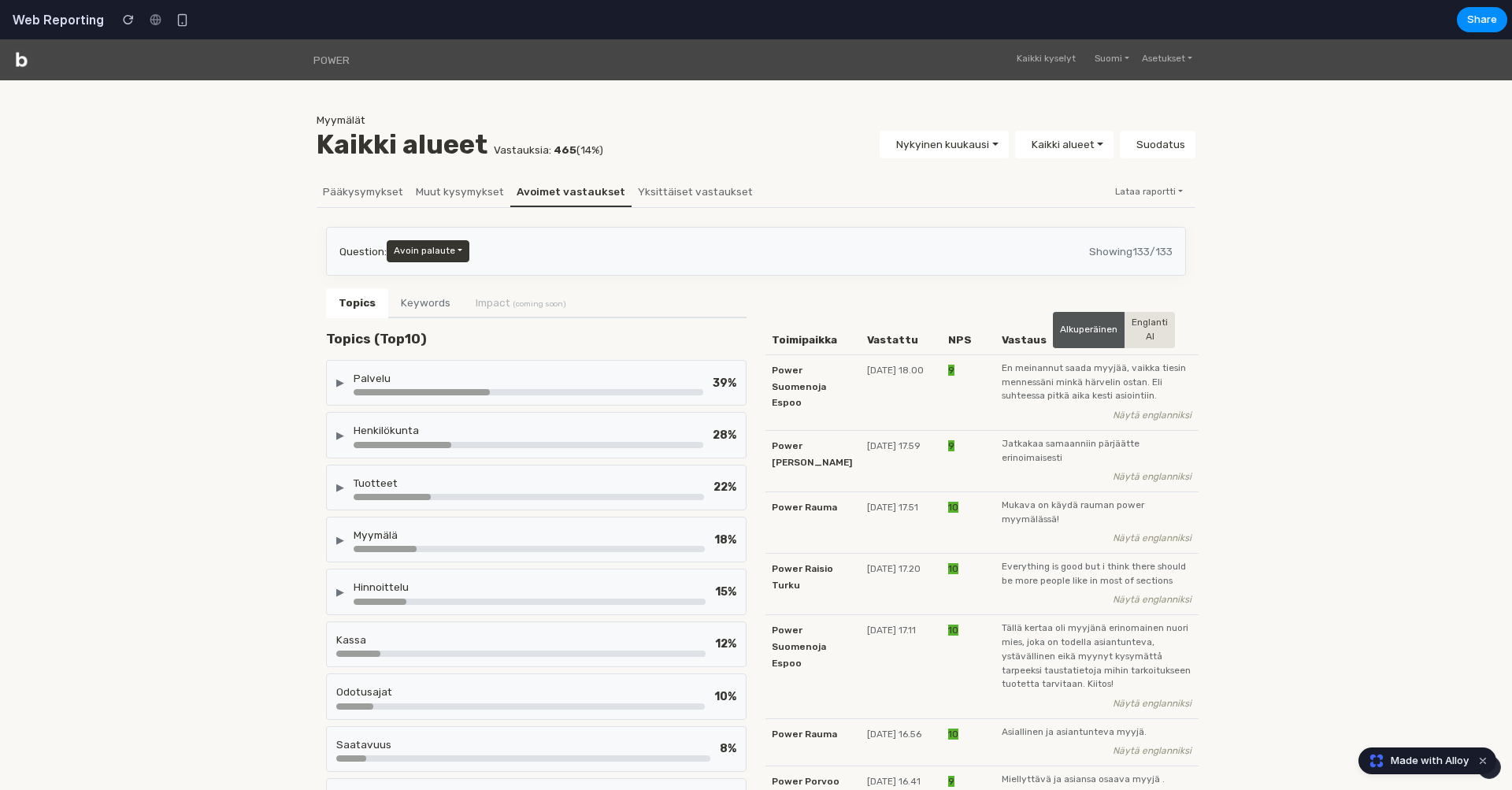
click at [433, 303] on button "Keywords" at bounding box center [425, 303] width 74 height 30
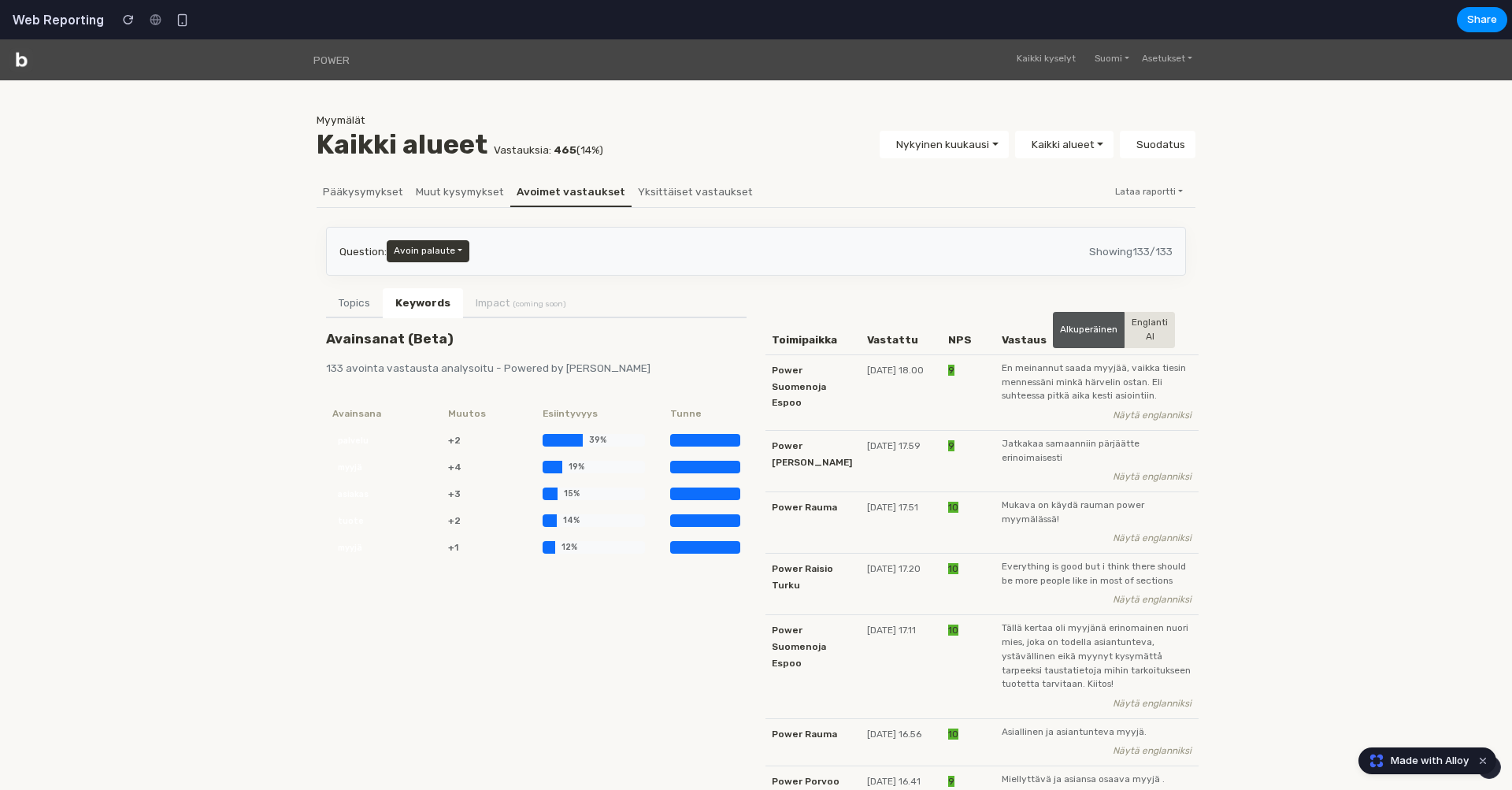
click at [489, 306] on li "Impact (coming soon)" at bounding box center [521, 302] width 116 height 28
click at [367, 302] on button "Topics" at bounding box center [354, 303] width 57 height 30
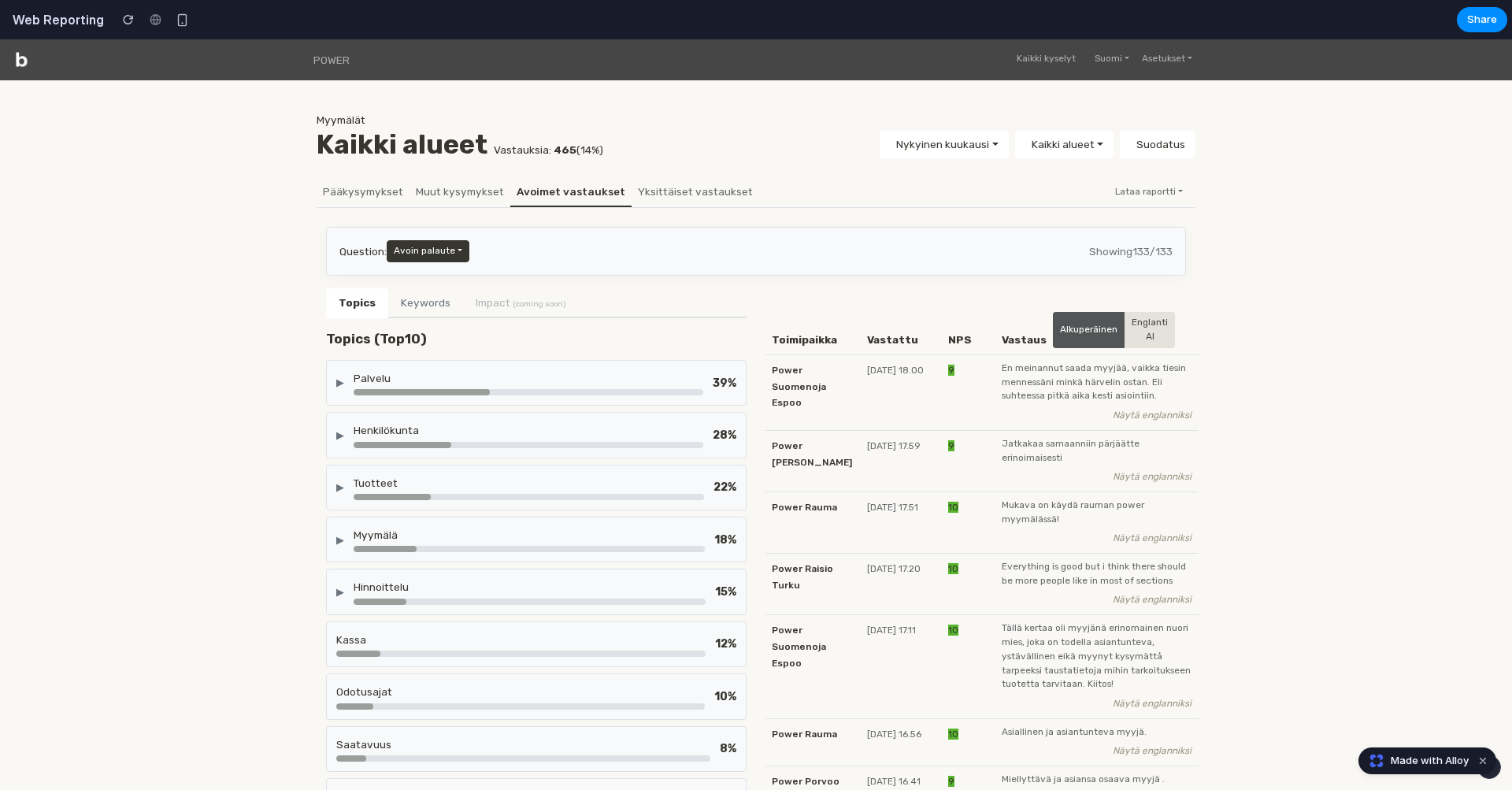
click at [465, 304] on li "Impact (coming soon)" at bounding box center [521, 302] width 116 height 28
click at [430, 305] on button "Keywords" at bounding box center [425, 303] width 74 height 30
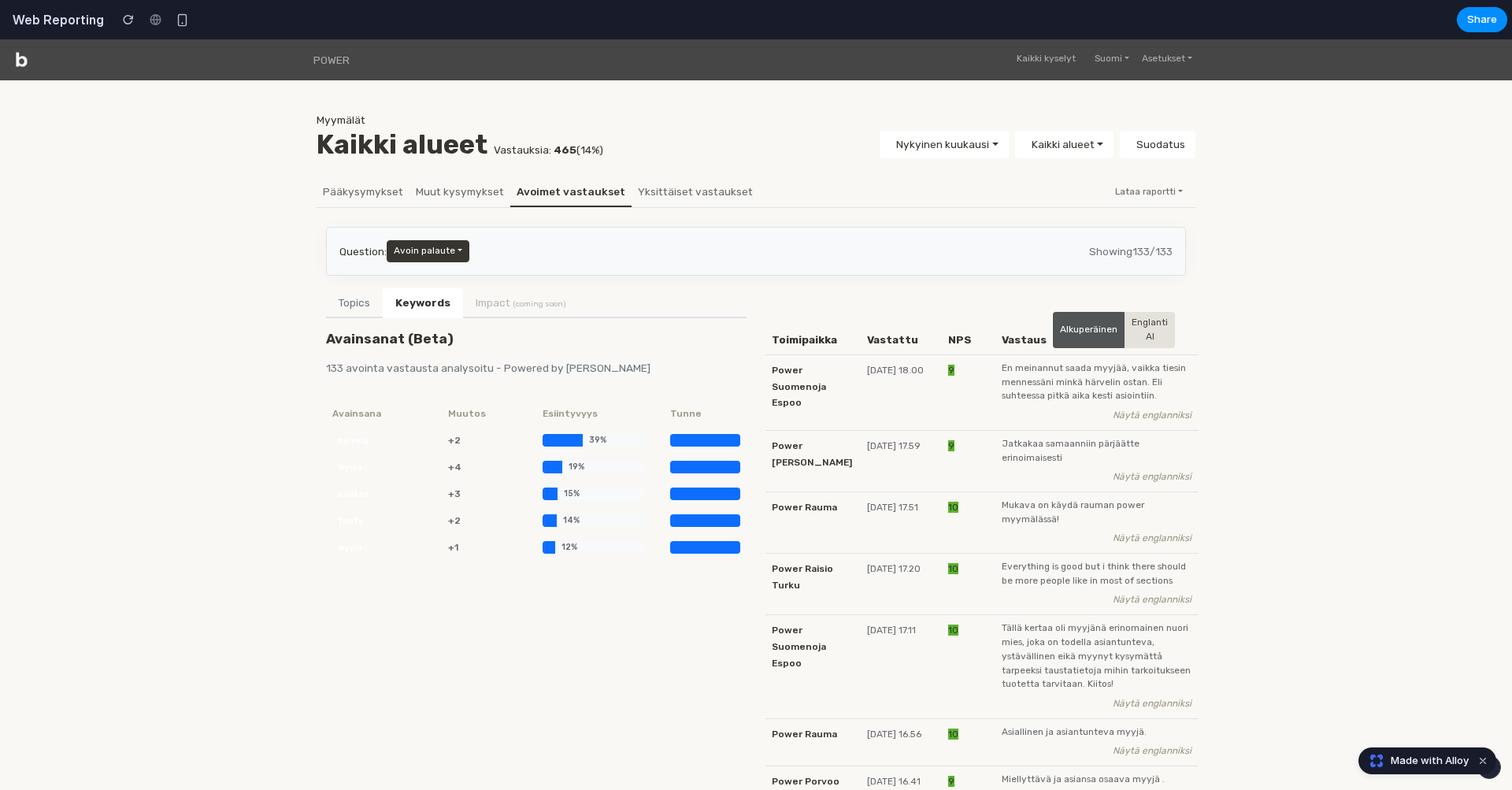
click at [491, 306] on li "Impact (coming soon)" at bounding box center [521, 302] width 116 height 28
click at [390, 306] on button "Keywords" at bounding box center [423, 303] width 81 height 30
click at [353, 306] on button "Topics" at bounding box center [354, 303] width 57 height 30
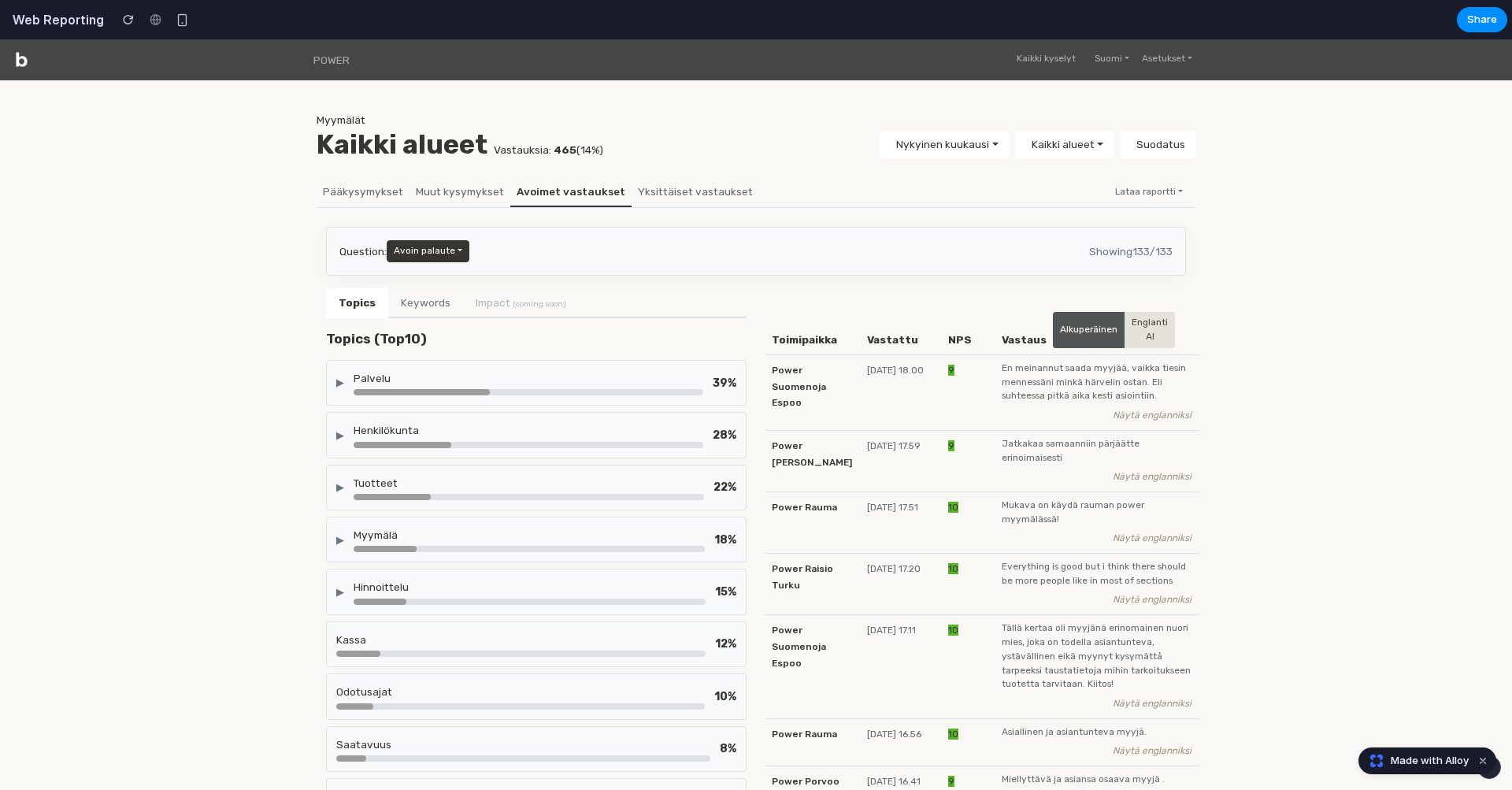
click at [598, 377] on div "Palvelu" at bounding box center [528, 378] width 349 height 16
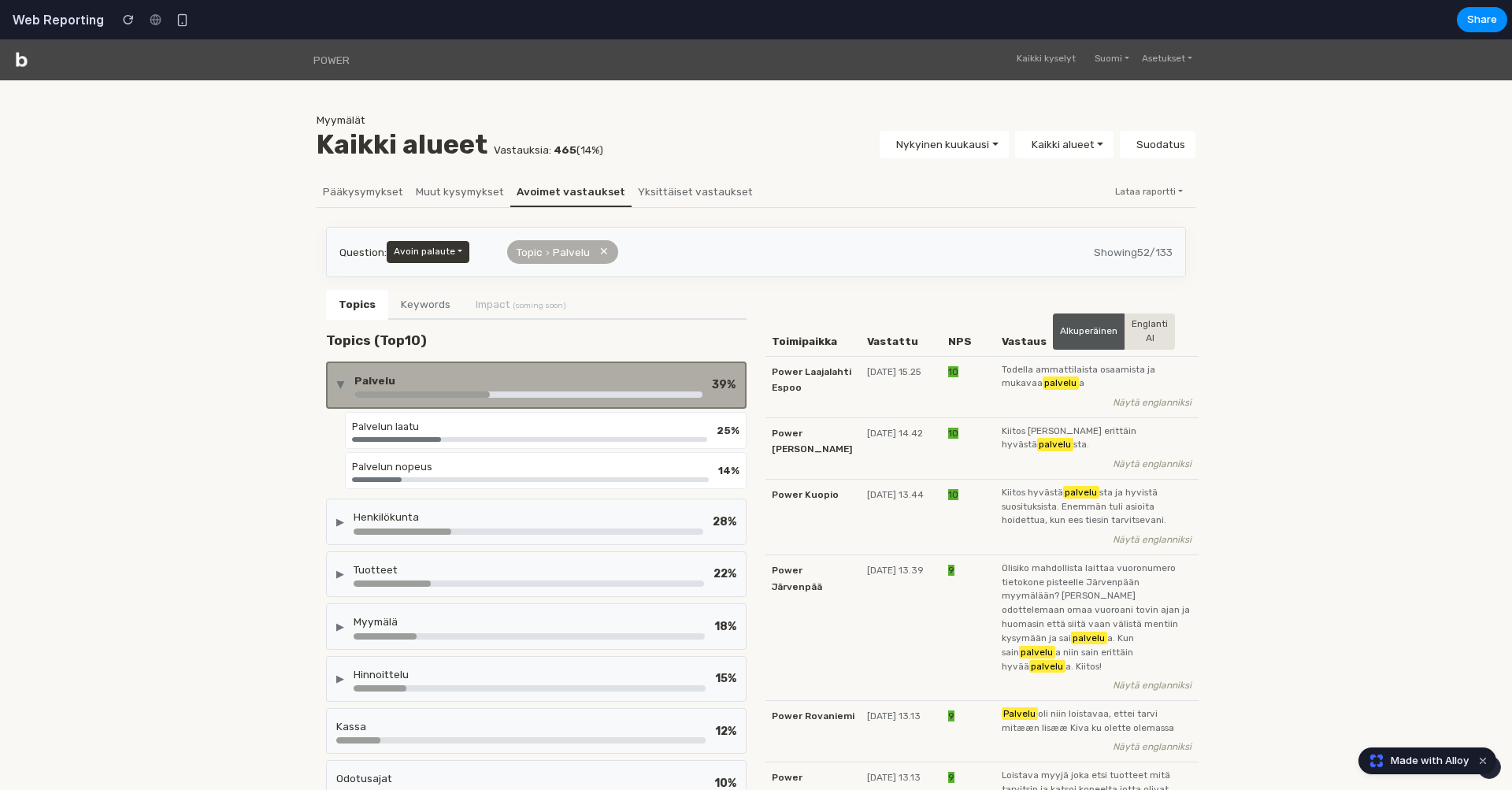
click at [598, 377] on div "Palvelu" at bounding box center [529, 381] width 348 height 16
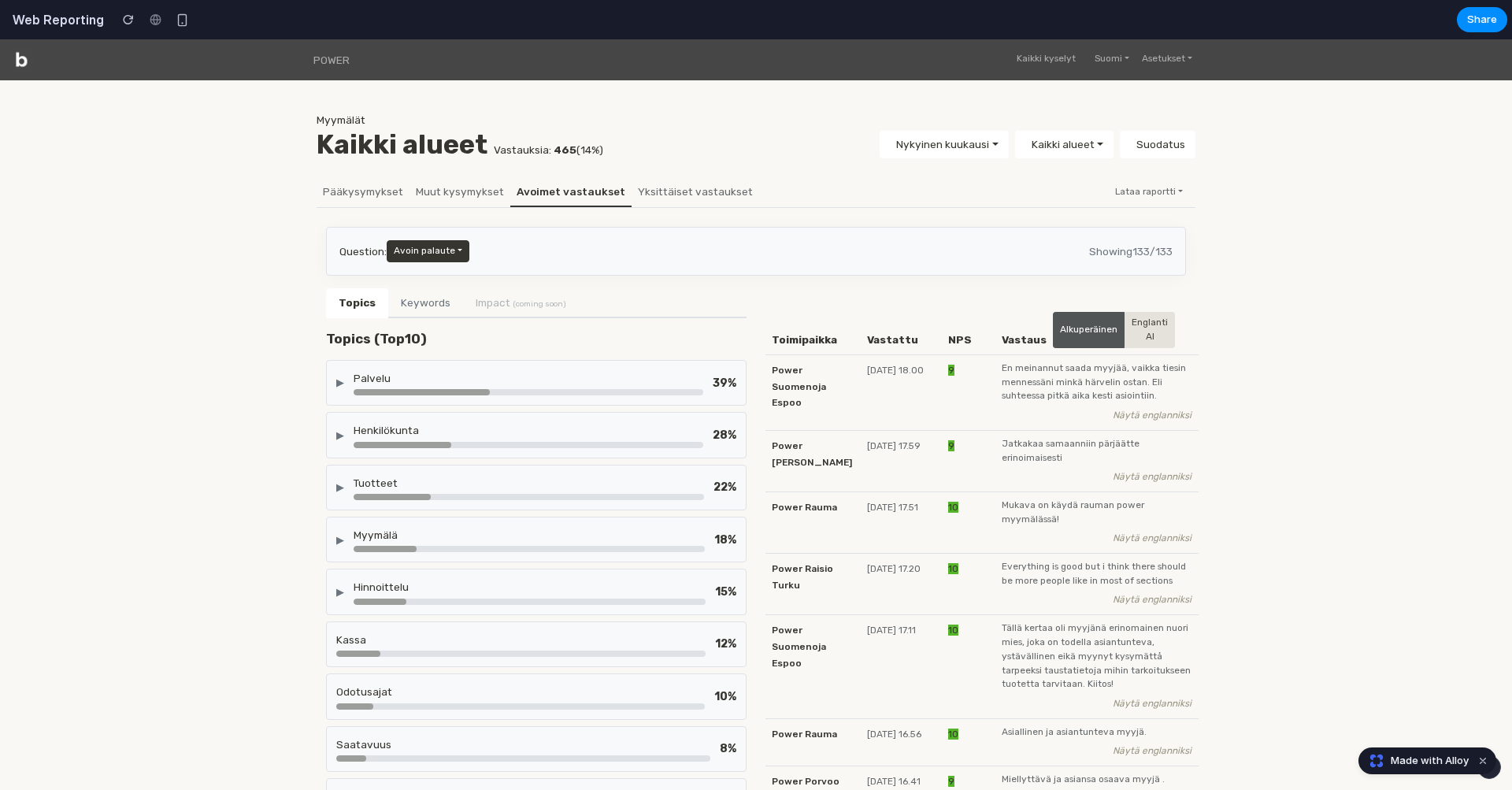
click at [710, 381] on div "▶ Palvelu 39 %" at bounding box center [536, 383] width 400 height 25
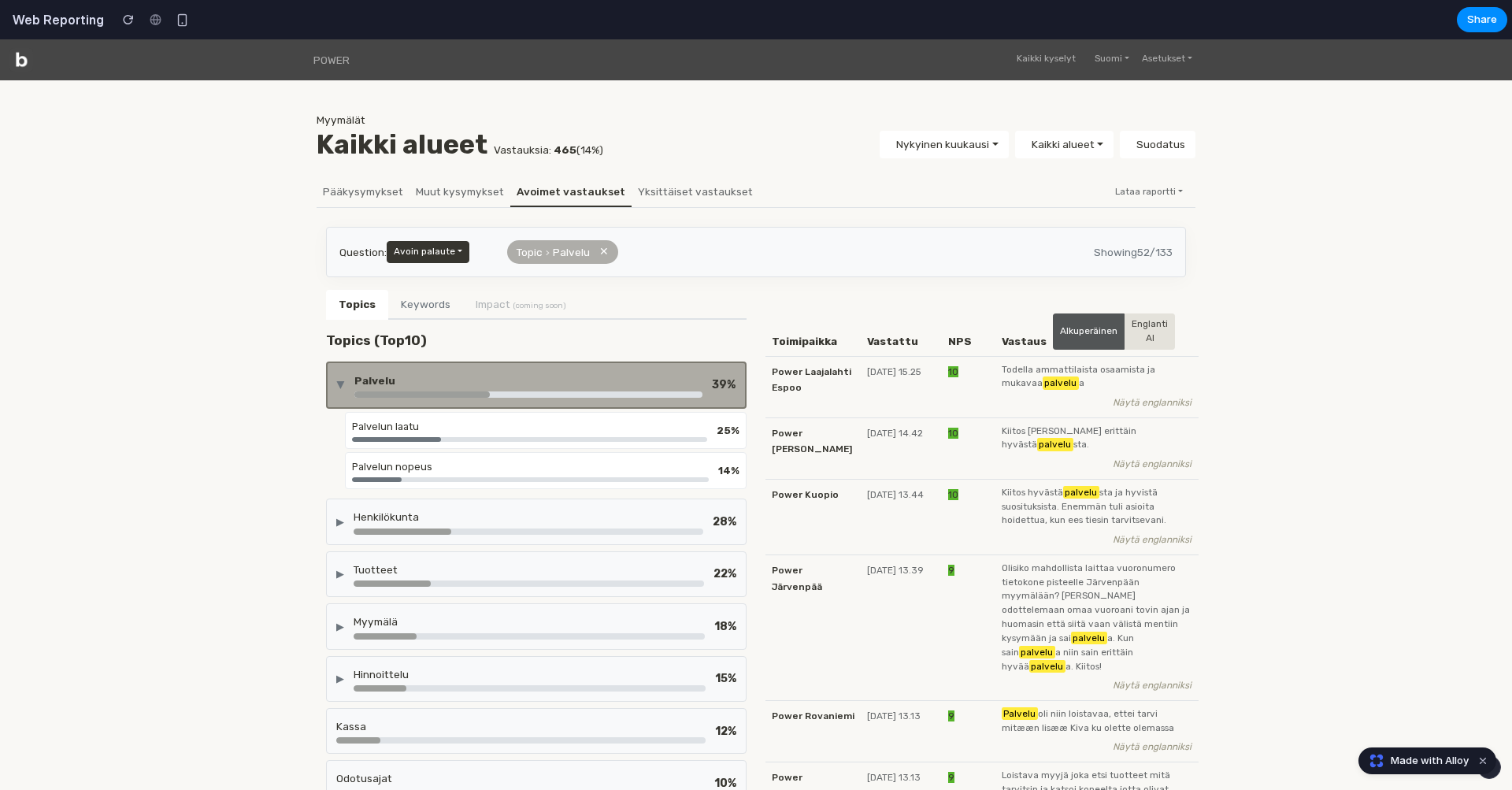
click at [710, 381] on div "▶ Palvelu 39 %" at bounding box center [536, 385] width 398 height 25
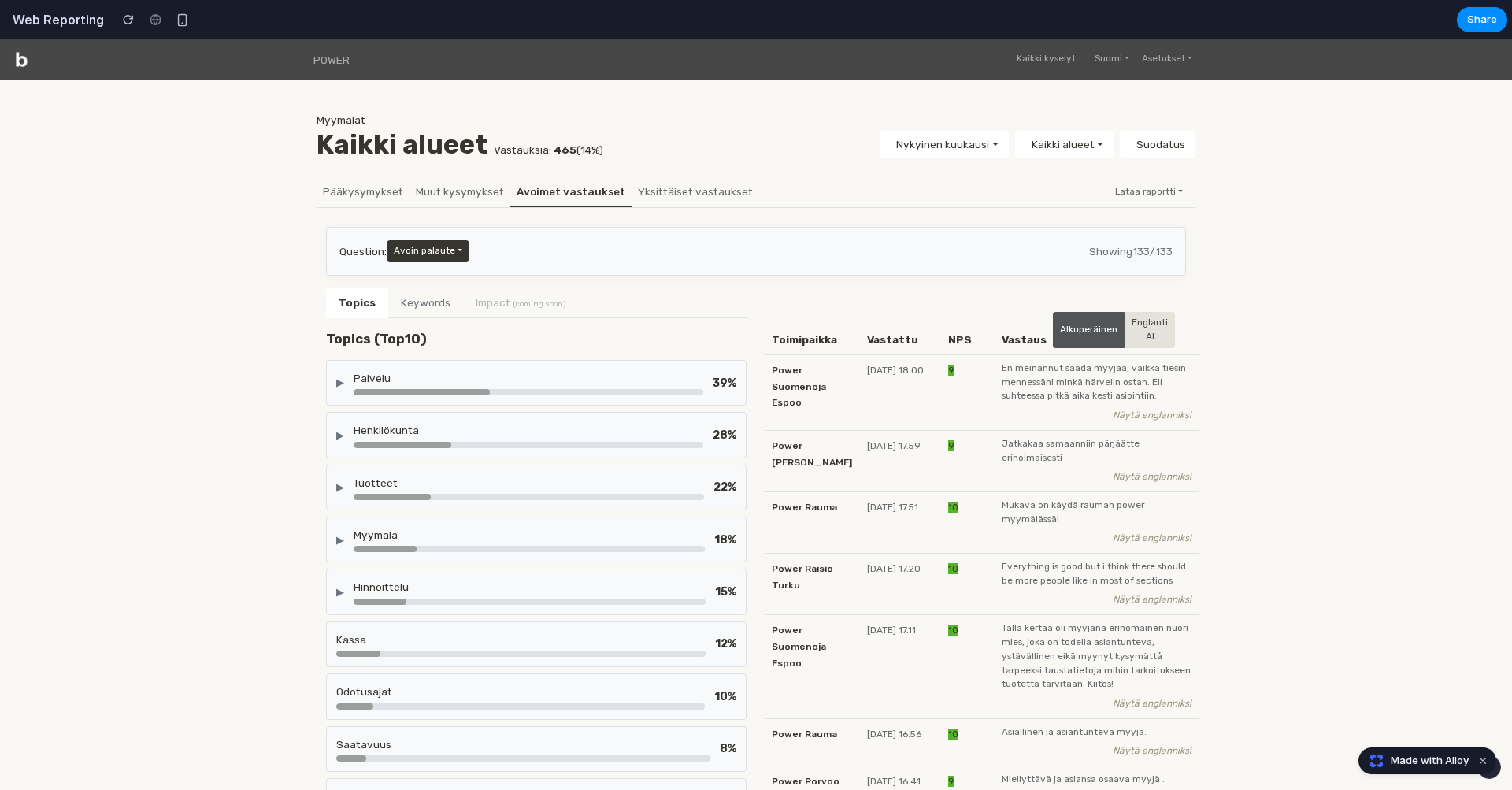
click at [710, 381] on div "▶ Palvelu 39 %" at bounding box center [536, 383] width 400 height 25
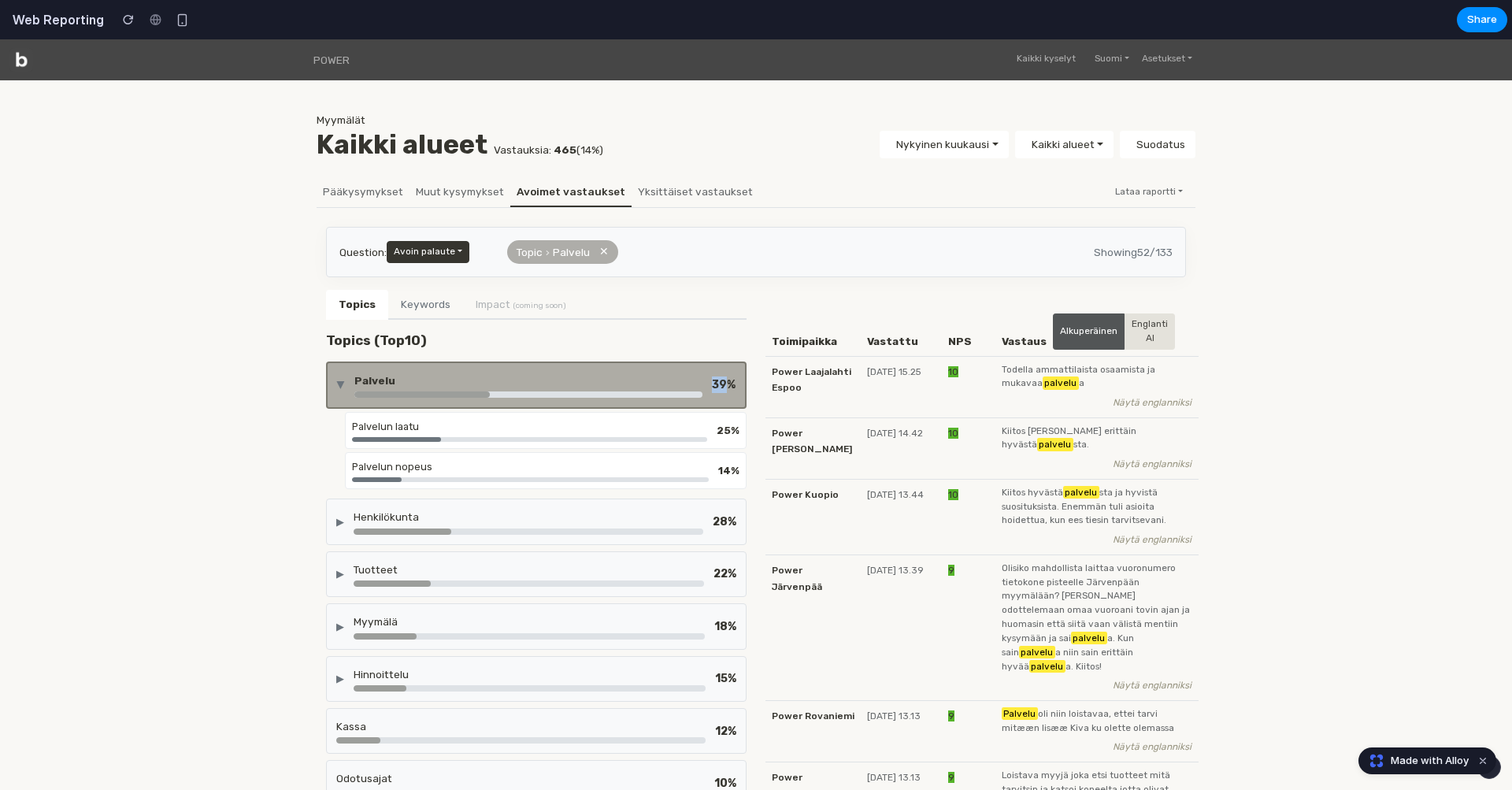
click at [710, 381] on div "▶ Palvelu 39 %" at bounding box center [536, 385] width 398 height 25
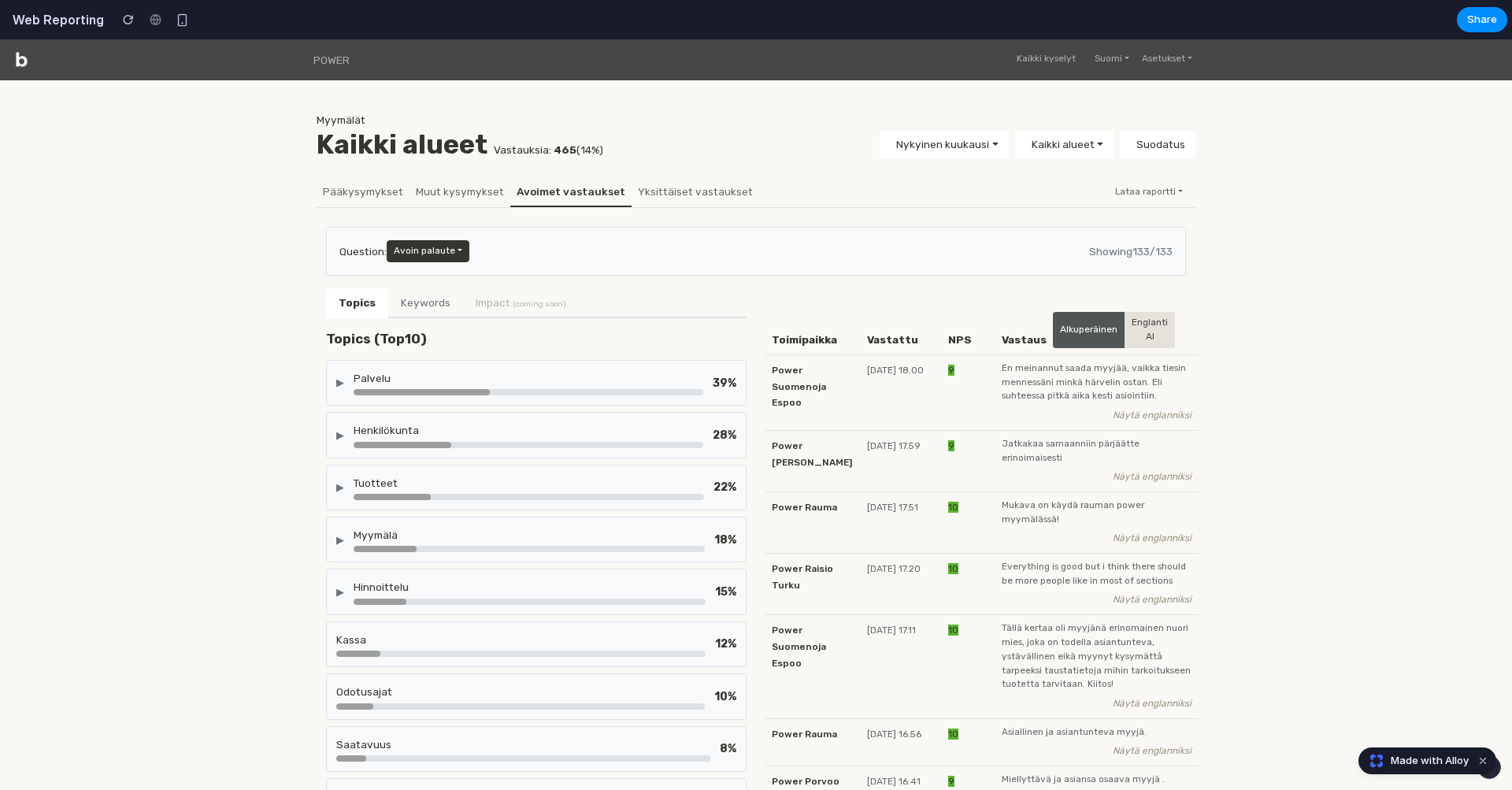
click at [680, 377] on div "Palvelu" at bounding box center [528, 378] width 349 height 16
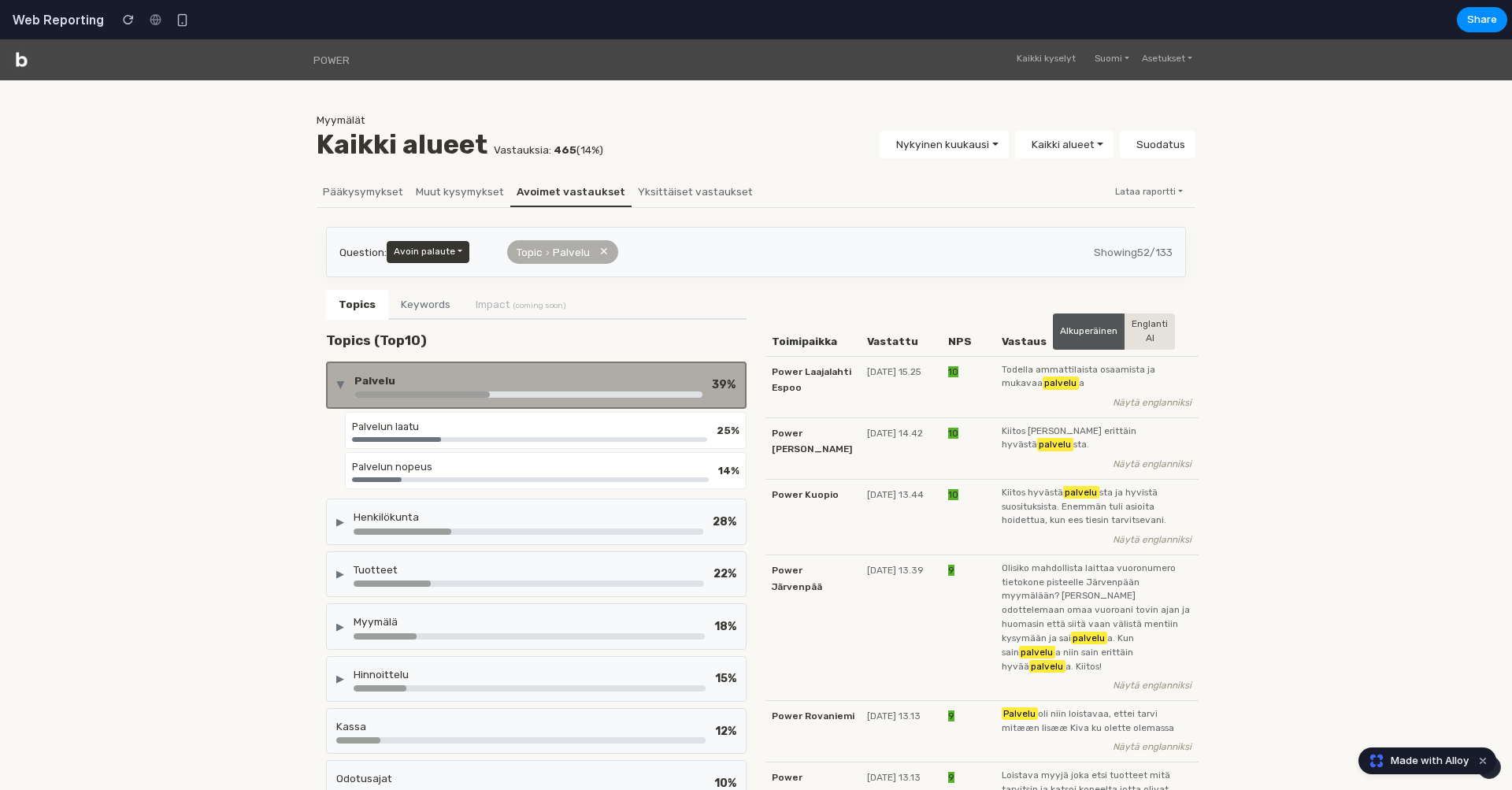
click at [680, 377] on div "Palvelu" at bounding box center [529, 381] width 348 height 16
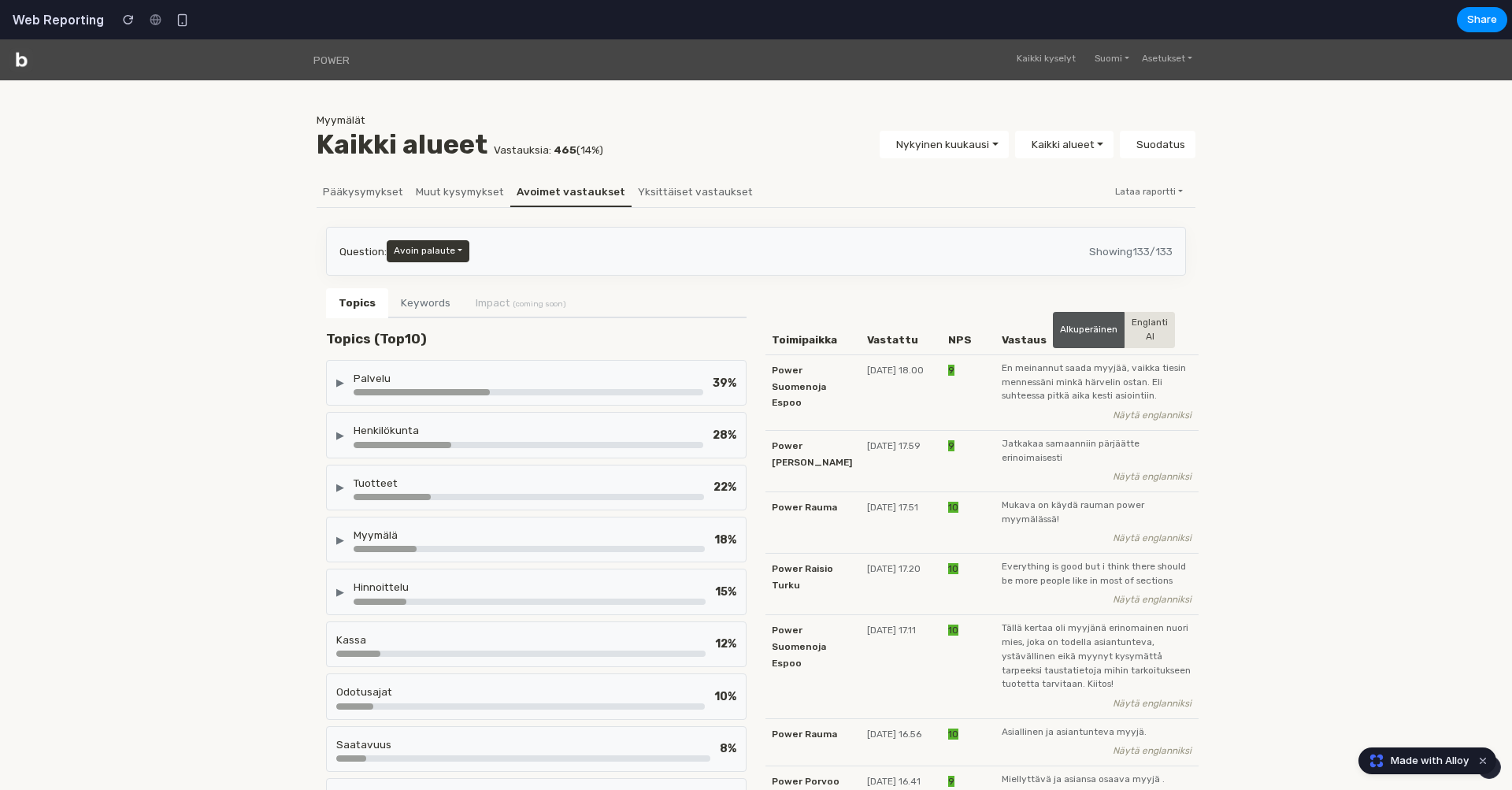
click at [355, 368] on div "▶ Palvelu 39 %" at bounding box center [536, 383] width 420 height 46
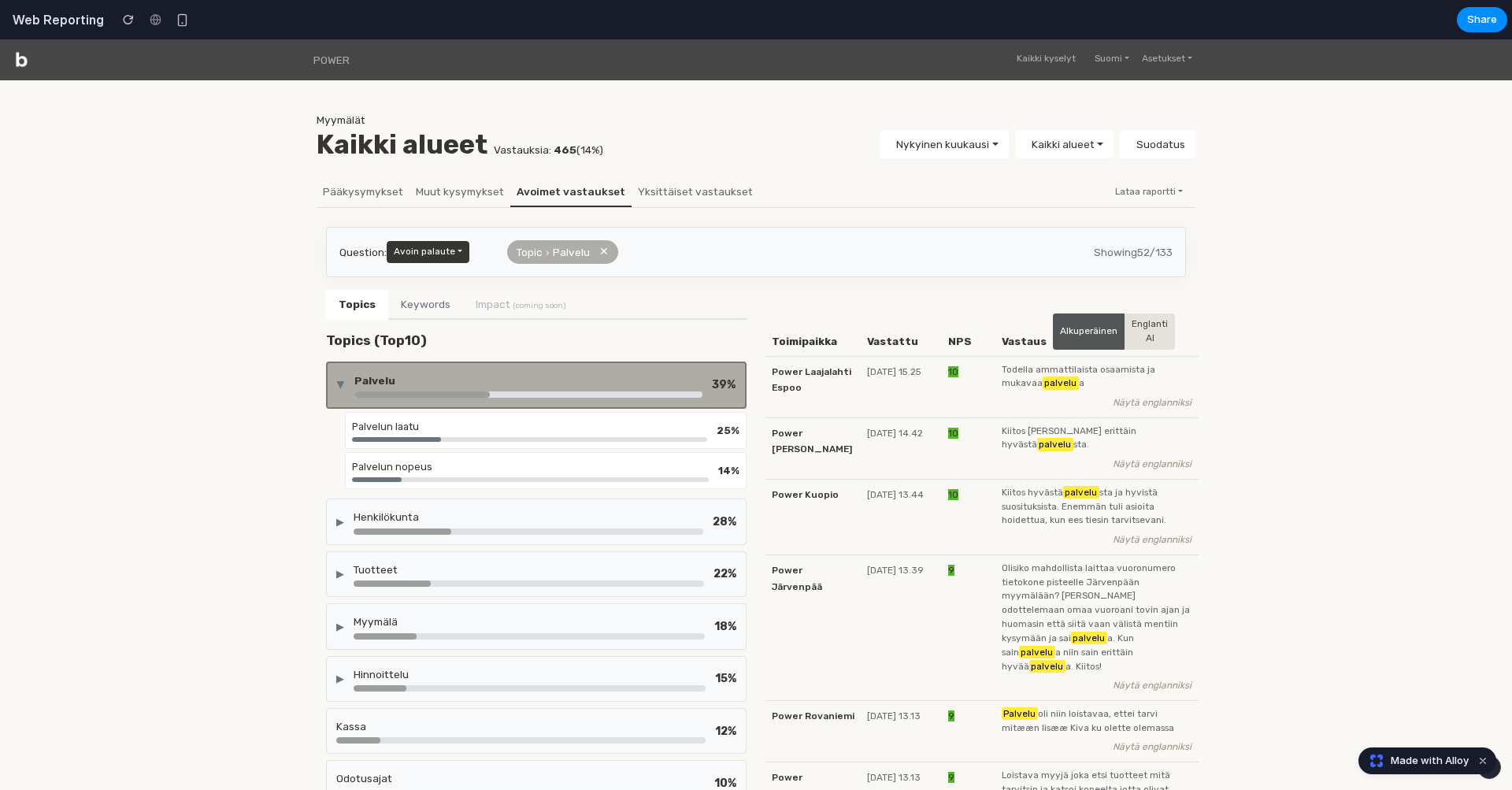
click at [632, 397] on div "▶ Palvelu 39 %" at bounding box center [536, 385] width 420 height 47
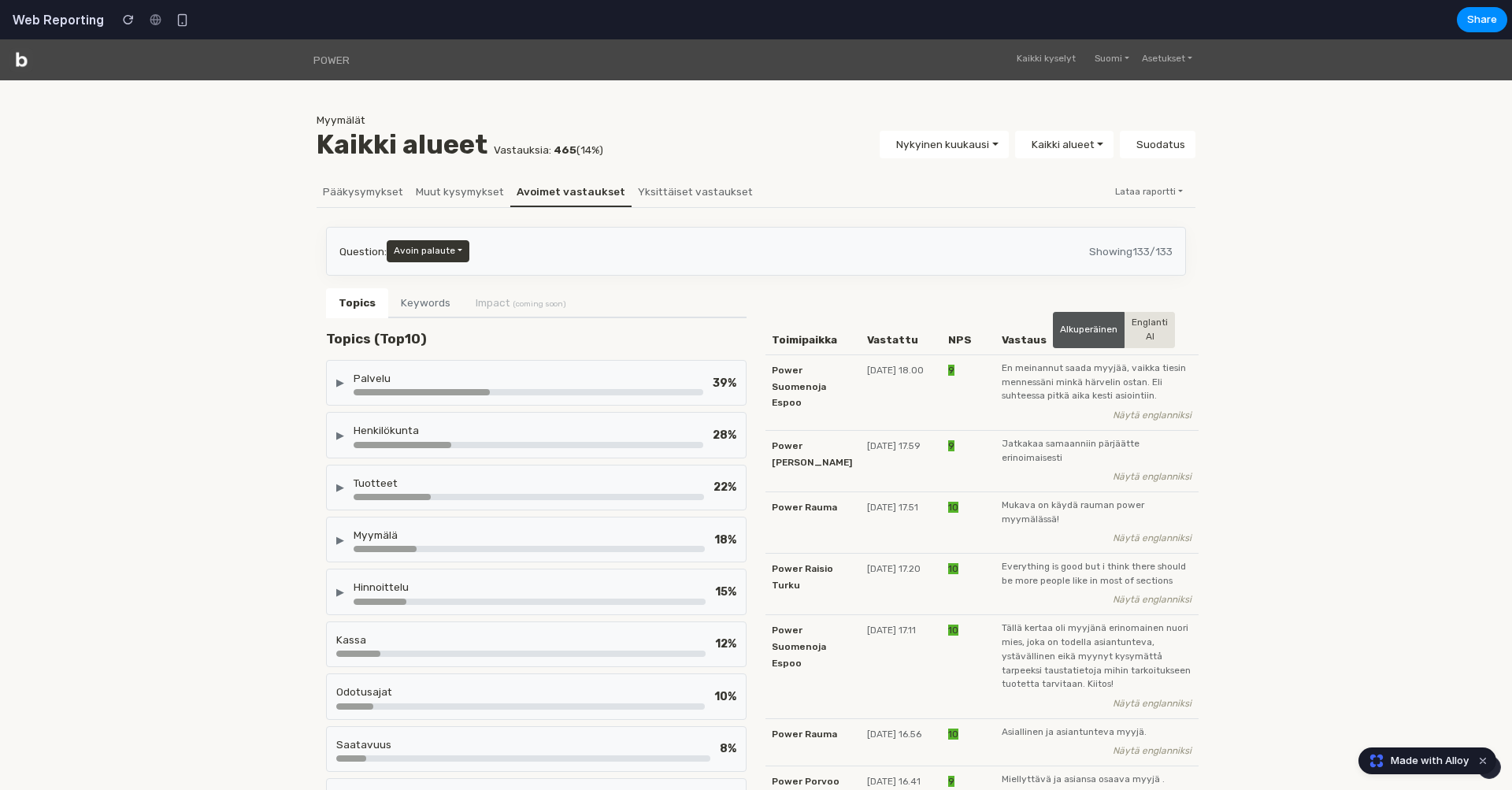
click at [632, 367] on div "▶ Palvelu 39 %" at bounding box center [536, 383] width 420 height 46
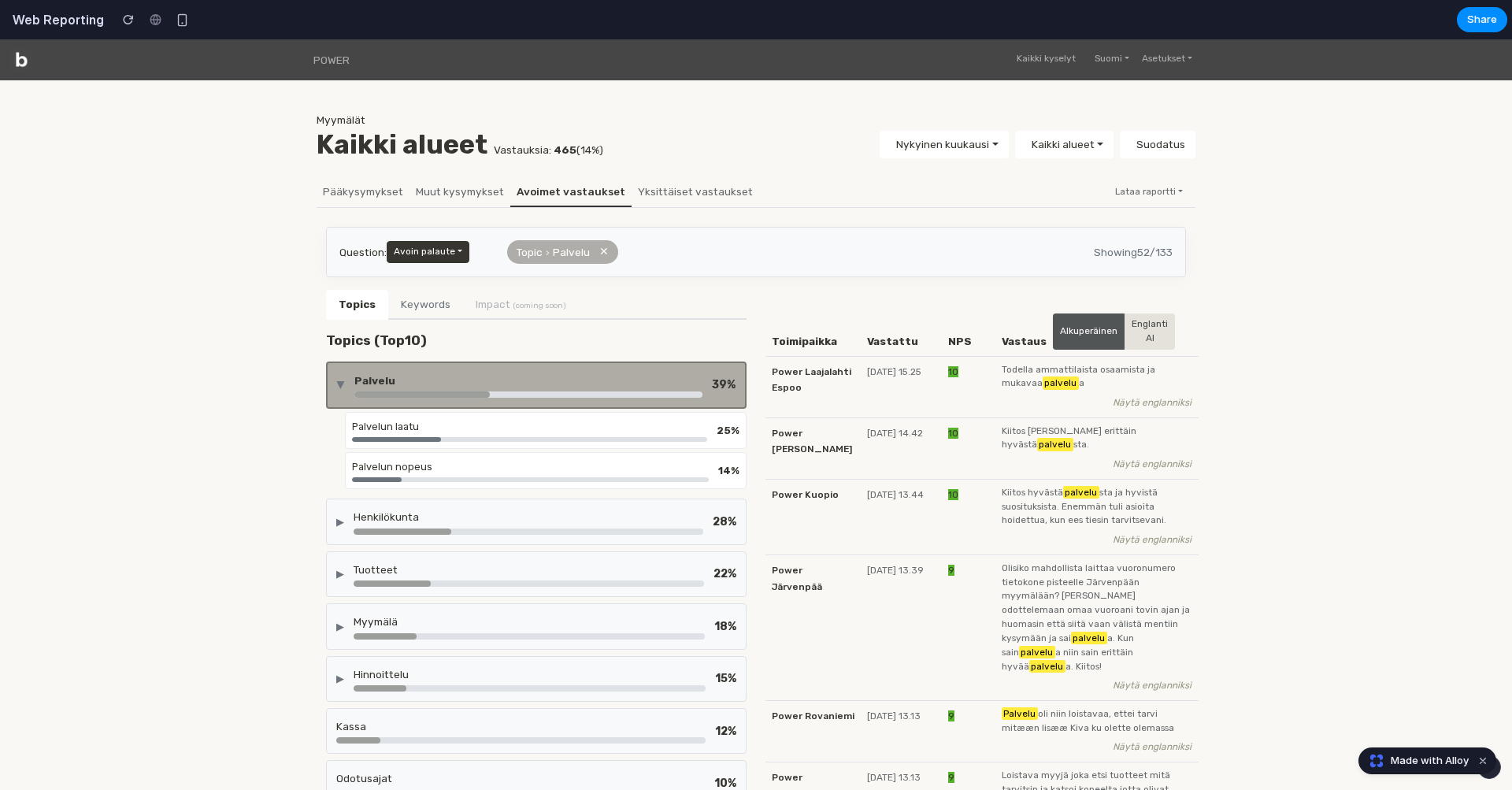
click at [648, 373] on div "Palvelu" at bounding box center [529, 381] width 348 height 16
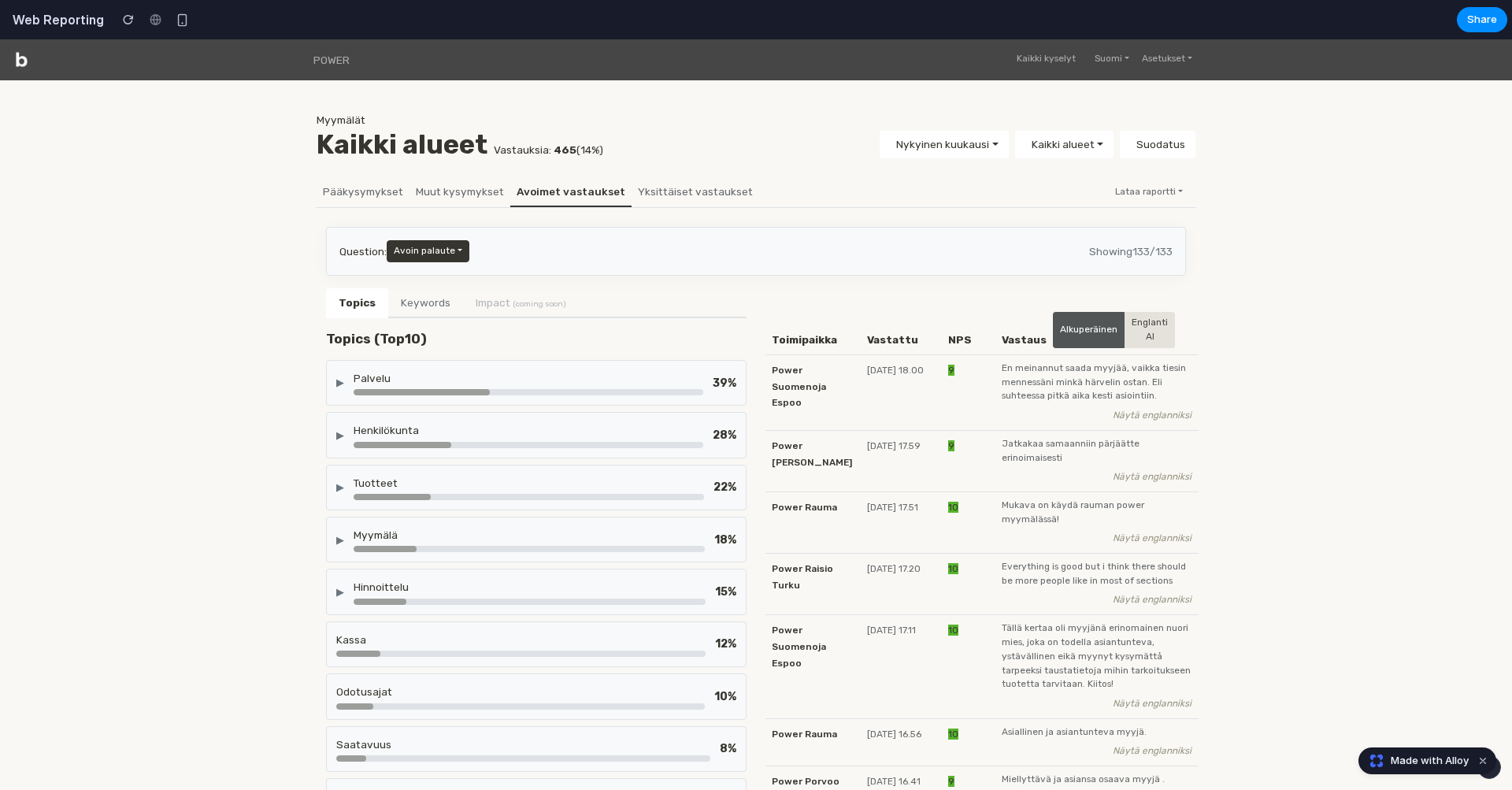
click at [578, 379] on div "Palvelu" at bounding box center [528, 378] width 349 height 16
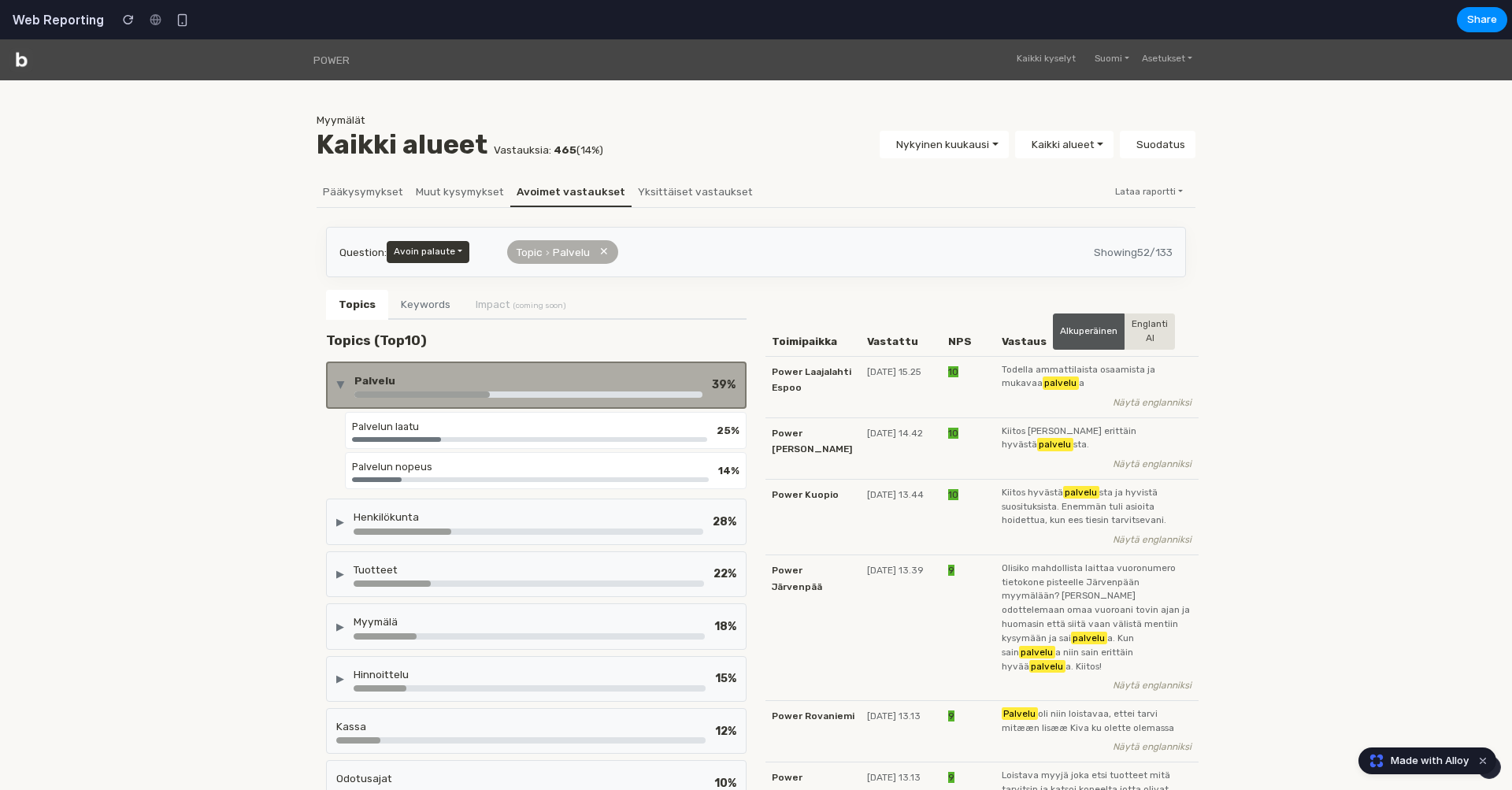
click at [578, 379] on div "Palvelu" at bounding box center [529, 381] width 348 height 16
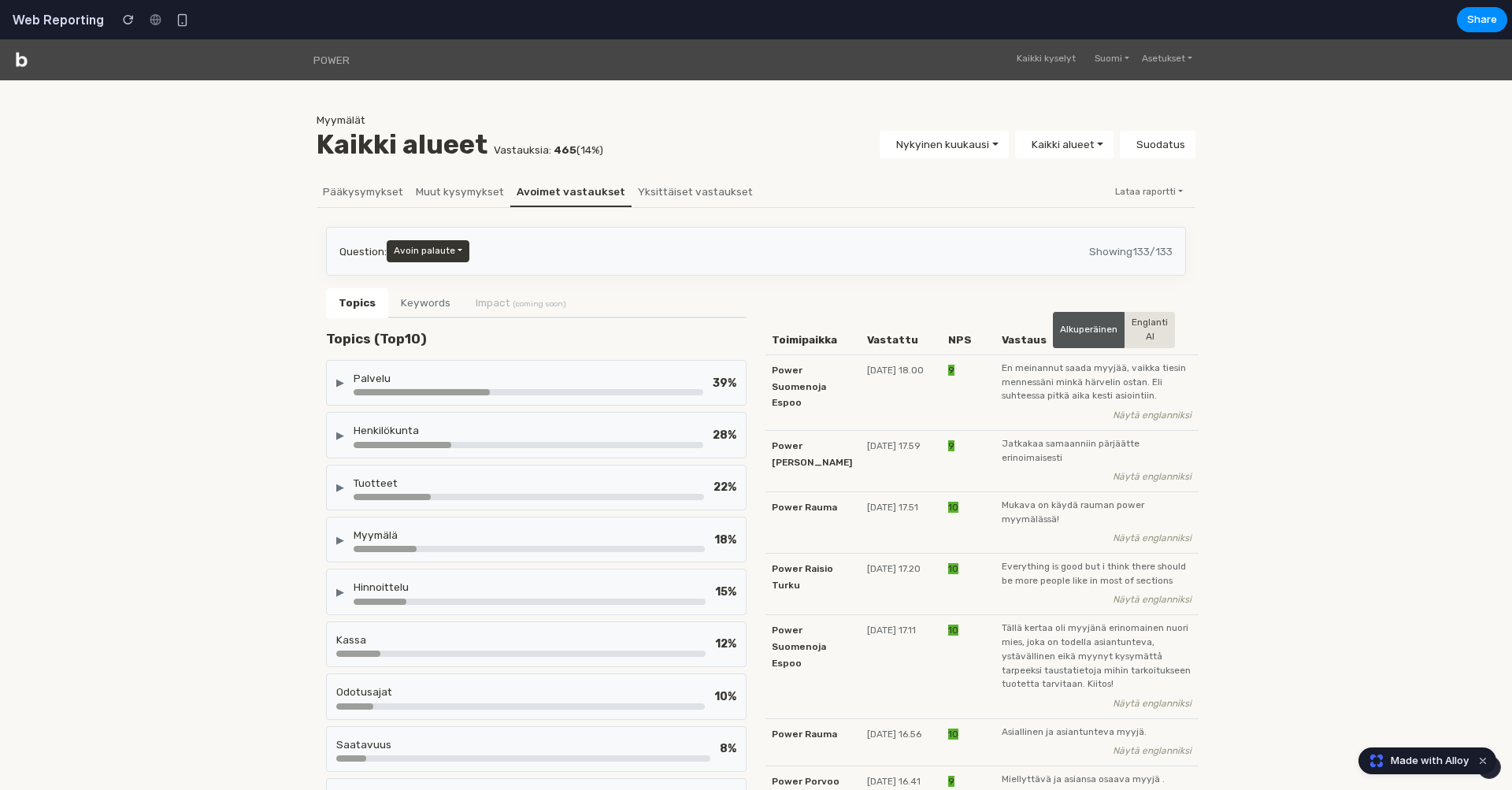
click at [578, 425] on div "Henkilökunta" at bounding box center [528, 430] width 349 height 16
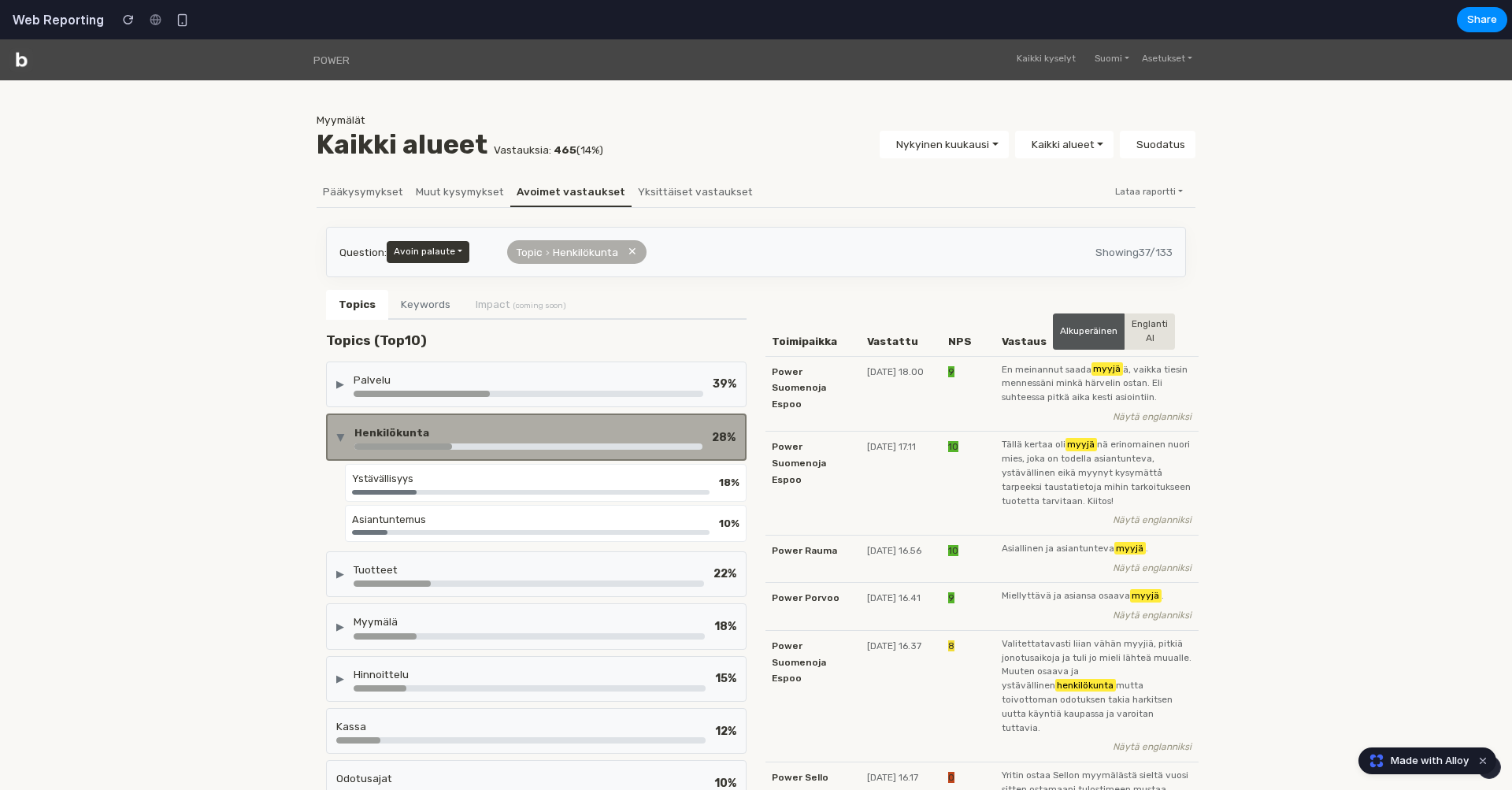
click at [578, 425] on div "Henkilökunta" at bounding box center [529, 433] width 348 height 16
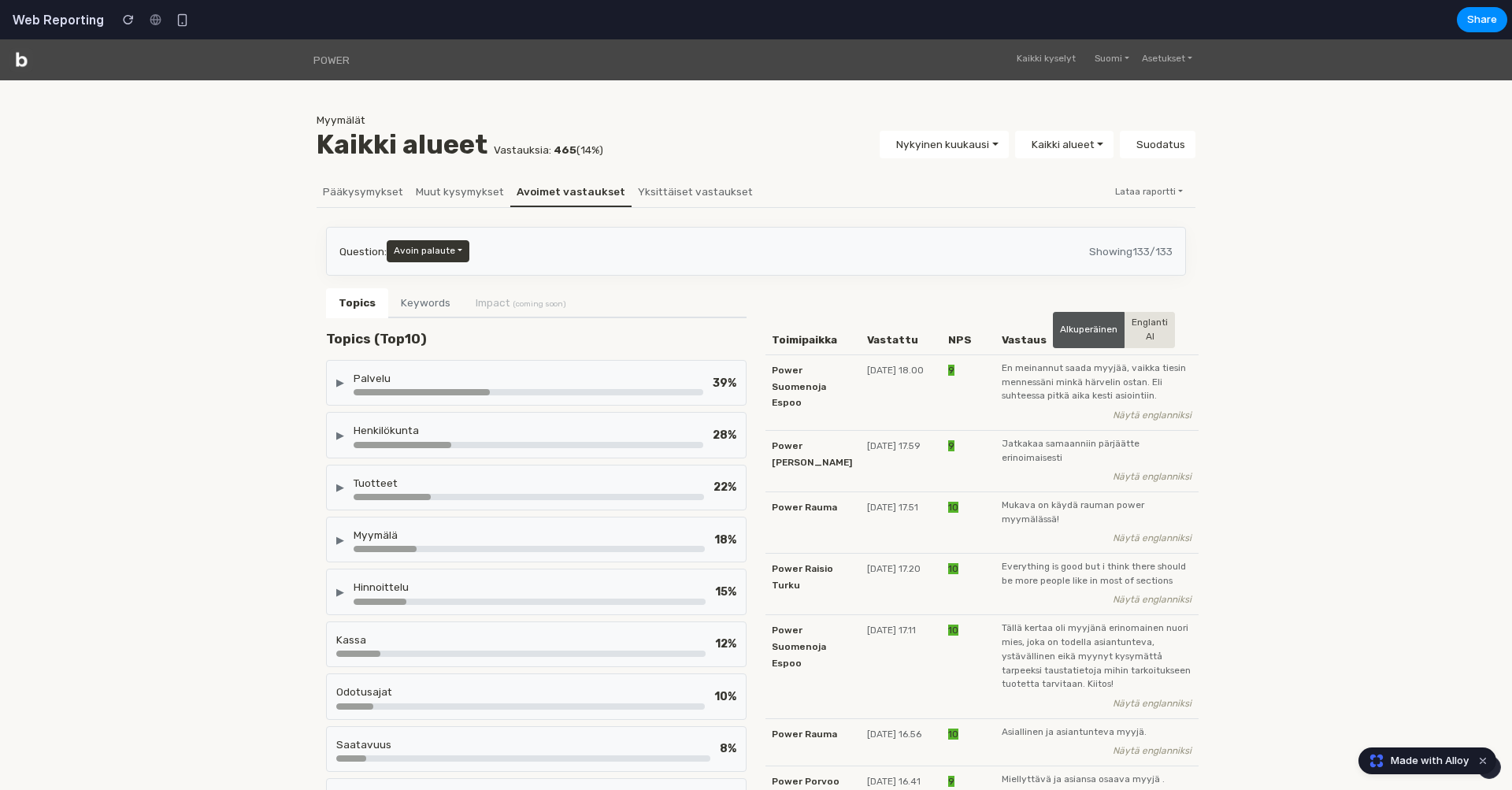
click at [340, 372] on div "▶ Palvelu 39 %" at bounding box center [536, 383] width 400 height 25
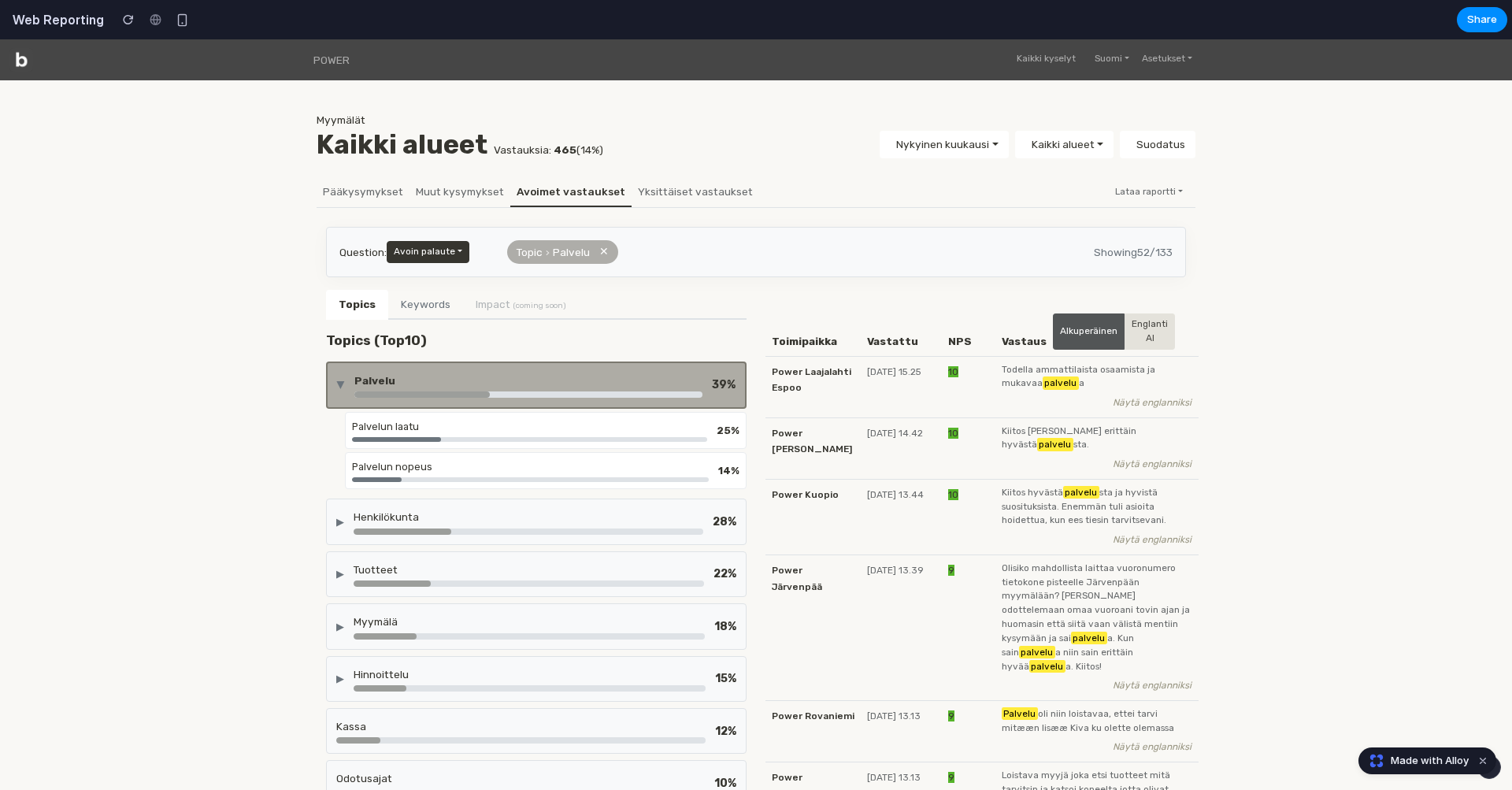
click at [340, 373] on div "▶ Palvelu 39 %" at bounding box center [536, 385] width 398 height 25
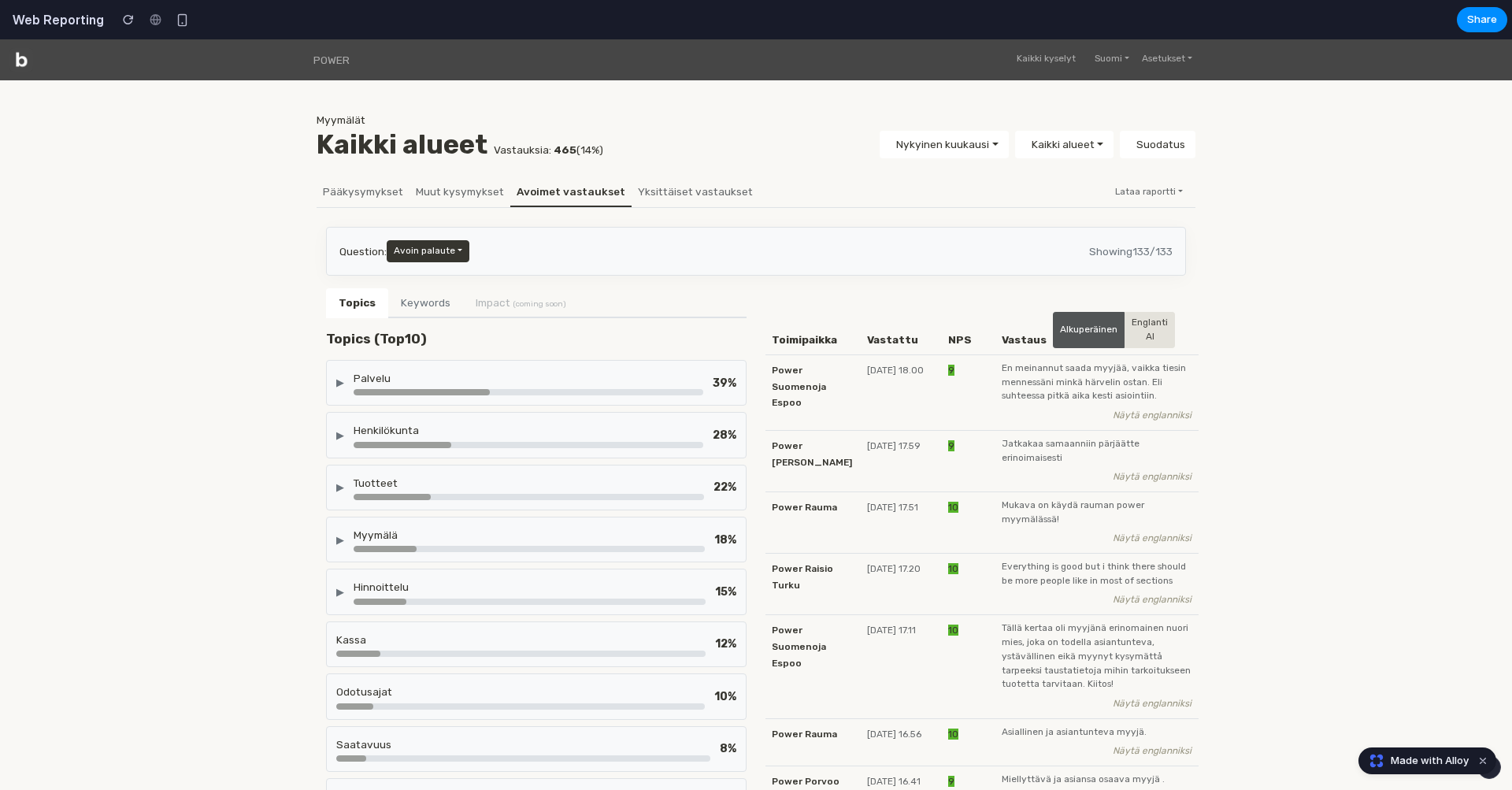
click at [340, 372] on div "▶ Palvelu 39 %" at bounding box center [536, 383] width 400 height 25
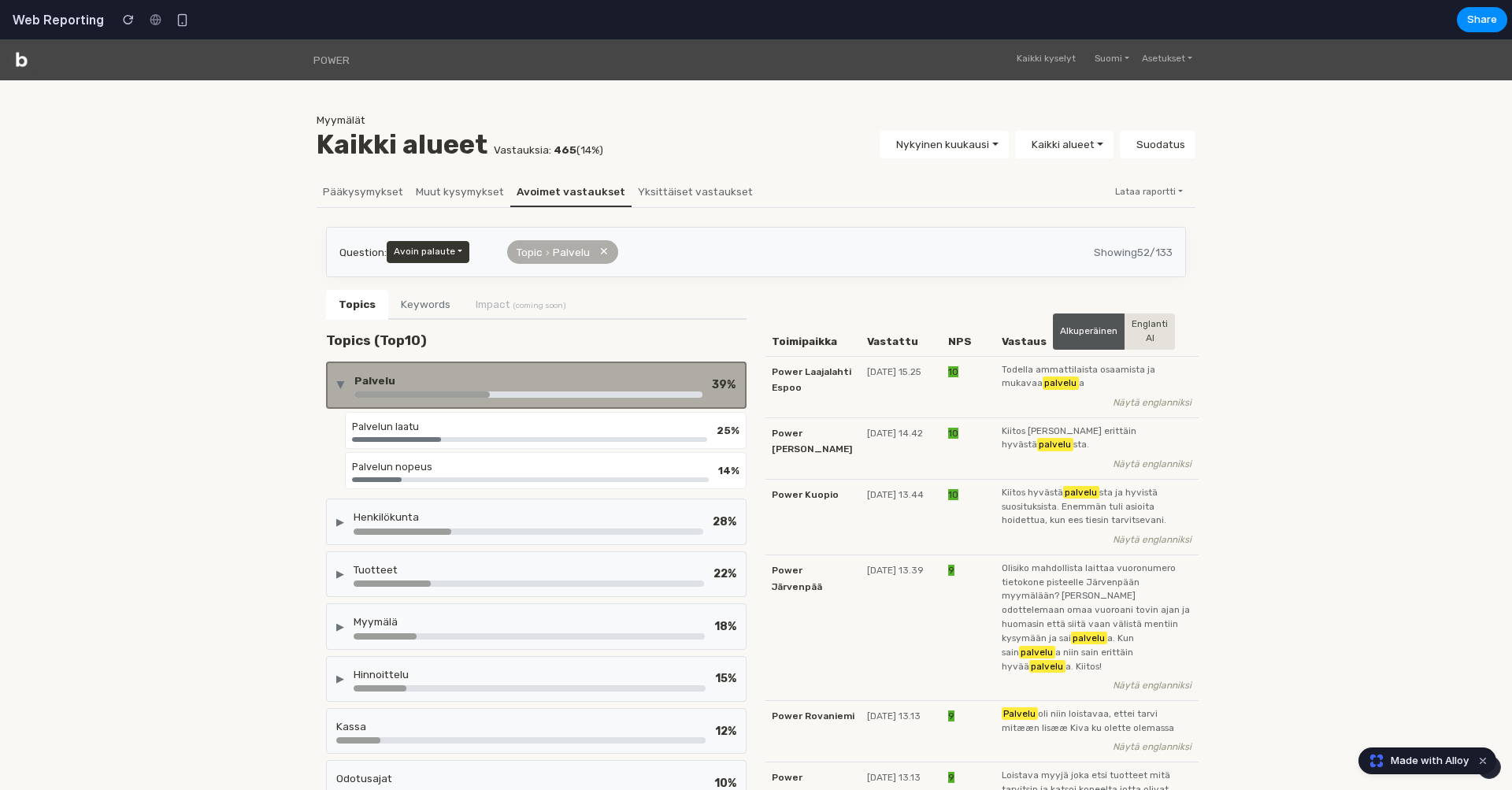
click at [340, 373] on div "▶ Palvelu 39 %" at bounding box center [536, 385] width 398 height 25
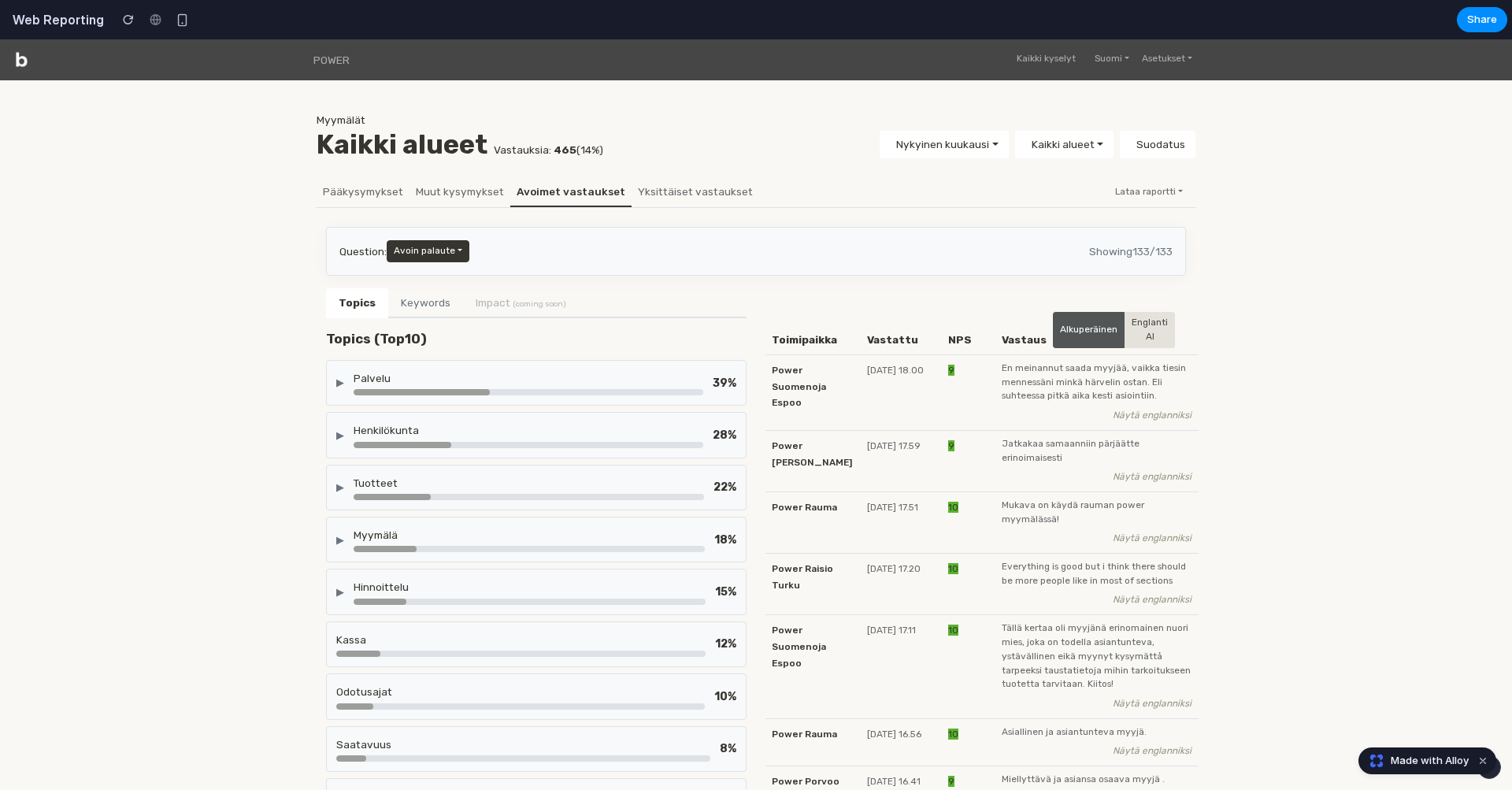
click at [346, 387] on div "▶ Palvelu 39 %" at bounding box center [536, 383] width 400 height 25
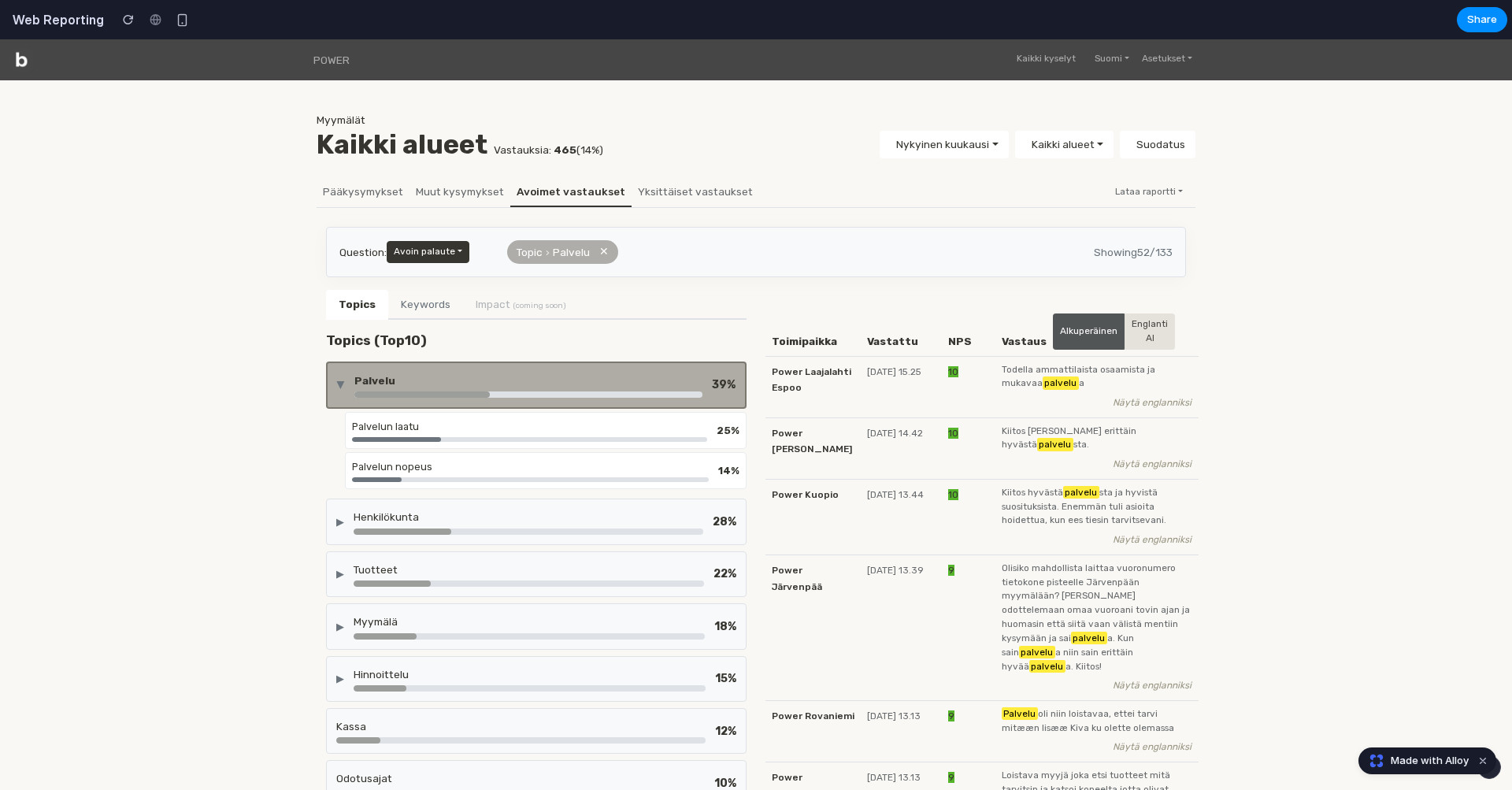
click at [346, 387] on div "▶" at bounding box center [341, 384] width 15 height 8
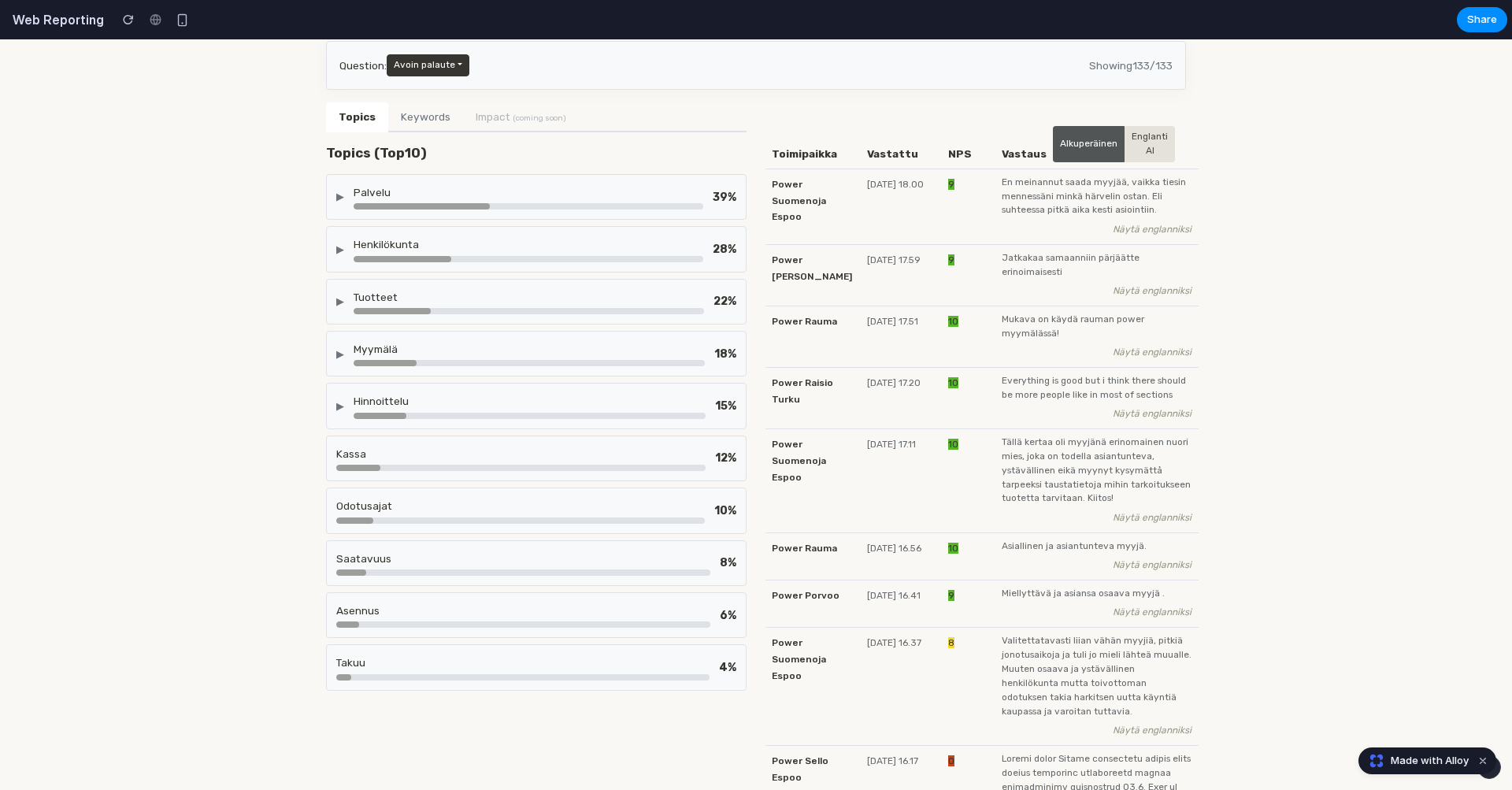
scroll to position [131, 0]
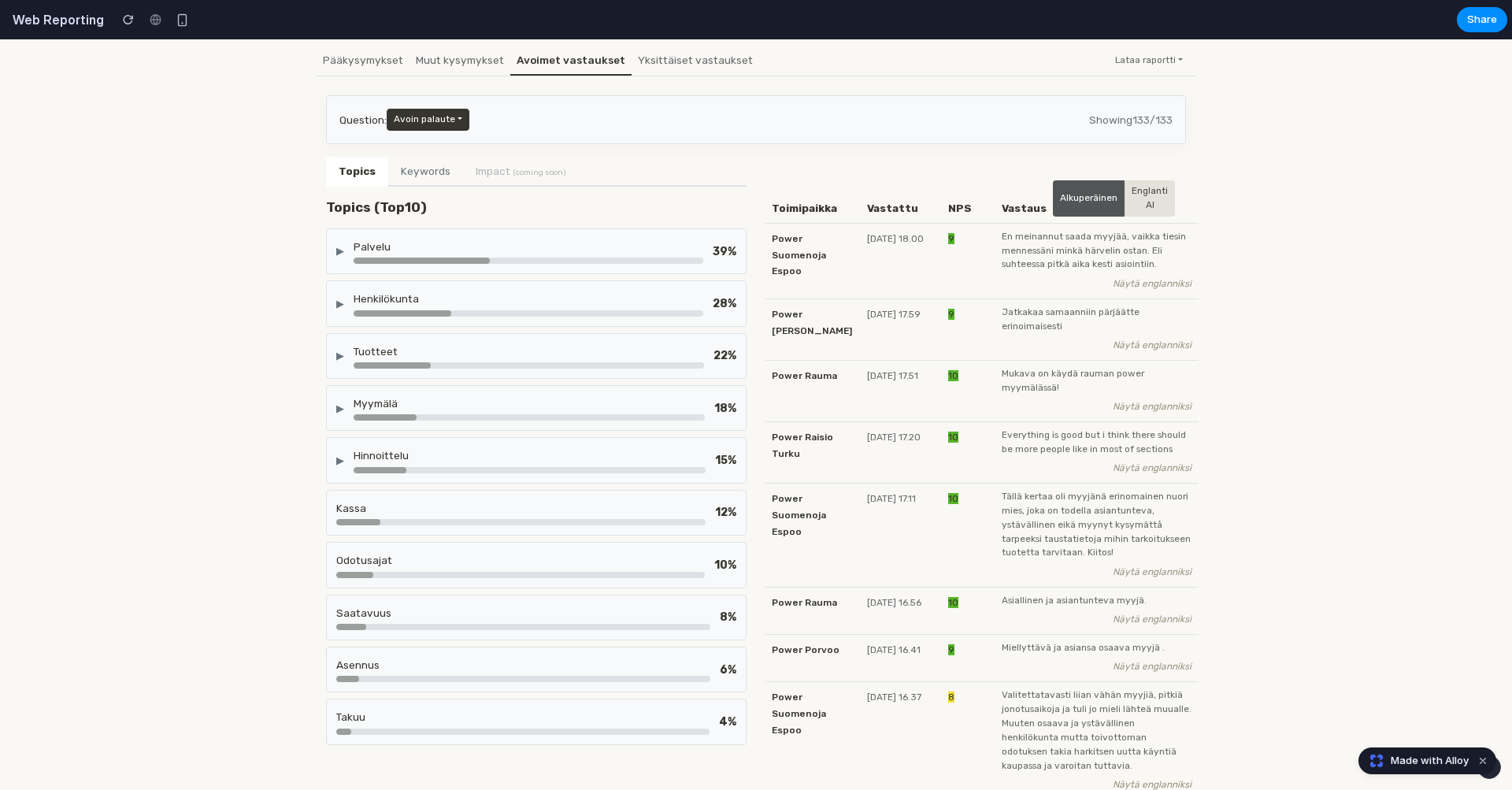
click at [336, 253] on div "▶" at bounding box center [340, 250] width 8 height 15
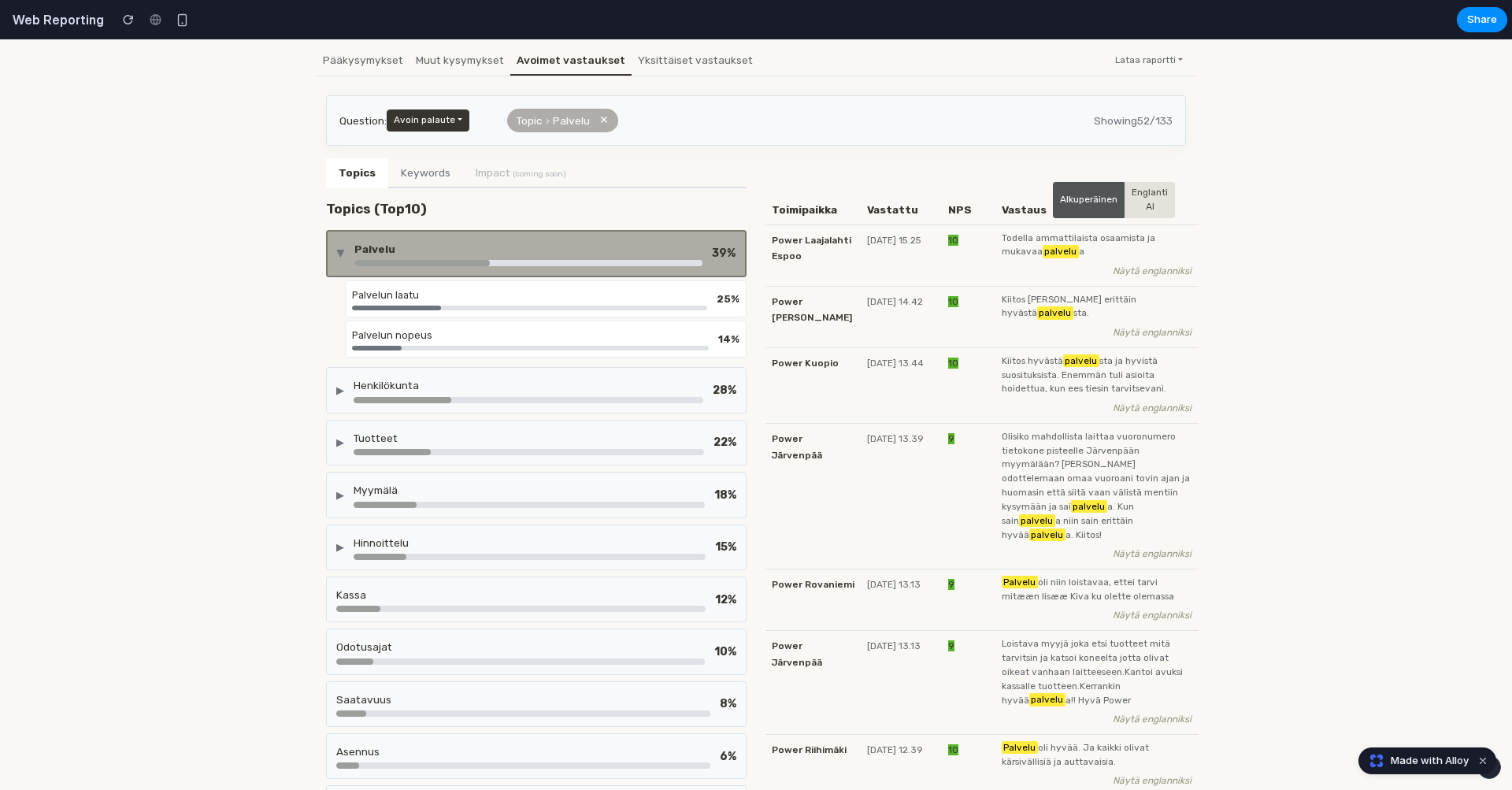
click at [336, 253] on div "▶" at bounding box center [341, 253] width 15 height 8
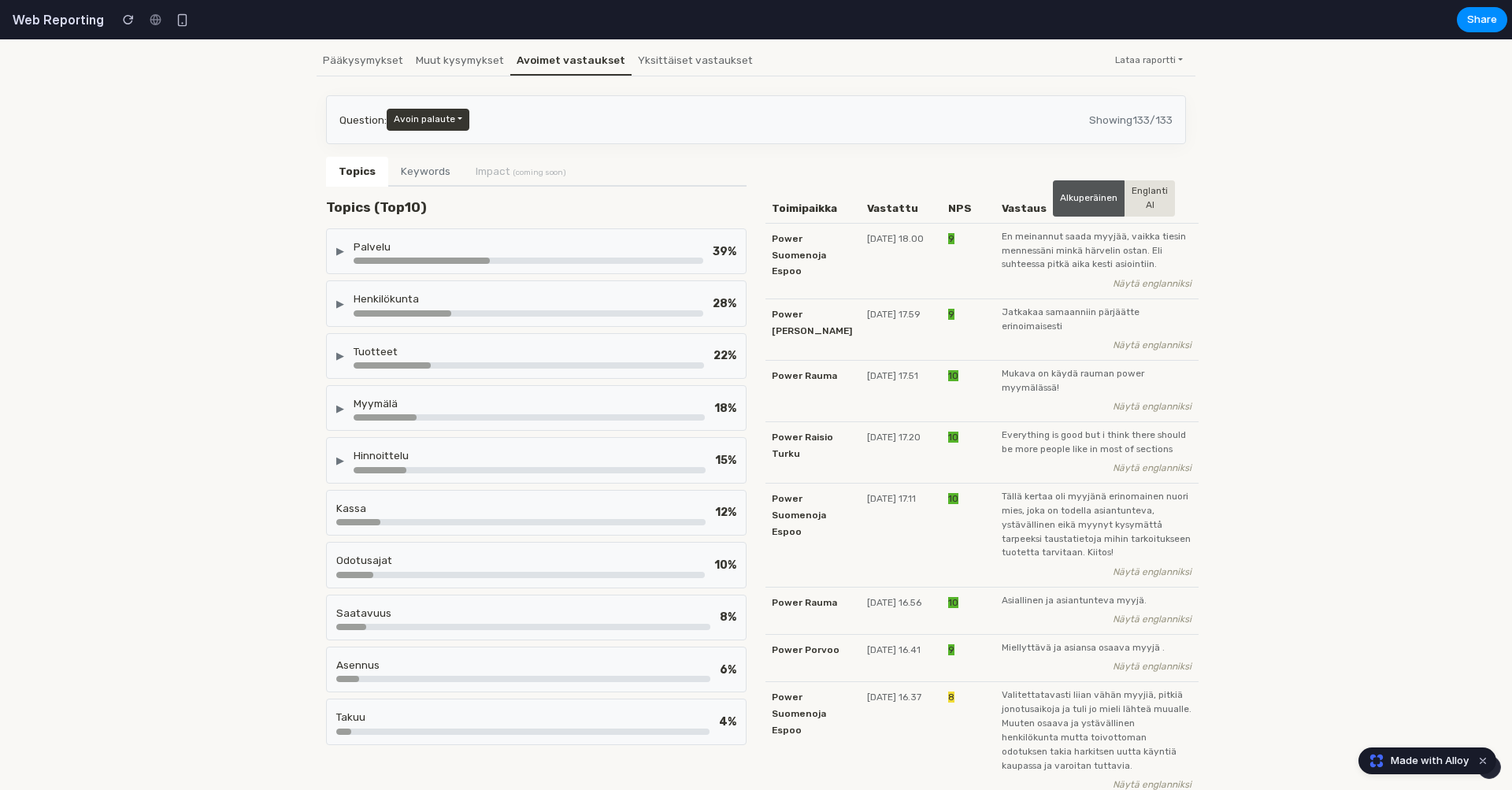
click at [336, 244] on div "▶" at bounding box center [340, 250] width 8 height 15
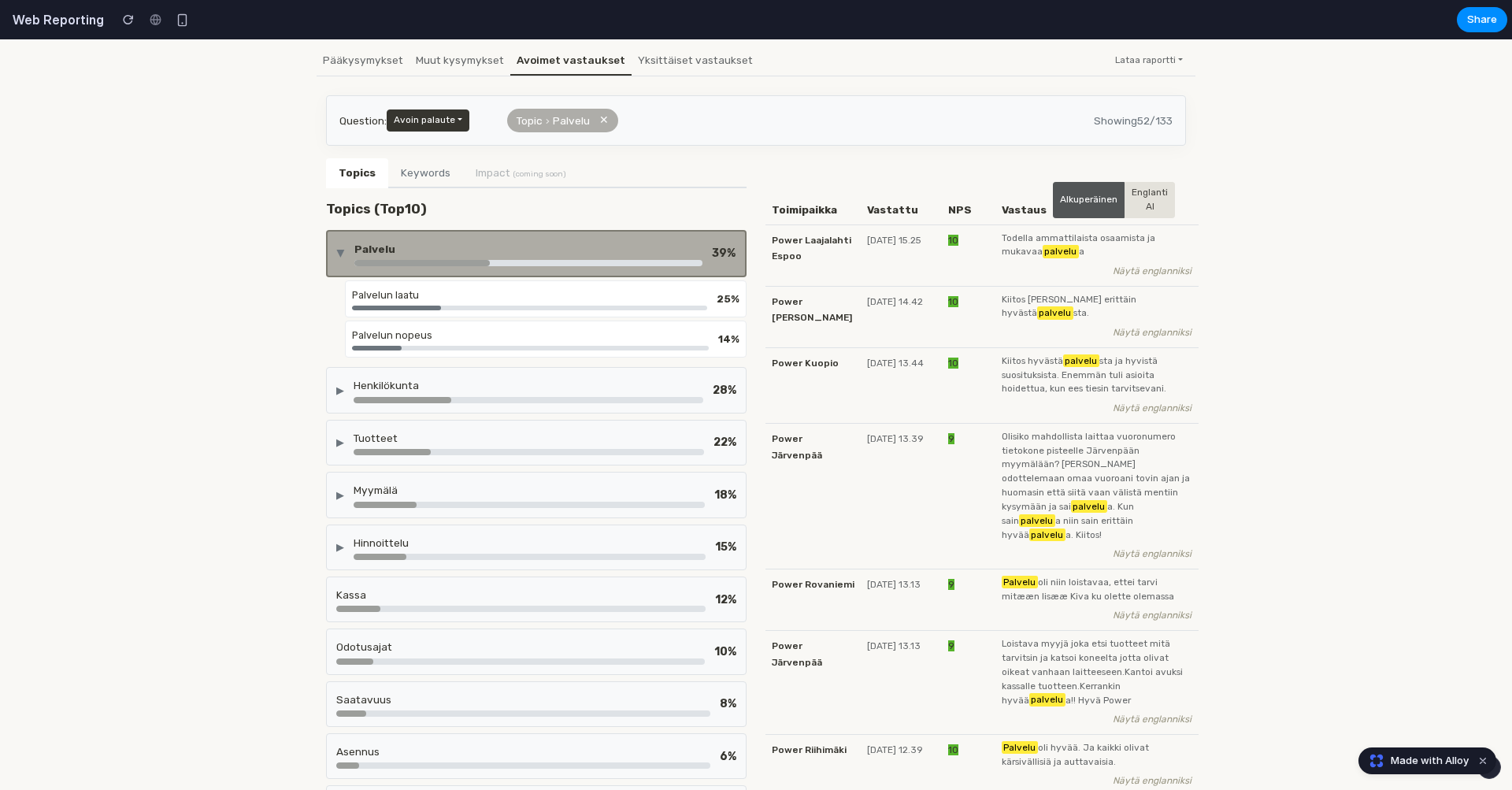
click at [336, 244] on div "▶ Palvelu 39 %" at bounding box center [536, 254] width 420 height 47
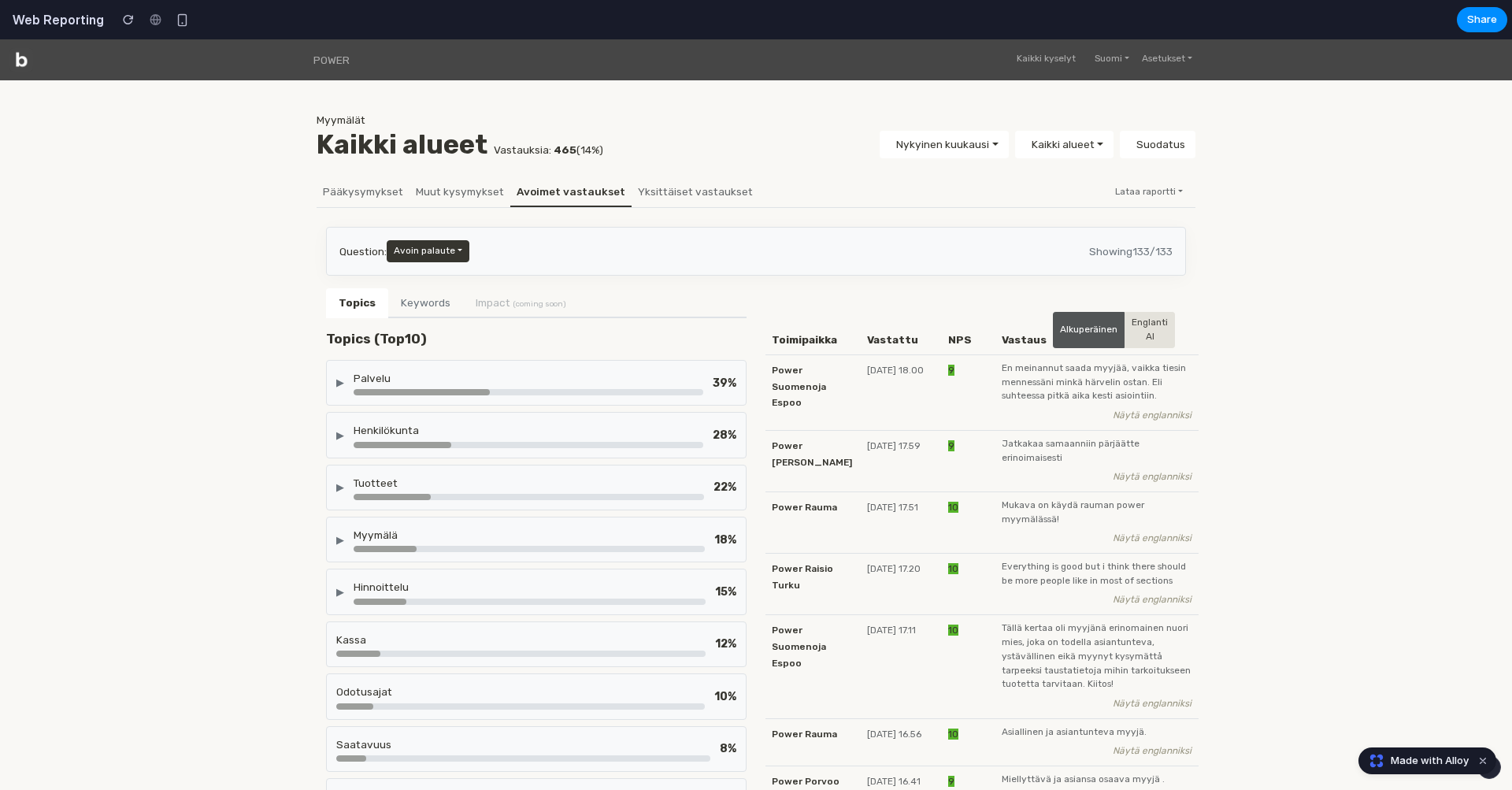
scroll to position [0, 0]
click at [340, 380] on div "▶" at bounding box center [340, 382] width 8 height 15
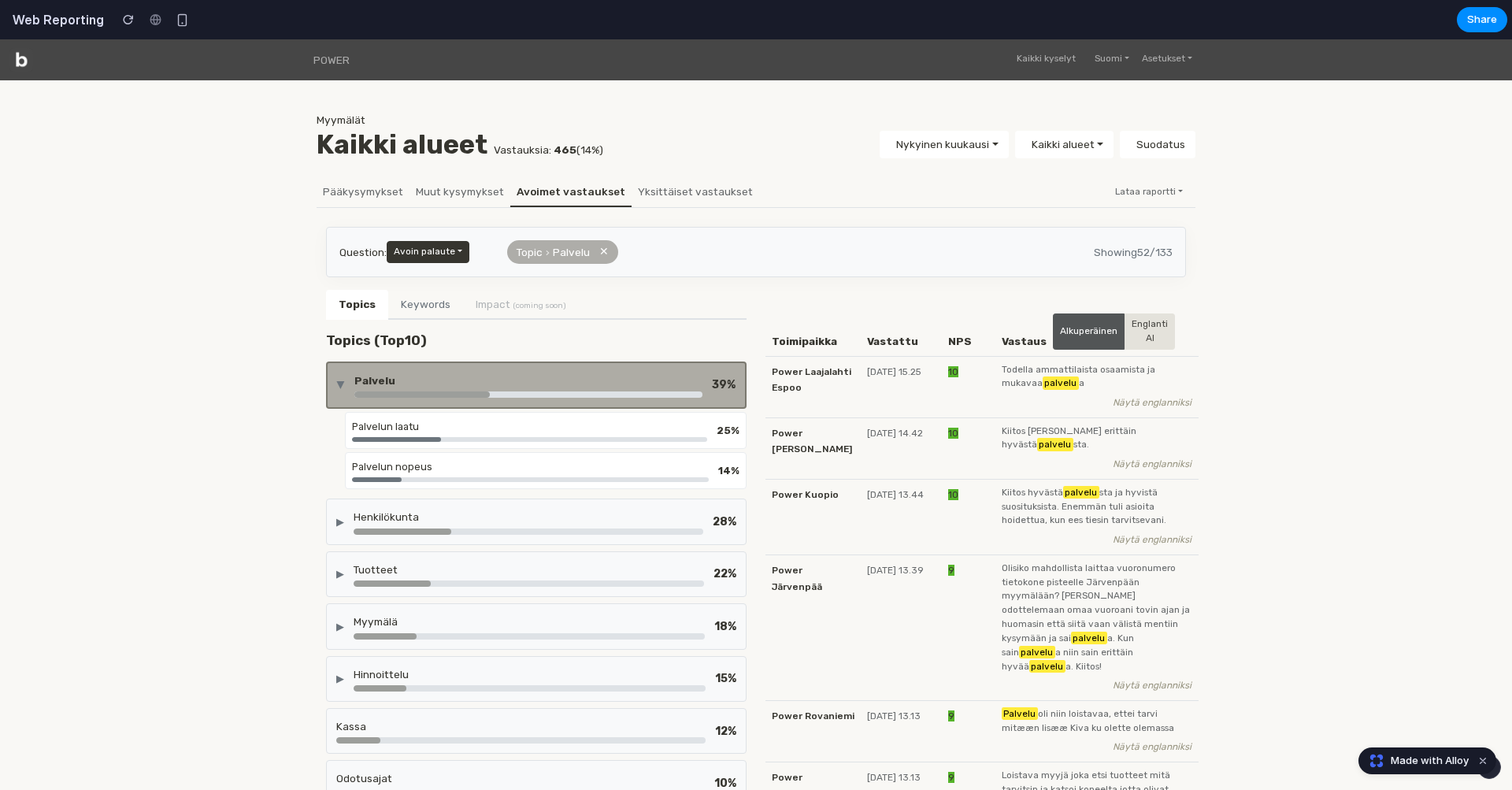
click at [411, 449] on div "Palvelun laatu 25 % Palvelun nopeus 14 %" at bounding box center [545, 451] width 402 height 77
click at [418, 437] on div at bounding box center [397, 439] width 89 height 4
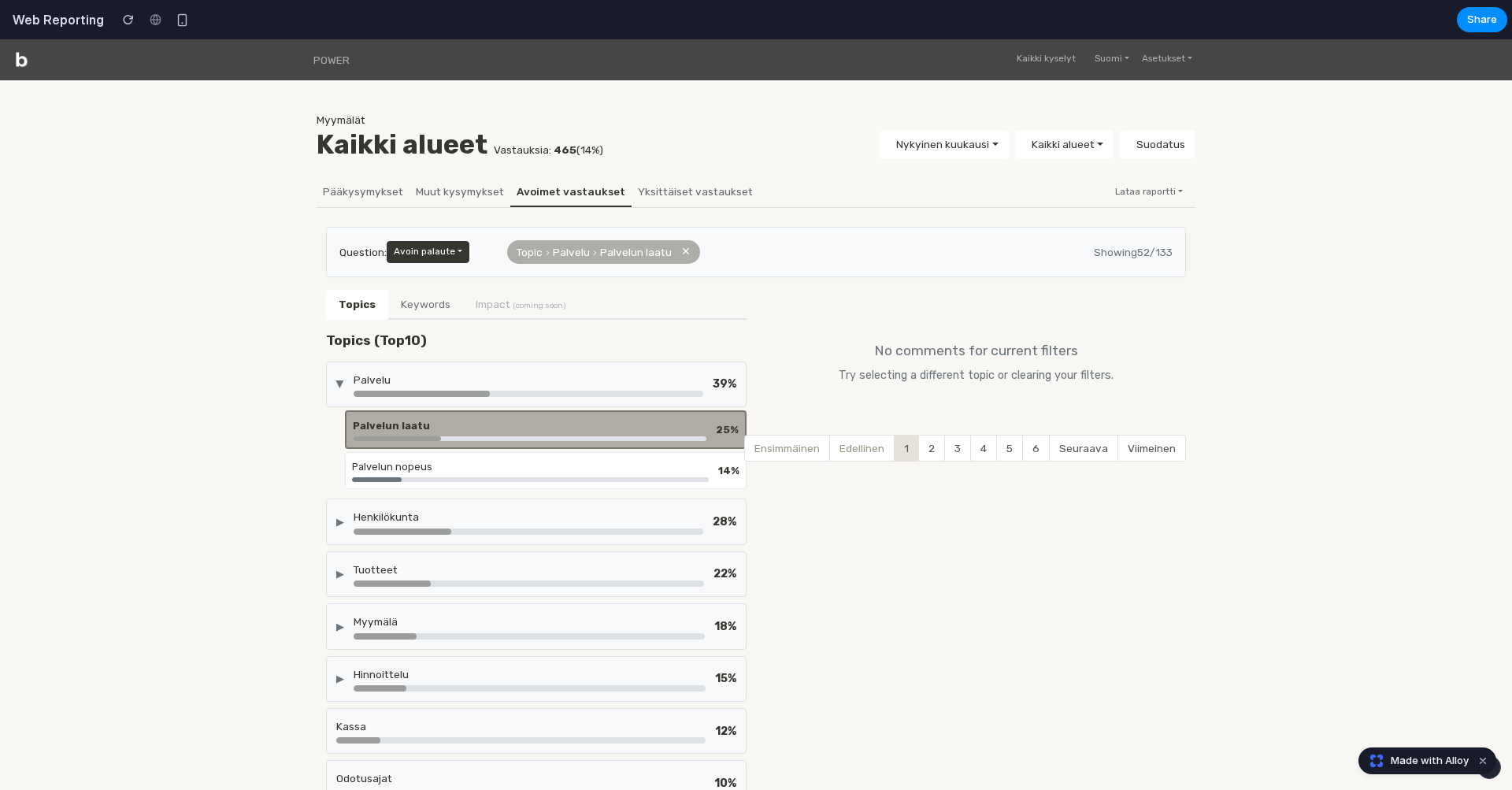
click at [417, 461] on div "Palvelun nopeus" at bounding box center [531, 467] width 357 height 15
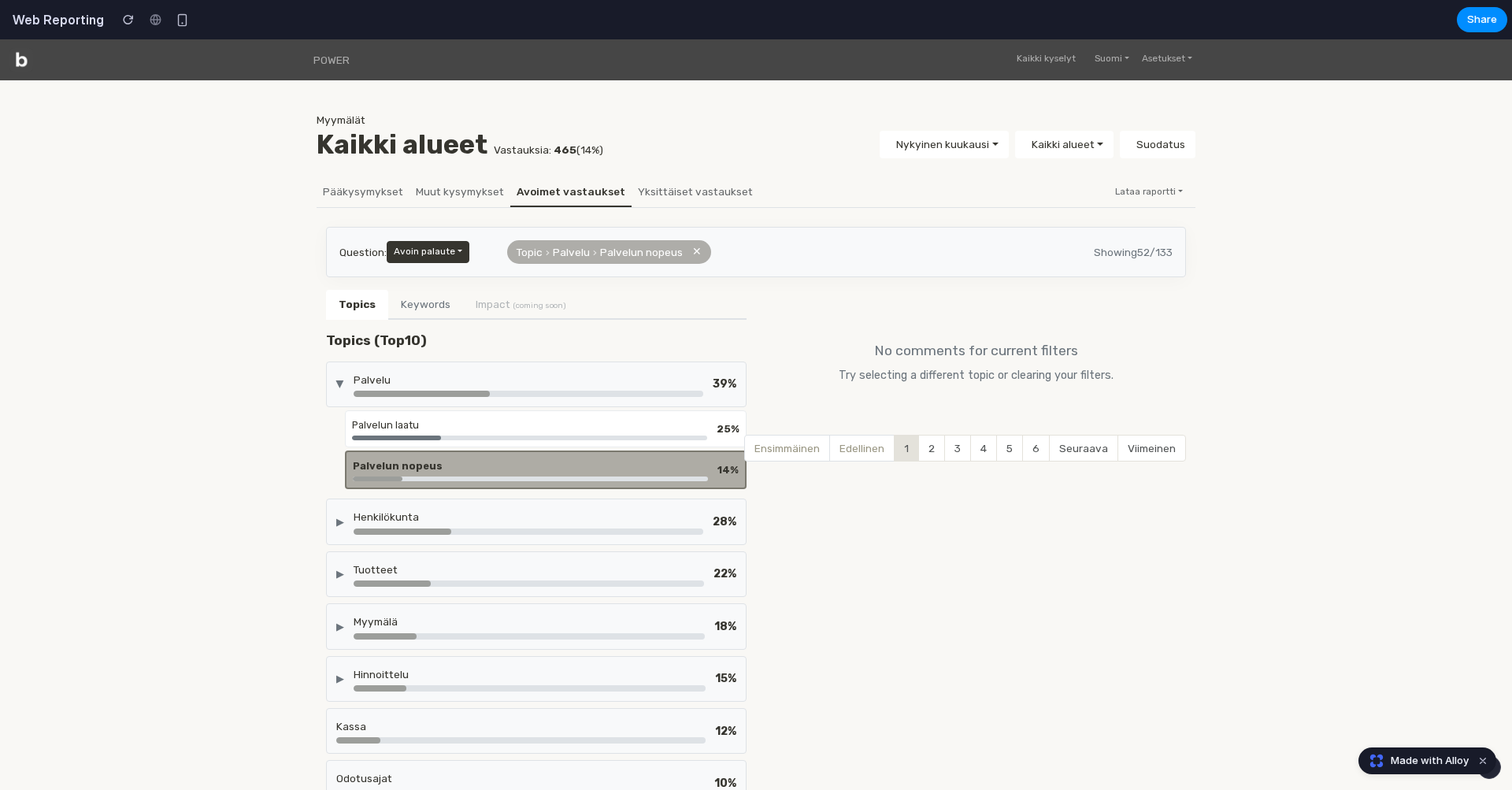
click at [415, 384] on div "Palvelu" at bounding box center [528, 380] width 349 height 16
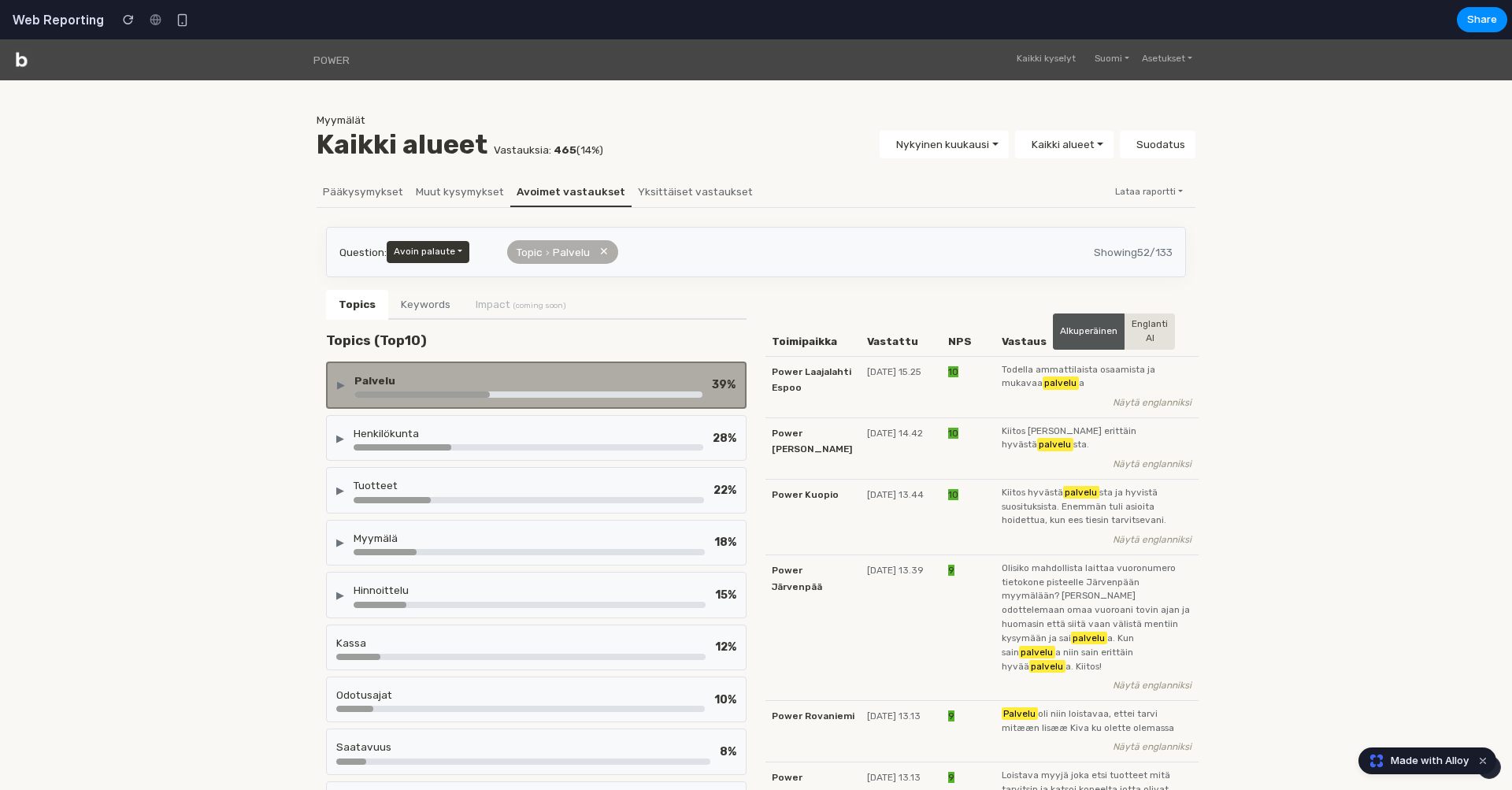
click at [603, 253] on button "✕" at bounding box center [604, 252] width 10 height 18
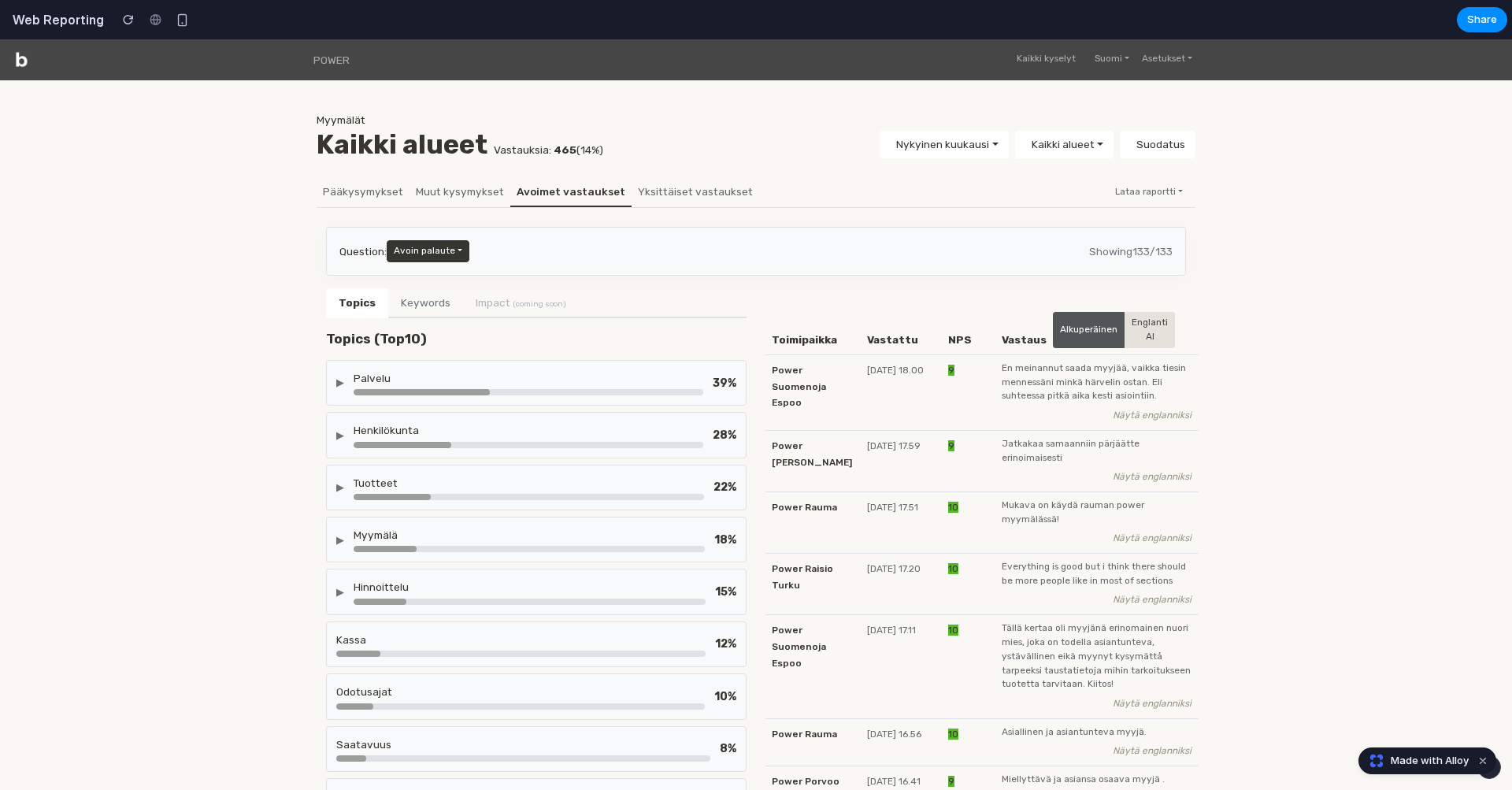
click at [684, 384] on div "Palvelu" at bounding box center [528, 383] width 349 height 25
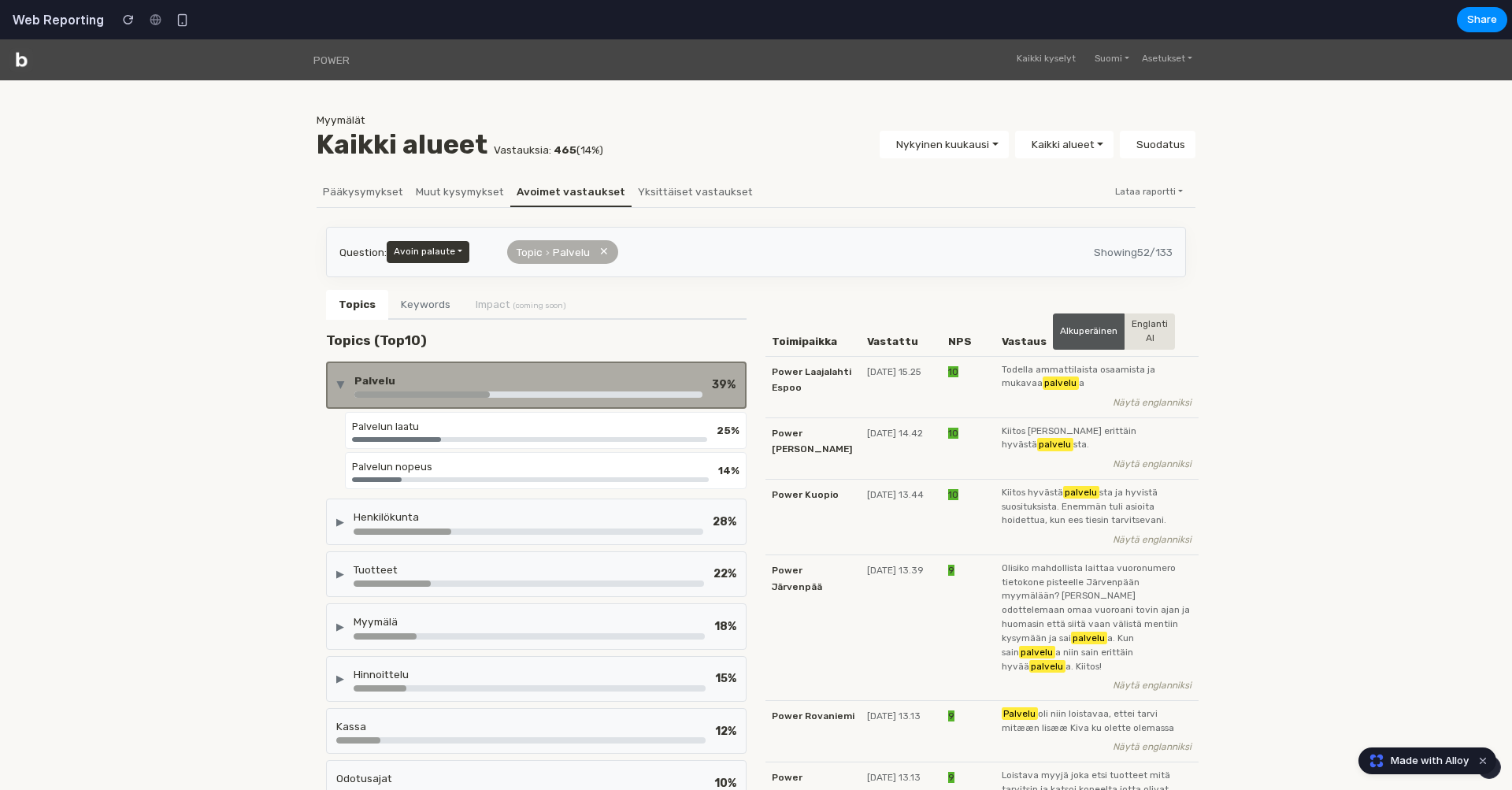
click at [607, 253] on button "✕" at bounding box center [604, 252] width 10 height 18
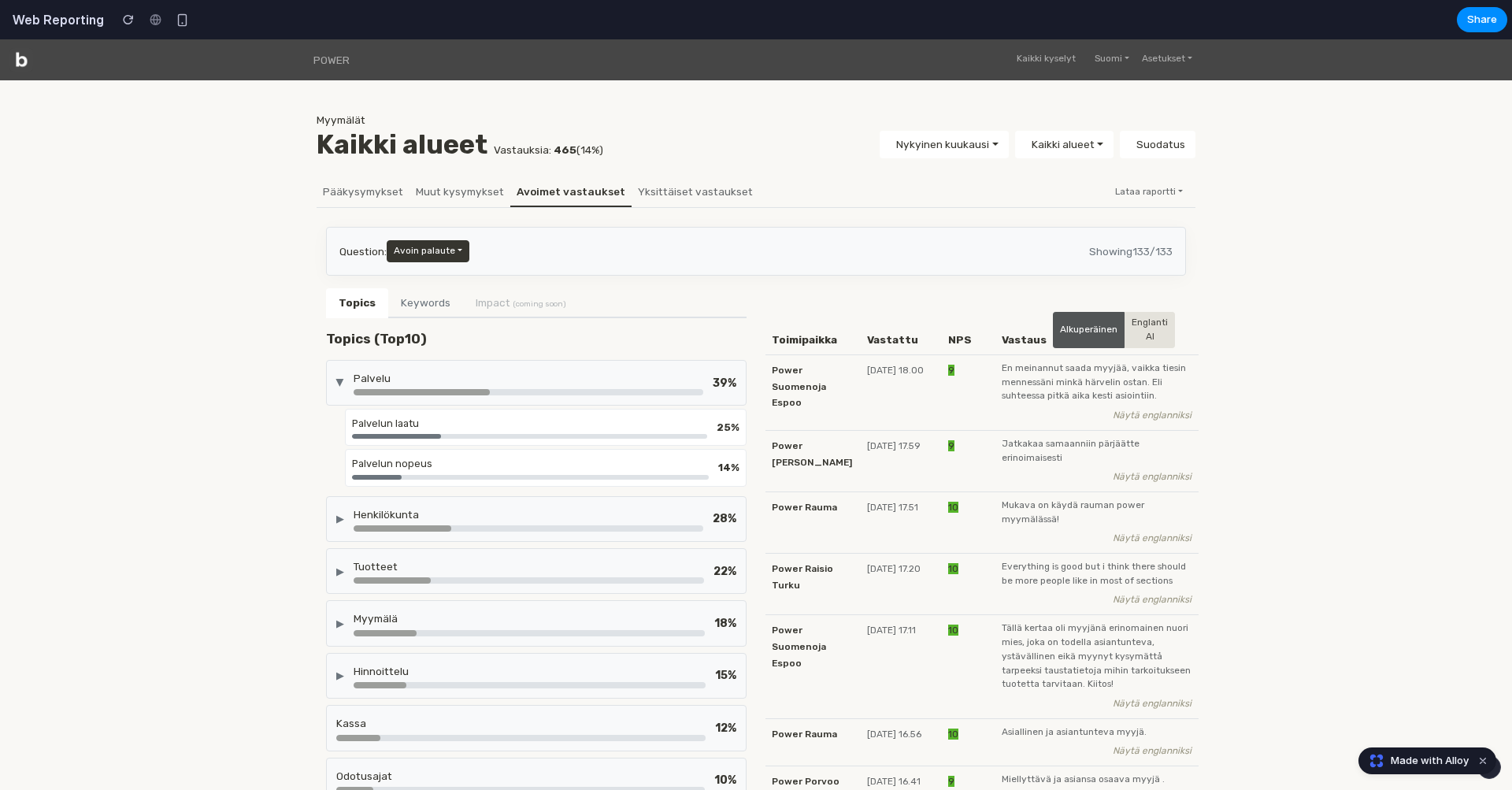
click at [629, 378] on div "Palvelu" at bounding box center [528, 378] width 349 height 16
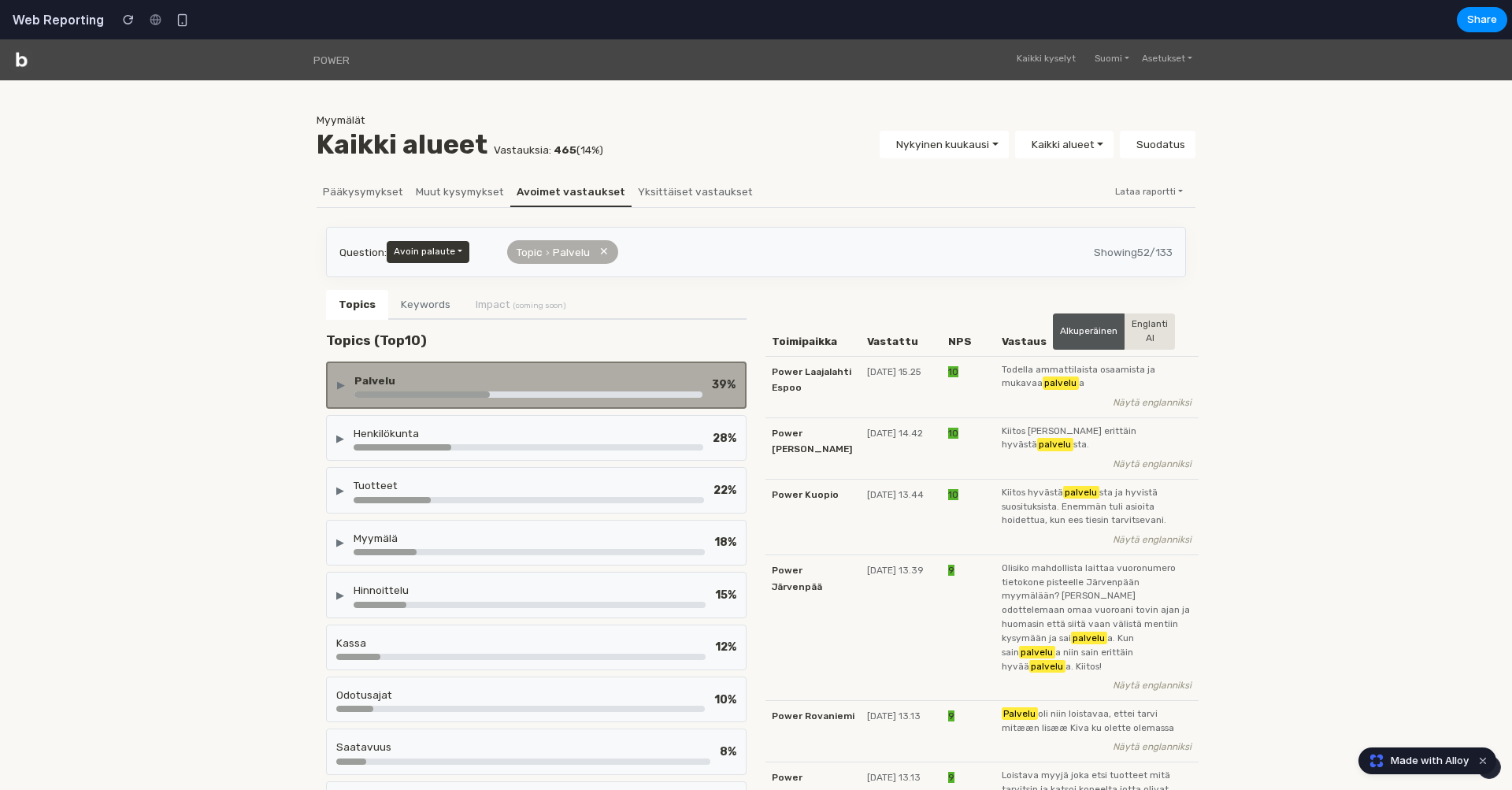
click at [665, 434] on div "Henkilökunta" at bounding box center [528, 434] width 349 height 16
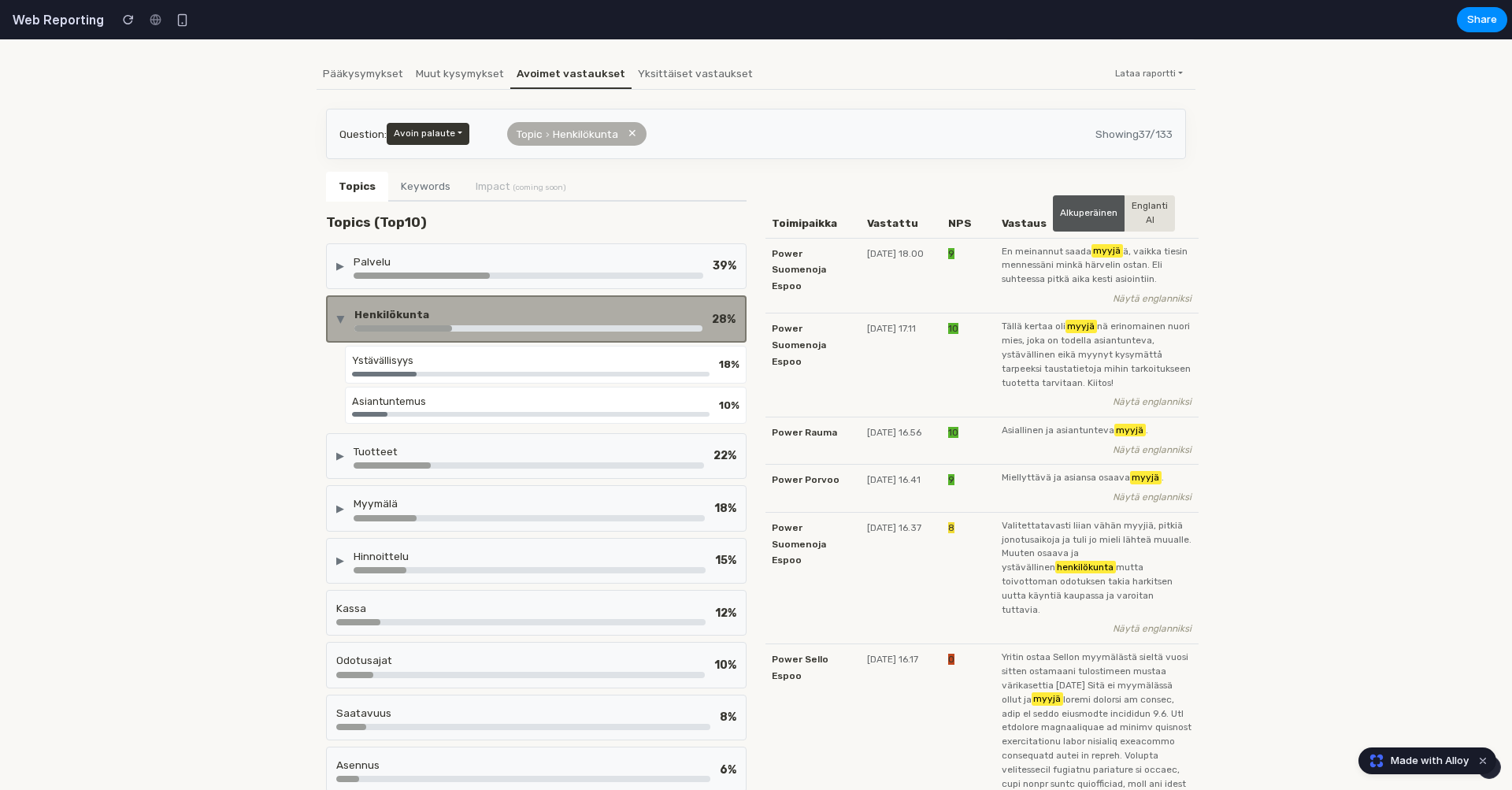
scroll to position [147, 0]
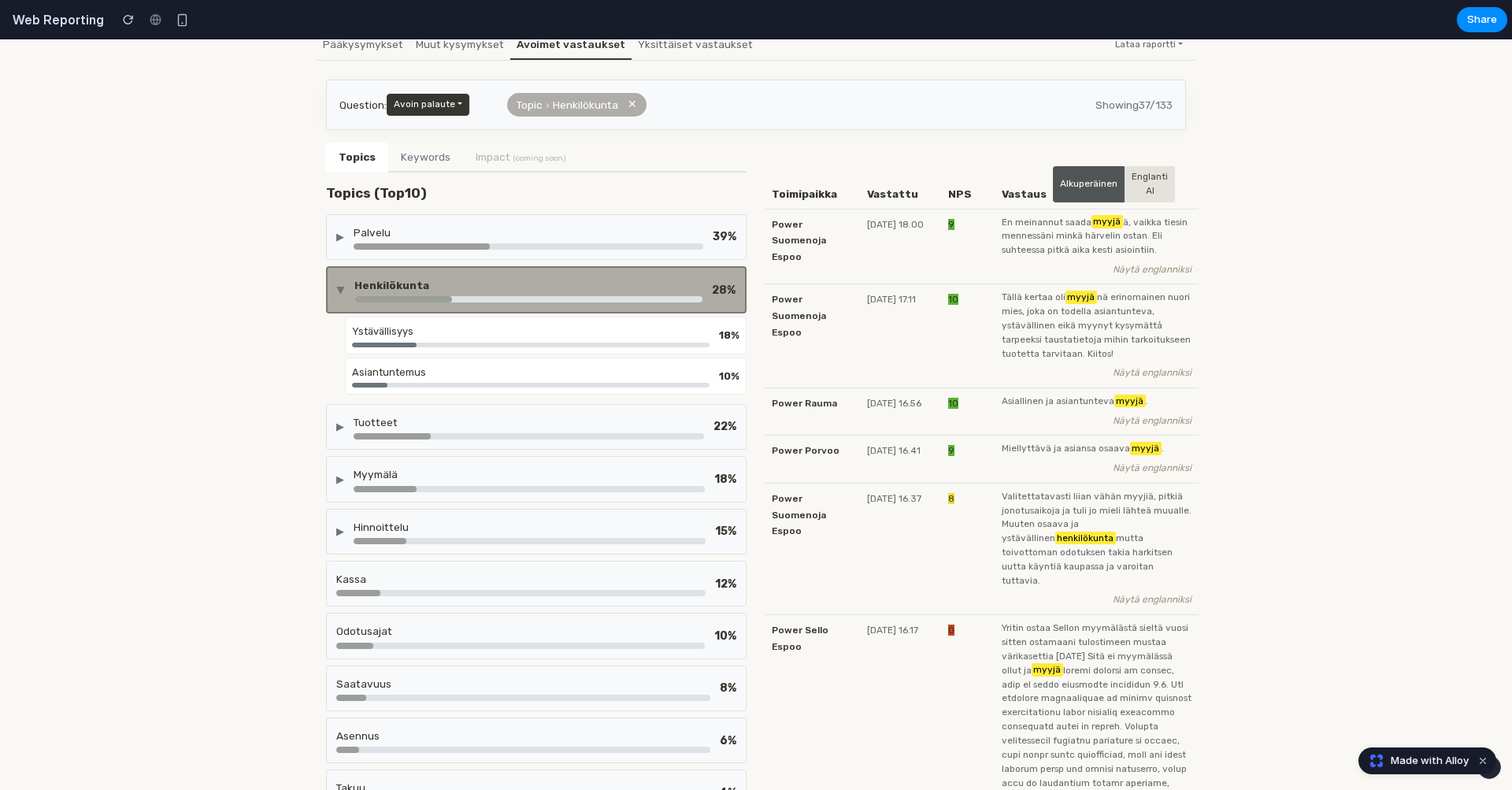
click at [644, 441] on div "▶ Tuotteet 22 %" at bounding box center [536, 427] width 420 height 46
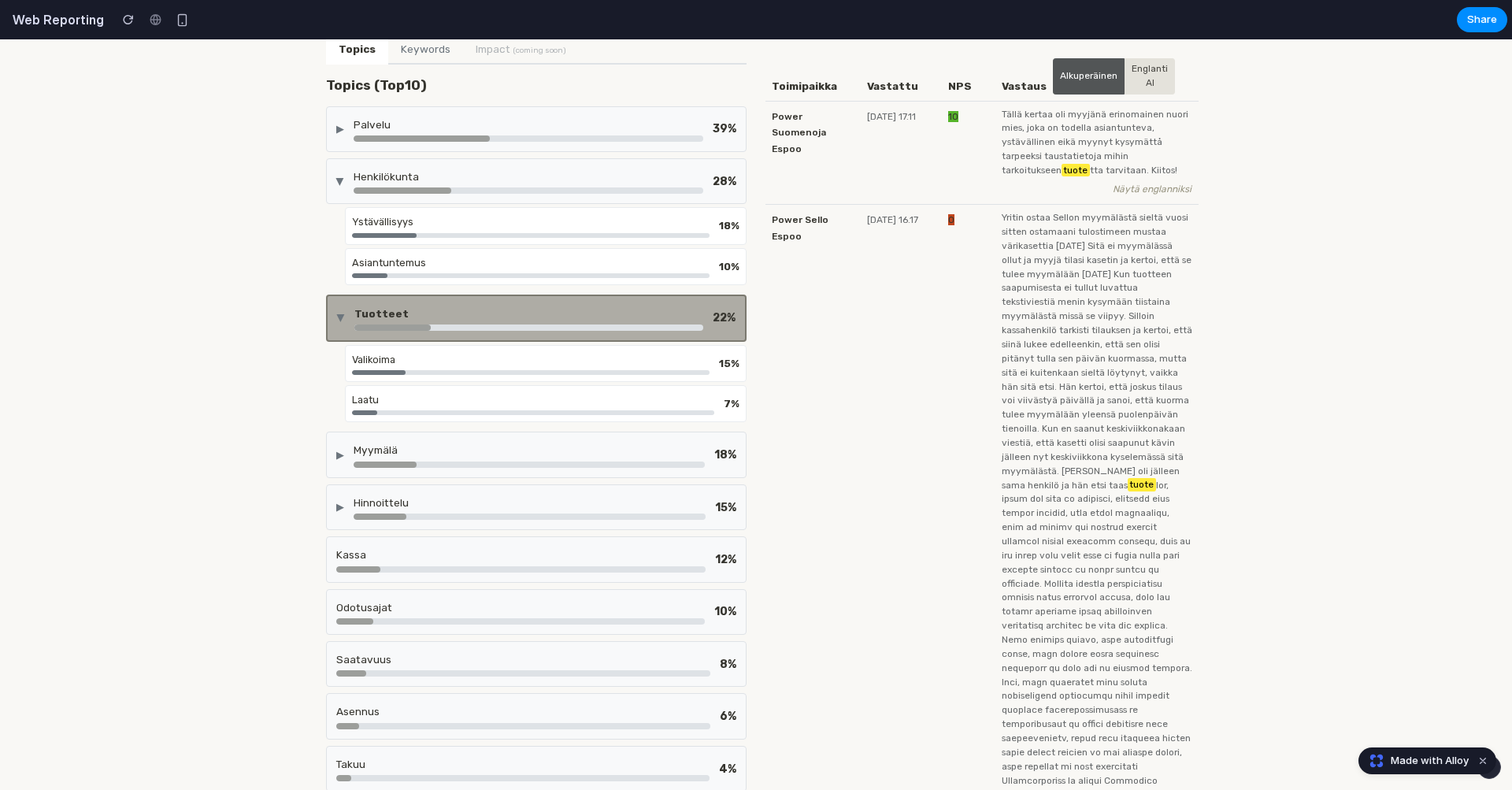
scroll to position [262, 0]
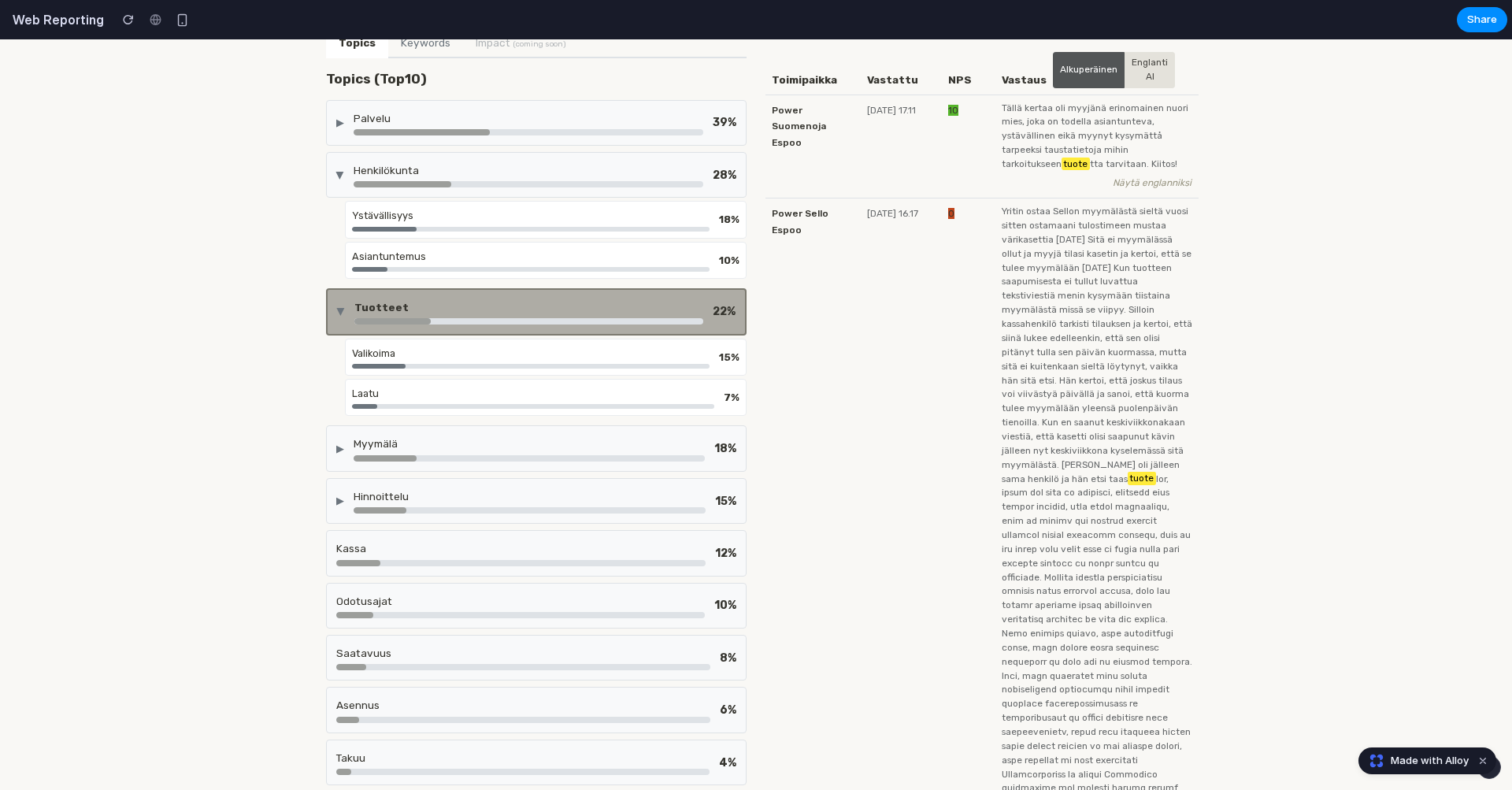
click at [630, 443] on div "Myymälä" at bounding box center [529, 444] width 351 height 16
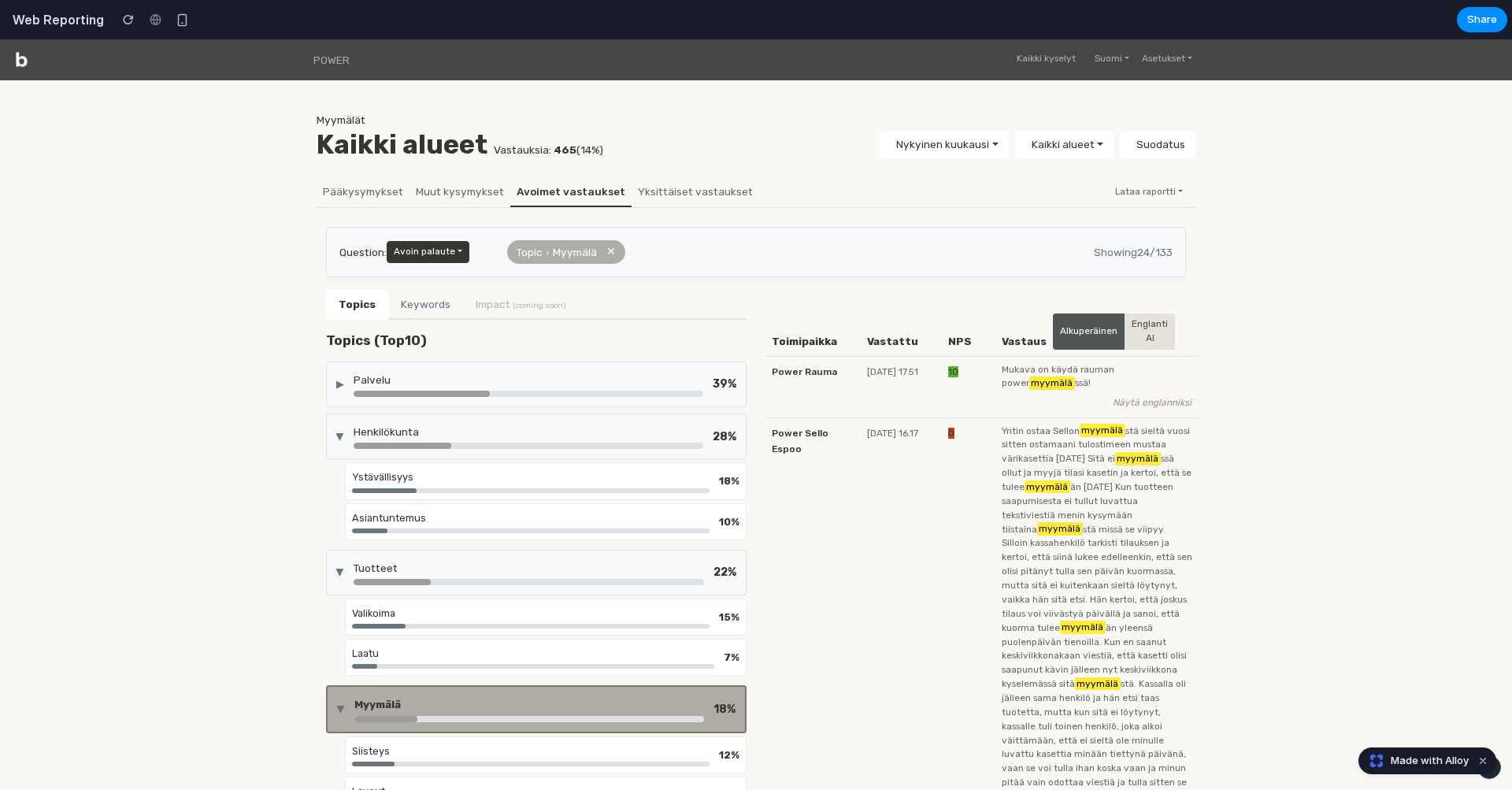
scroll to position [0, 0]
click at [587, 443] on div at bounding box center [528, 446] width 349 height 6
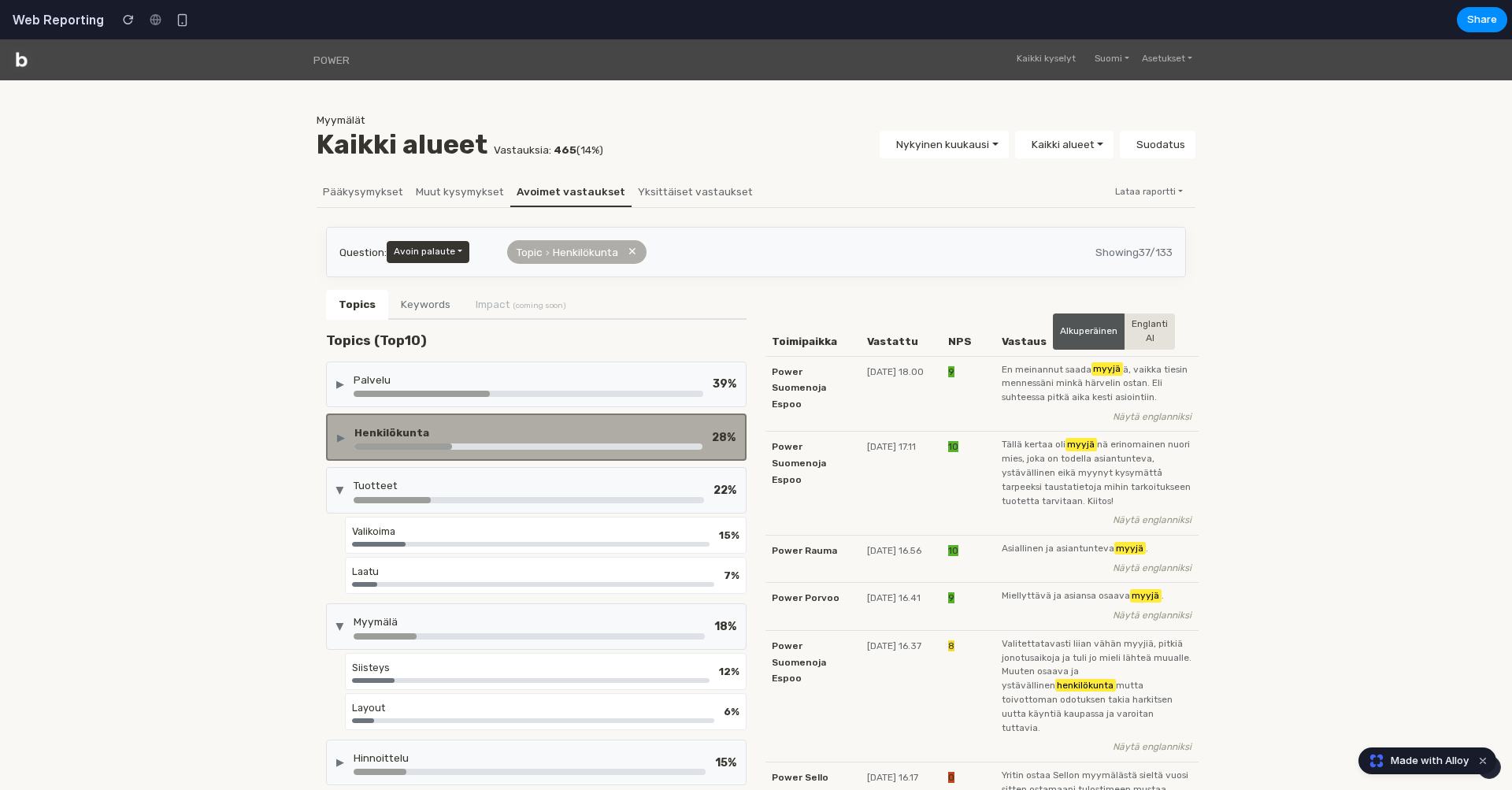
click at [579, 504] on div "▶ Tuotteet 22 %" at bounding box center [536, 490] width 420 height 46
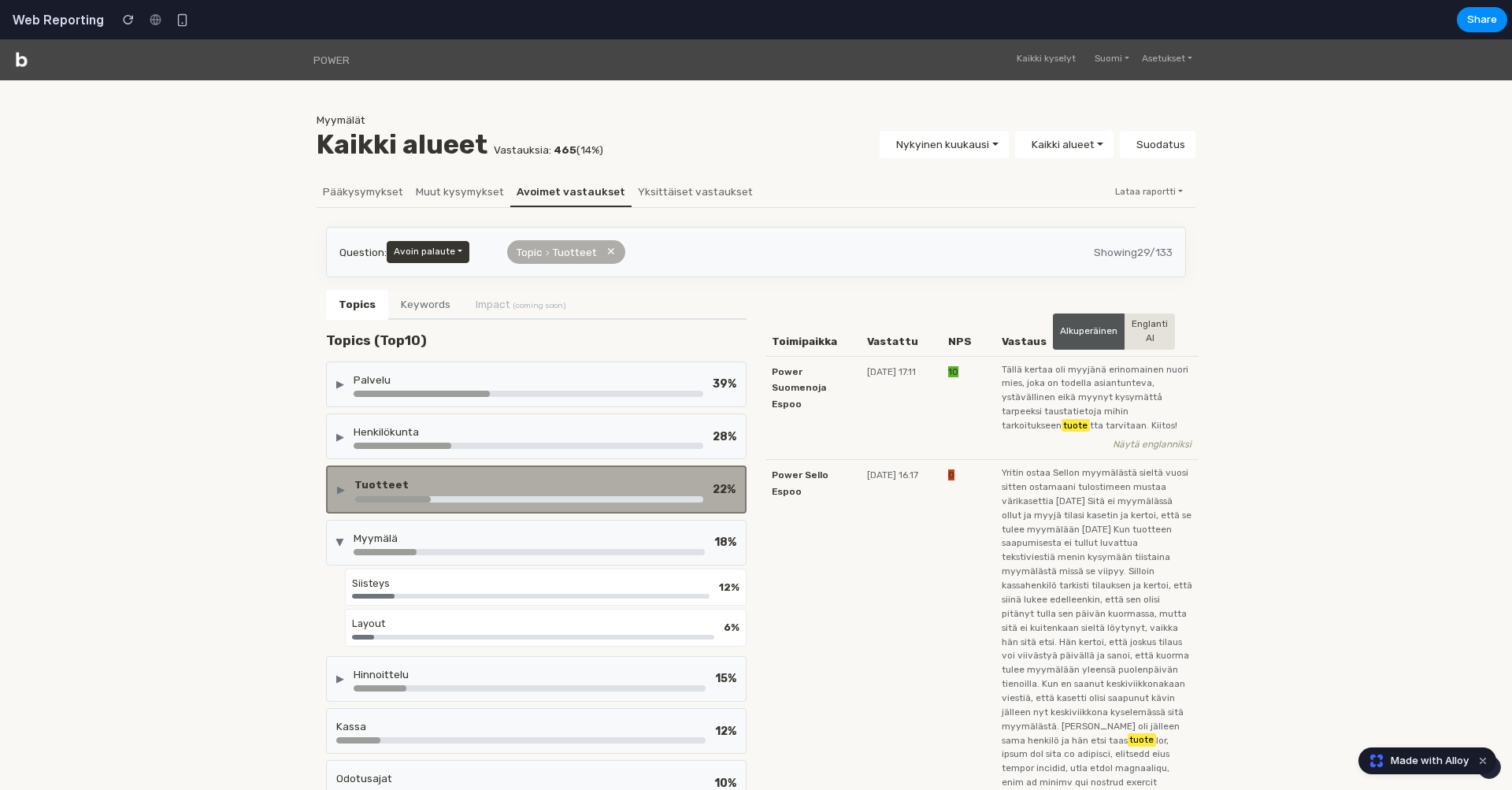
click at [562, 540] on div "Myymälä" at bounding box center [529, 539] width 351 height 16
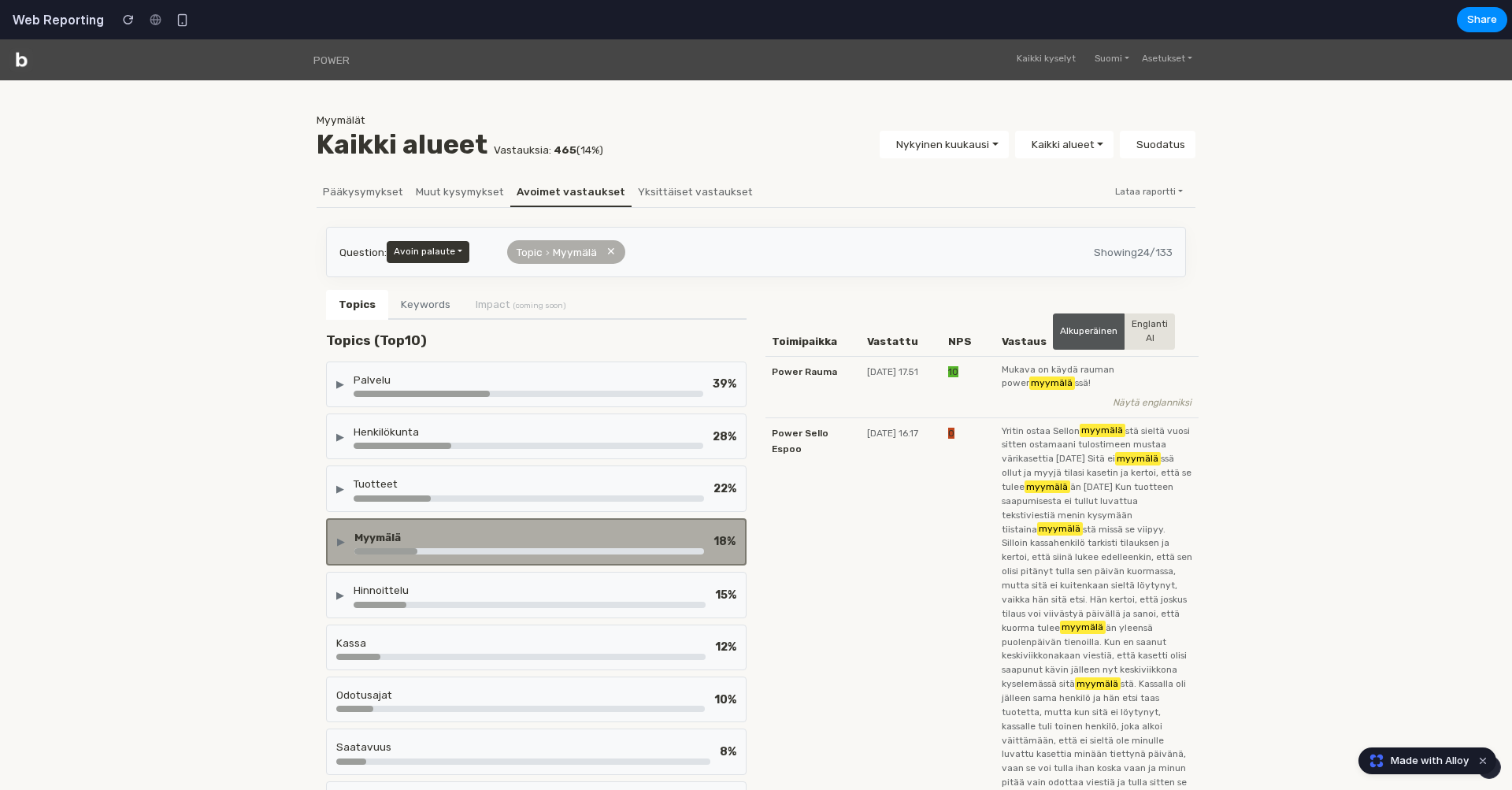
click at [629, 391] on div at bounding box center [528, 393] width 349 height 6
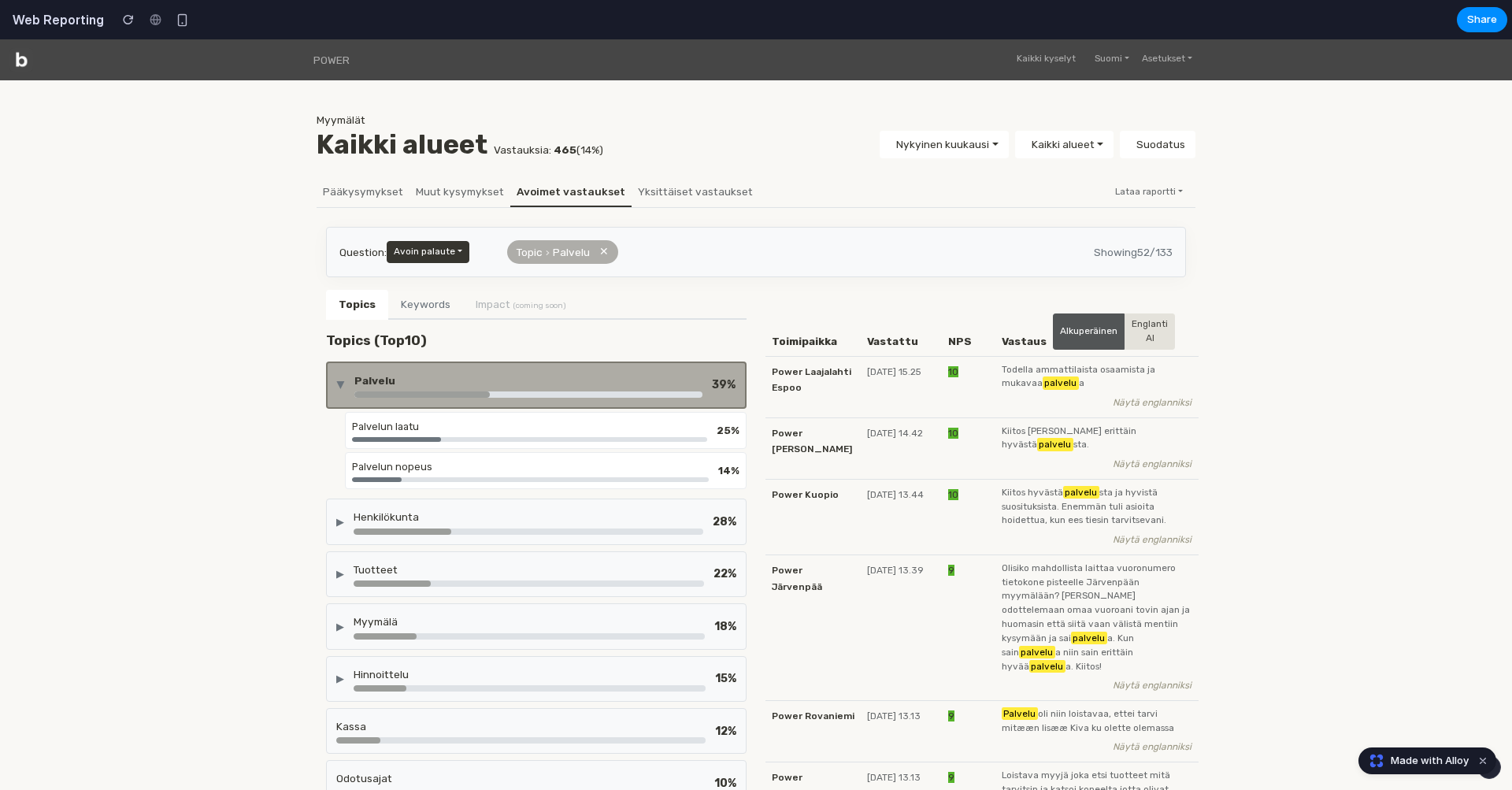
click at [629, 391] on div at bounding box center [529, 394] width 348 height 6
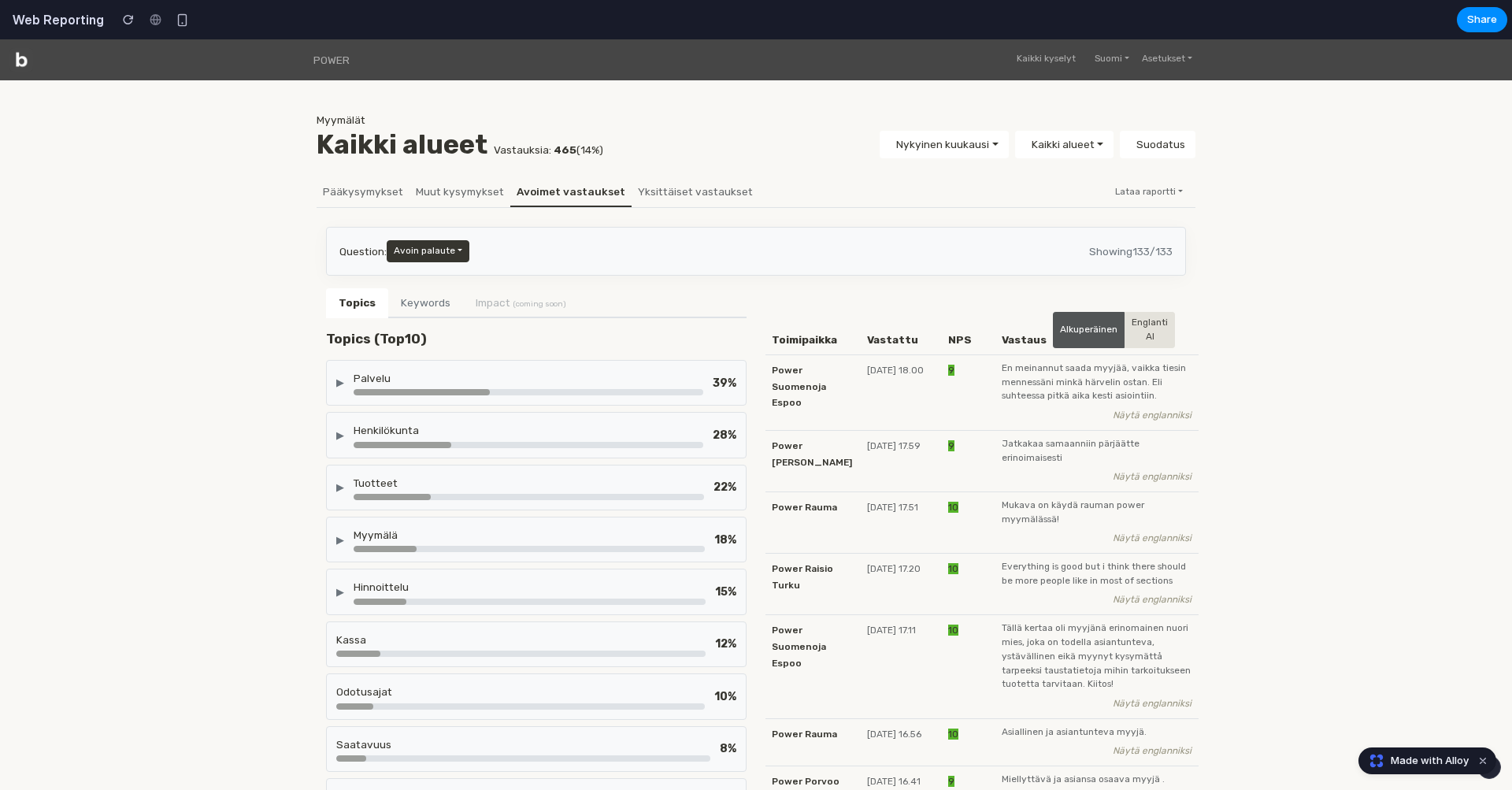
click at [610, 381] on div "Palvelu" at bounding box center [528, 378] width 349 height 16
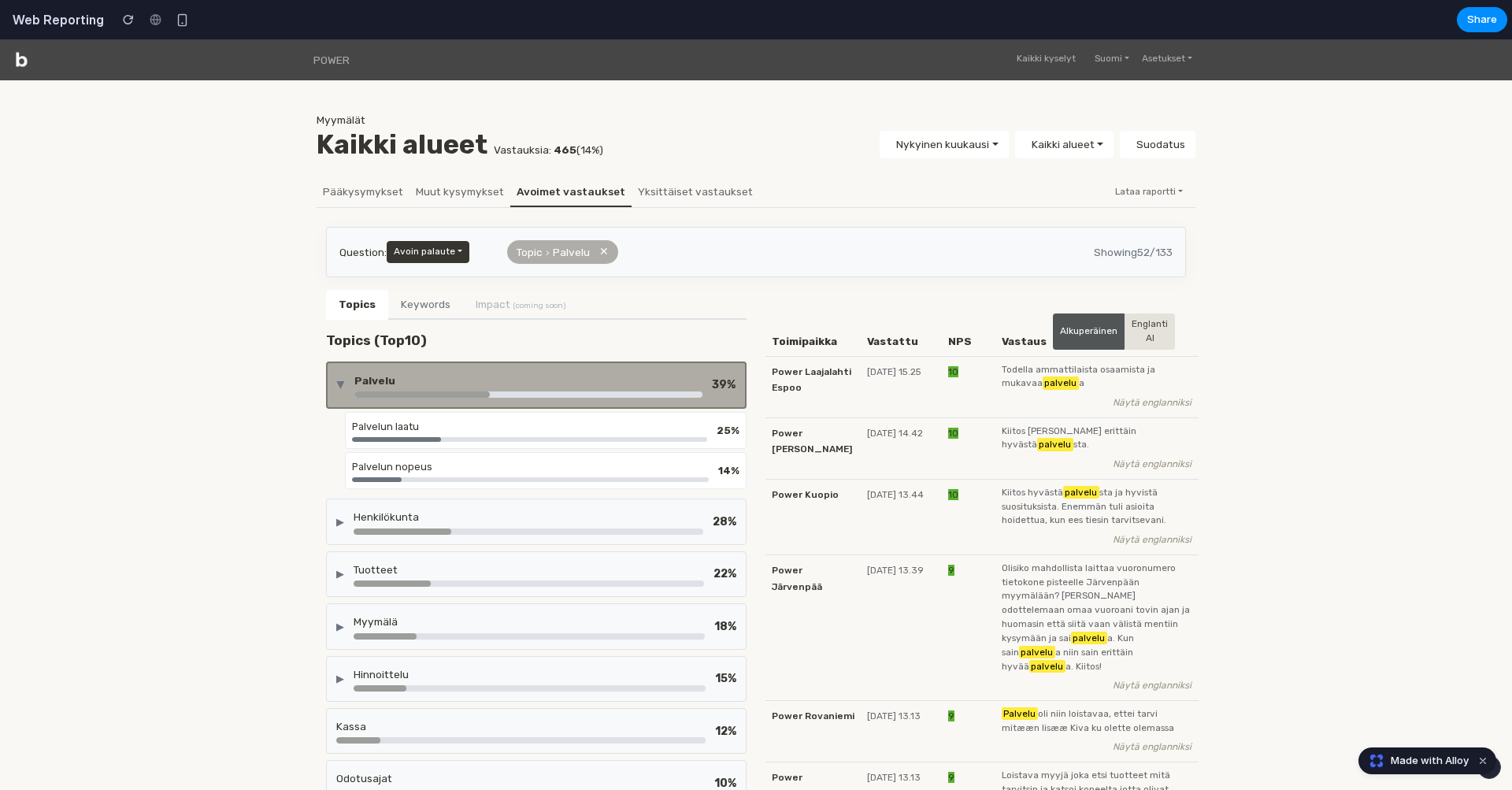
click at [610, 381] on div "Palvelu" at bounding box center [529, 381] width 348 height 16
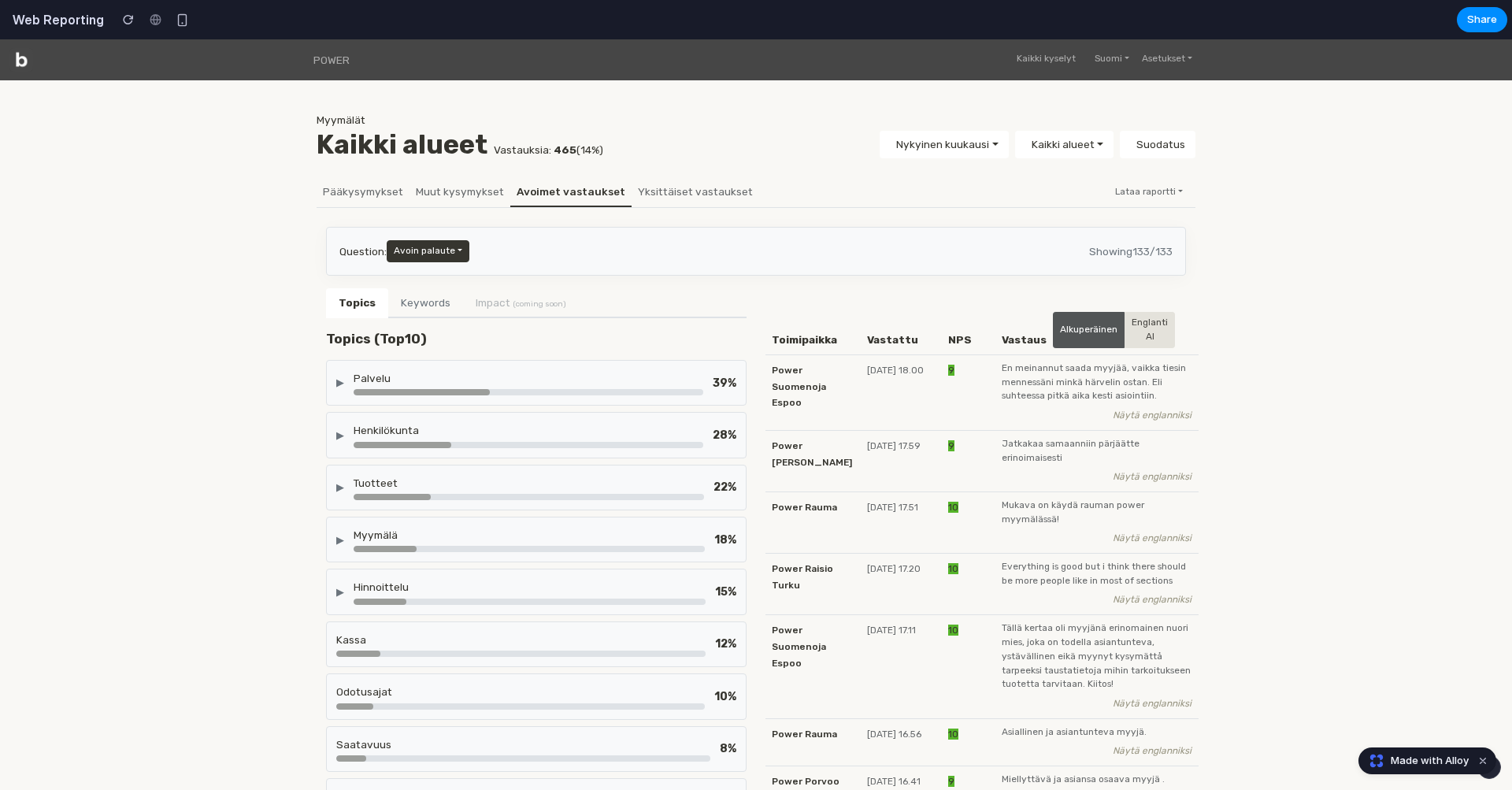
click at [610, 381] on div "Palvelu" at bounding box center [528, 378] width 349 height 16
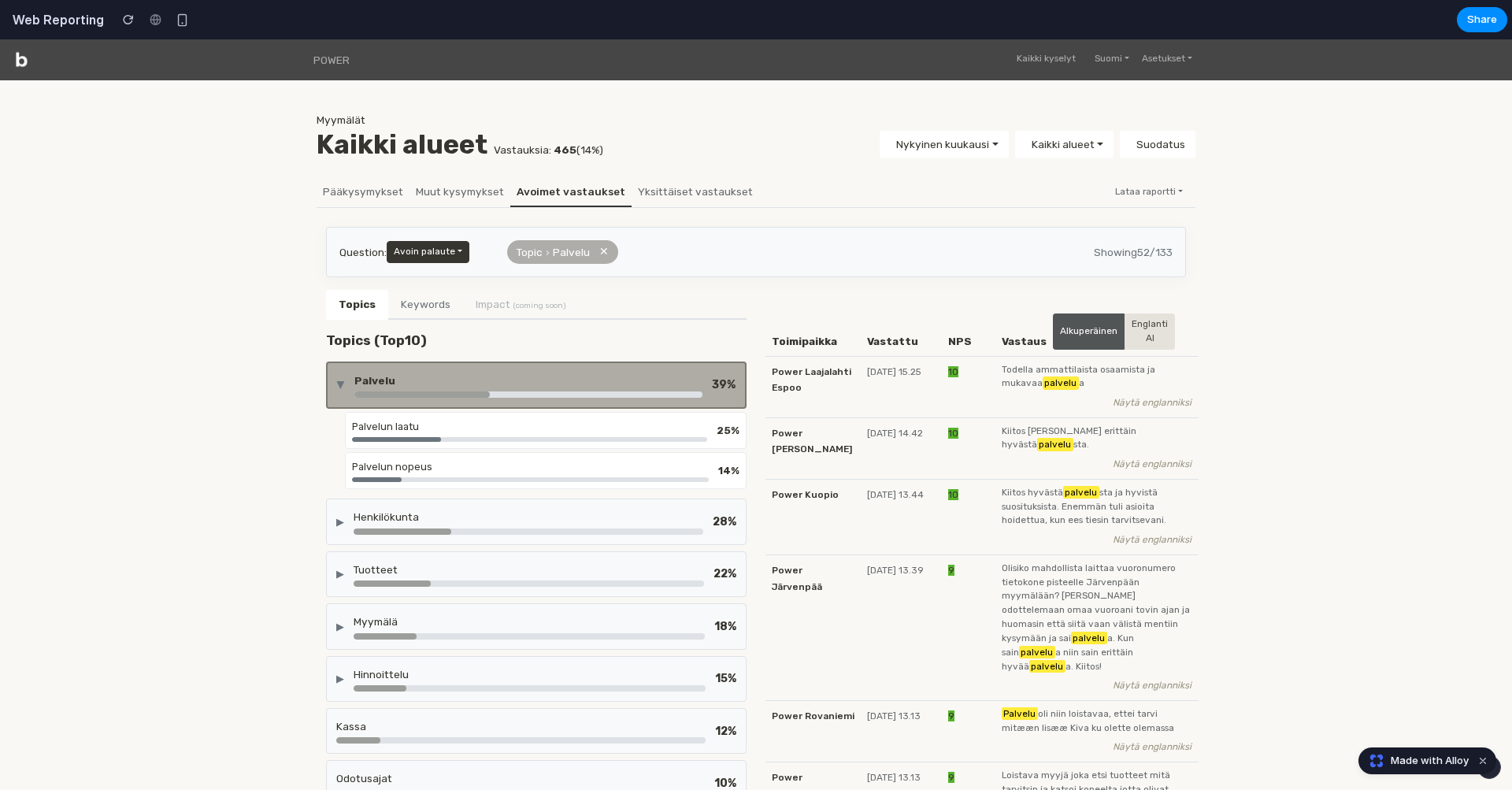
click at [610, 381] on div "Palvelu" at bounding box center [529, 381] width 348 height 16
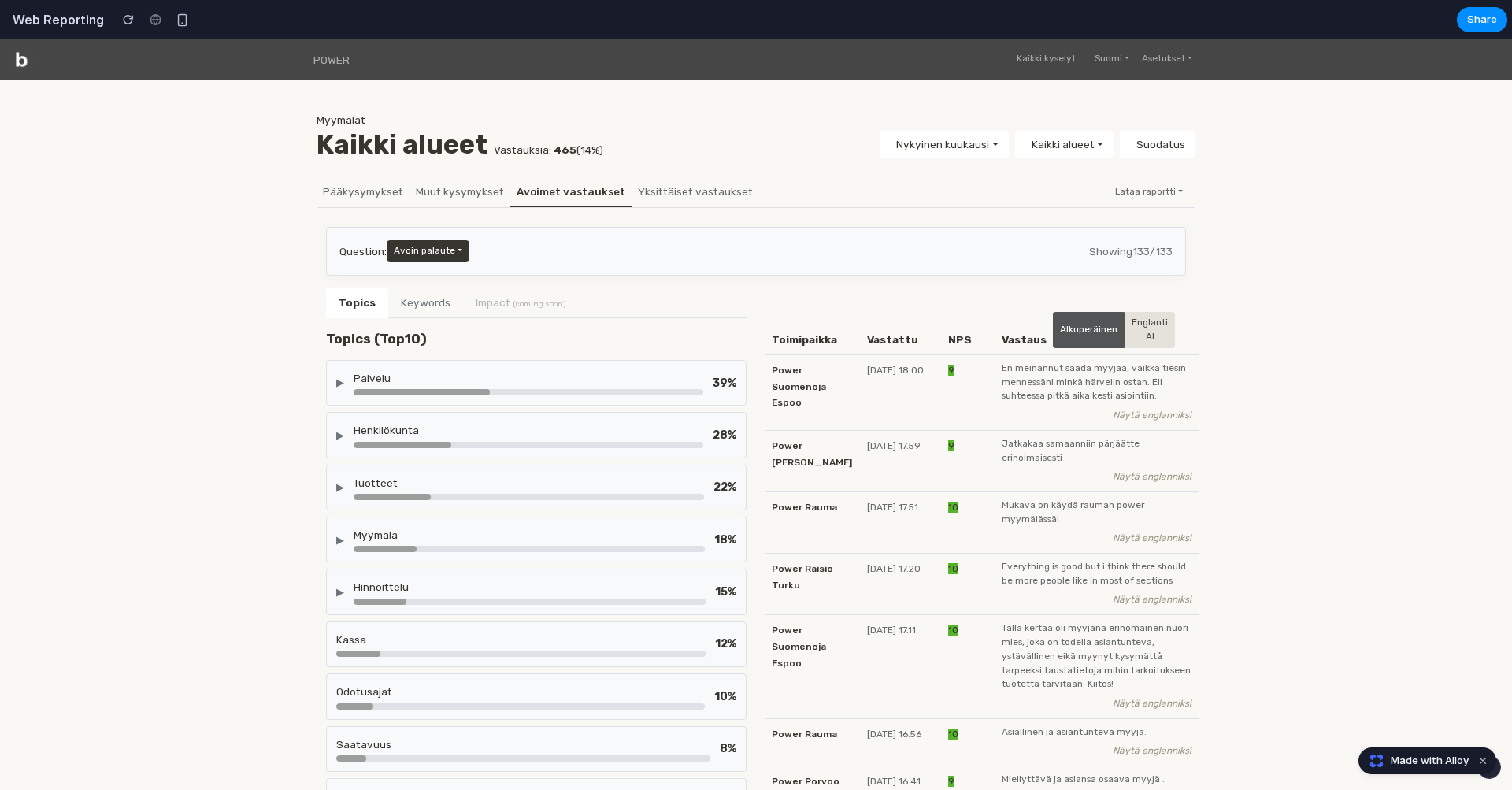
click at [406, 307] on button "Keywords" at bounding box center [425, 303] width 74 height 30
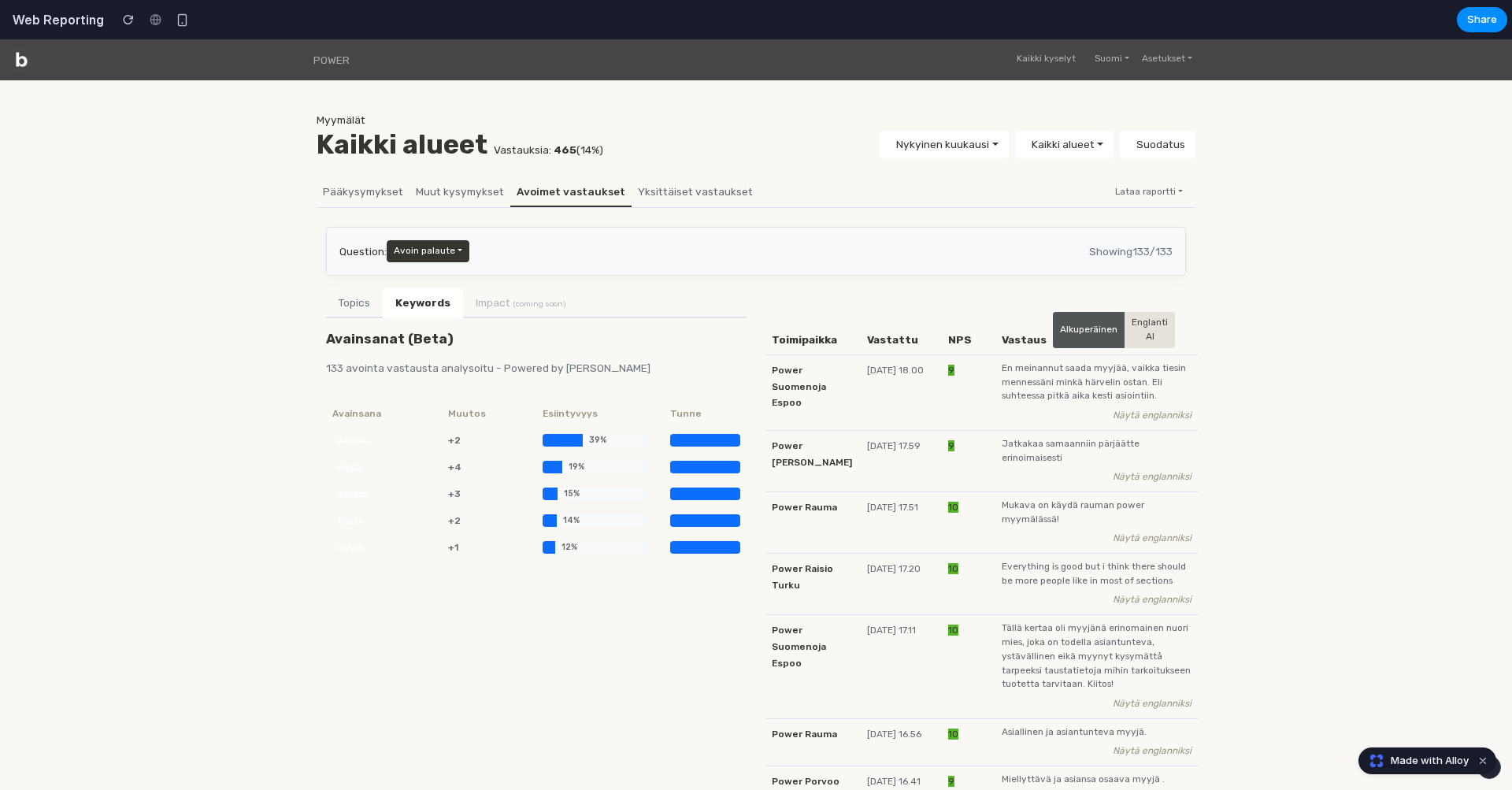
click at [406, 307] on button "Keywords" at bounding box center [423, 303] width 81 height 30
click at [496, 307] on li "Impact (coming soon)" at bounding box center [521, 302] width 116 height 28
click at [496, 290] on li "Impact (coming soon)" at bounding box center [521, 302] width 116 height 28
click at [355, 307] on button "Topics" at bounding box center [354, 303] width 57 height 30
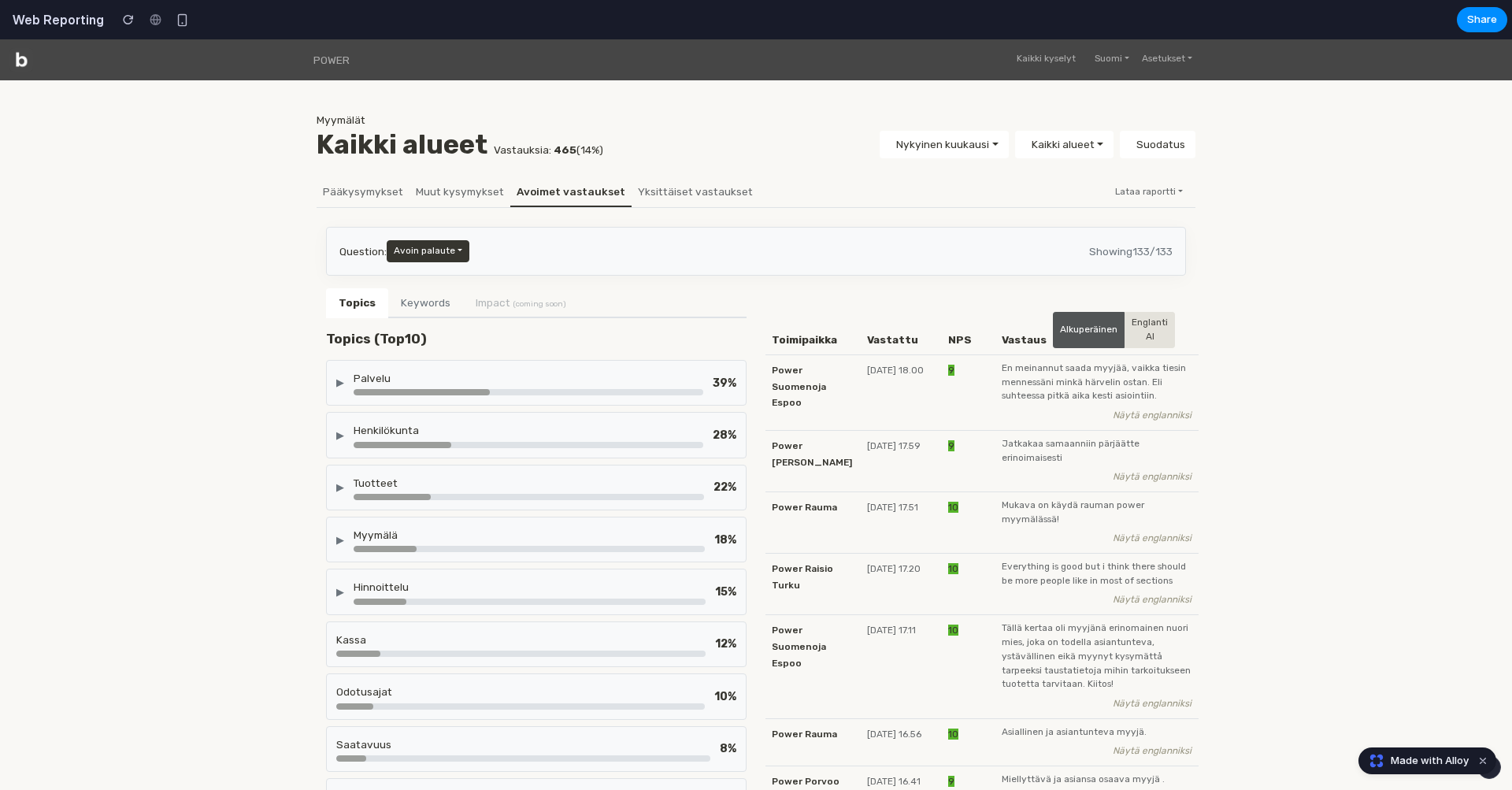
click at [380, 361] on div "▶ Palvelu 39 %" at bounding box center [536, 383] width 420 height 46
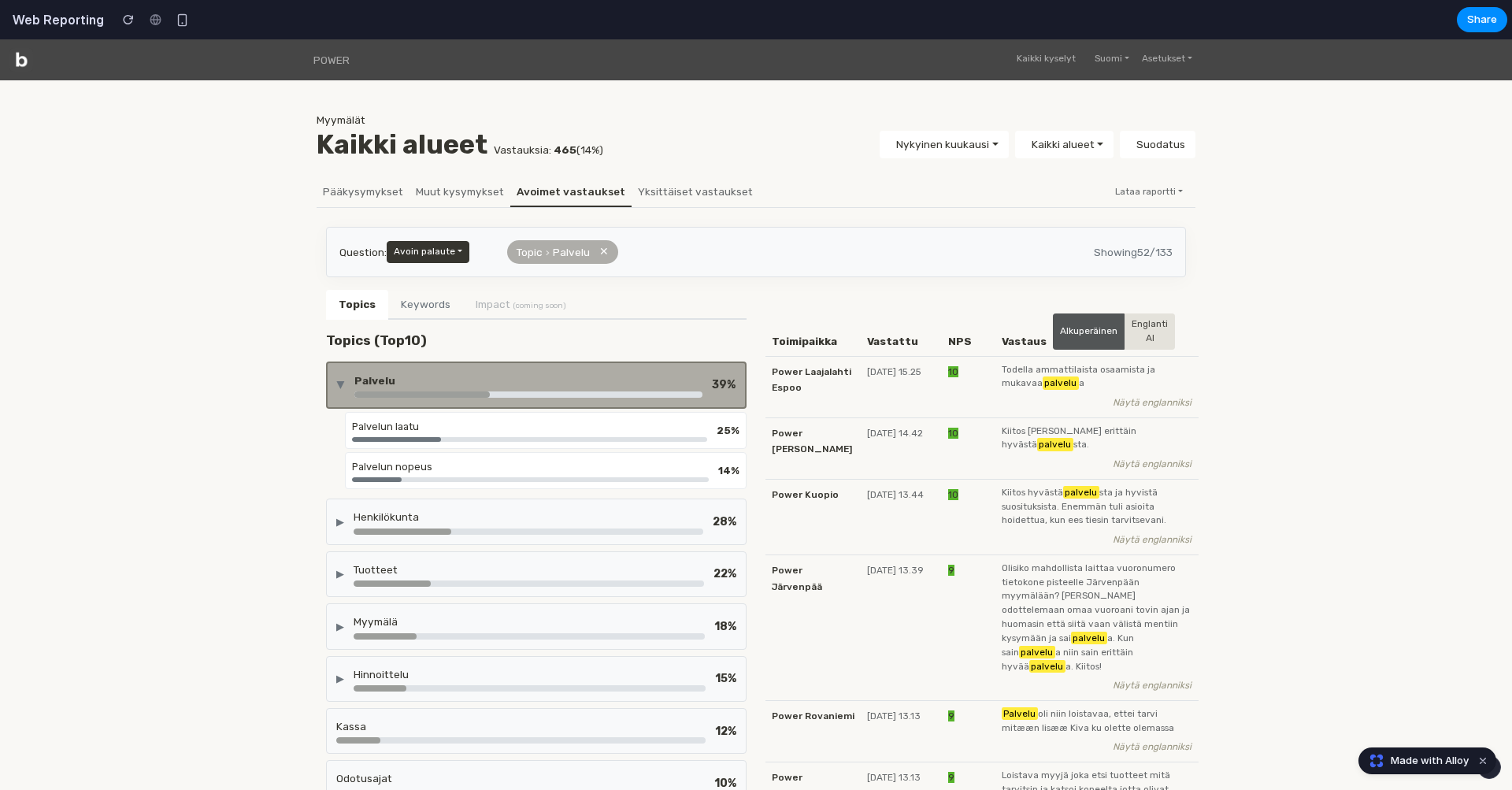
click at [380, 362] on div "▶ Palvelu 39 %" at bounding box center [536, 385] width 420 height 47
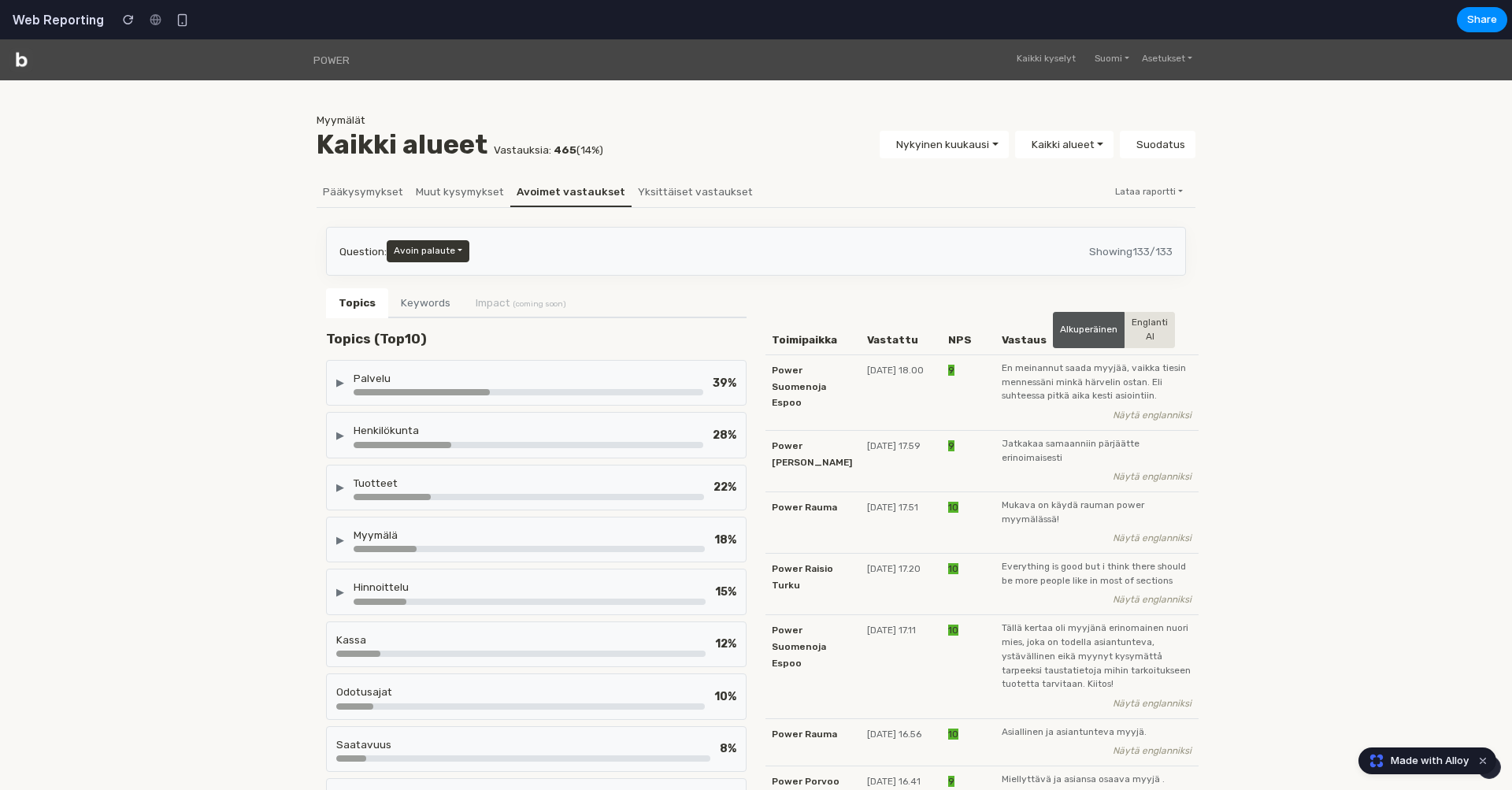
click at [380, 361] on div "▶ Palvelu 39 %" at bounding box center [536, 383] width 420 height 46
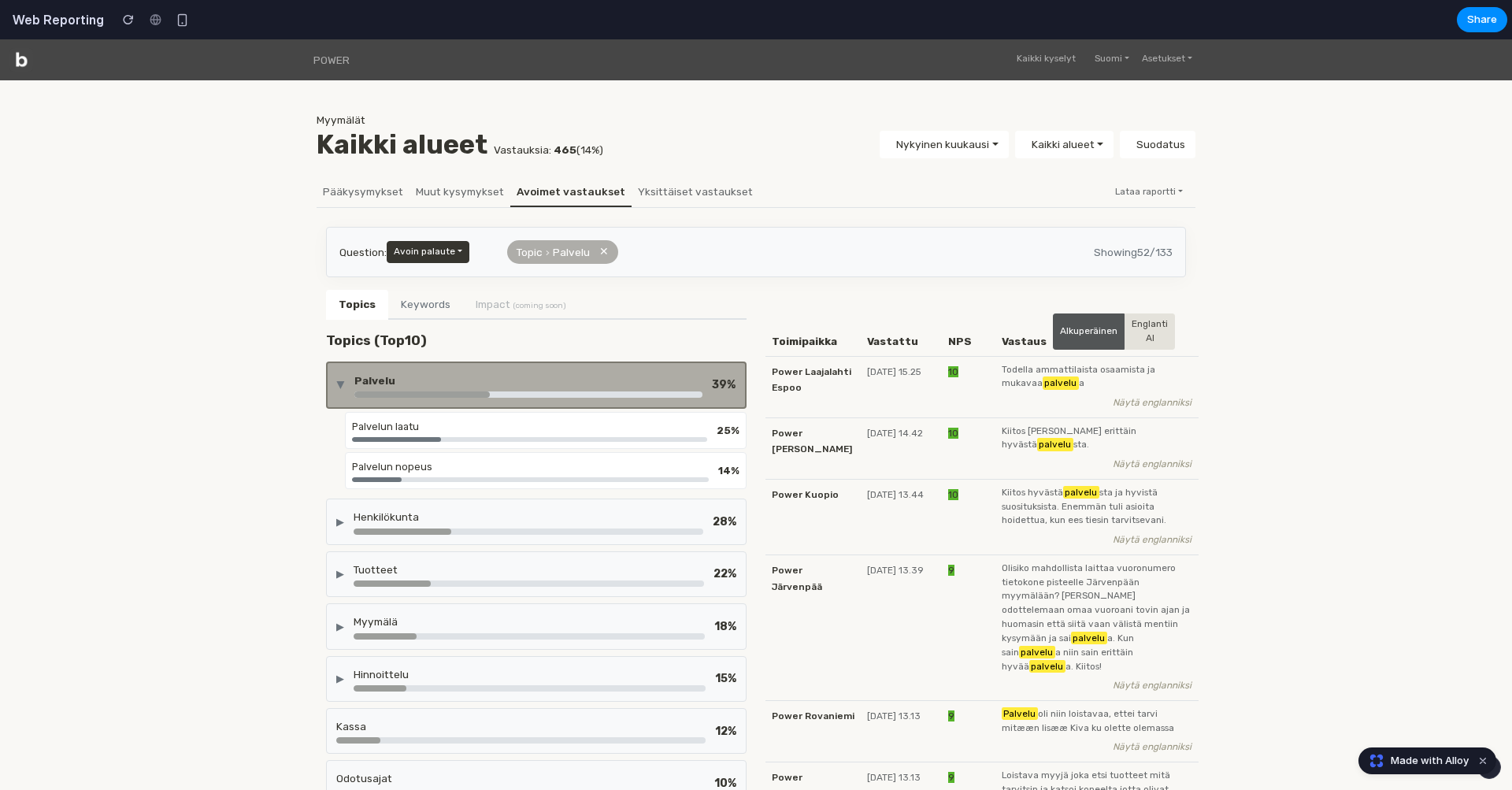
click at [380, 362] on div "▶ Palvelu 39 %" at bounding box center [536, 385] width 420 height 47
